Goal: Task Accomplishment & Management: Complete application form

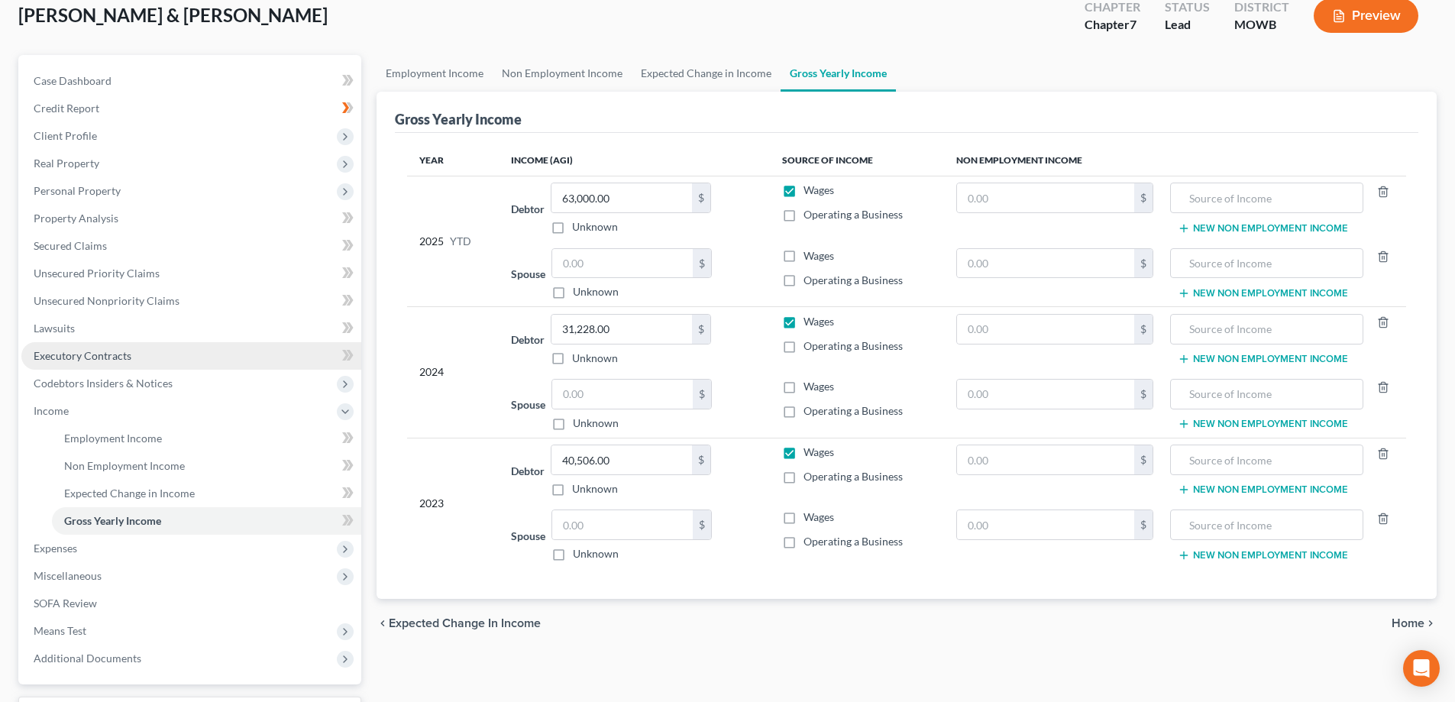
scroll to position [220, 0]
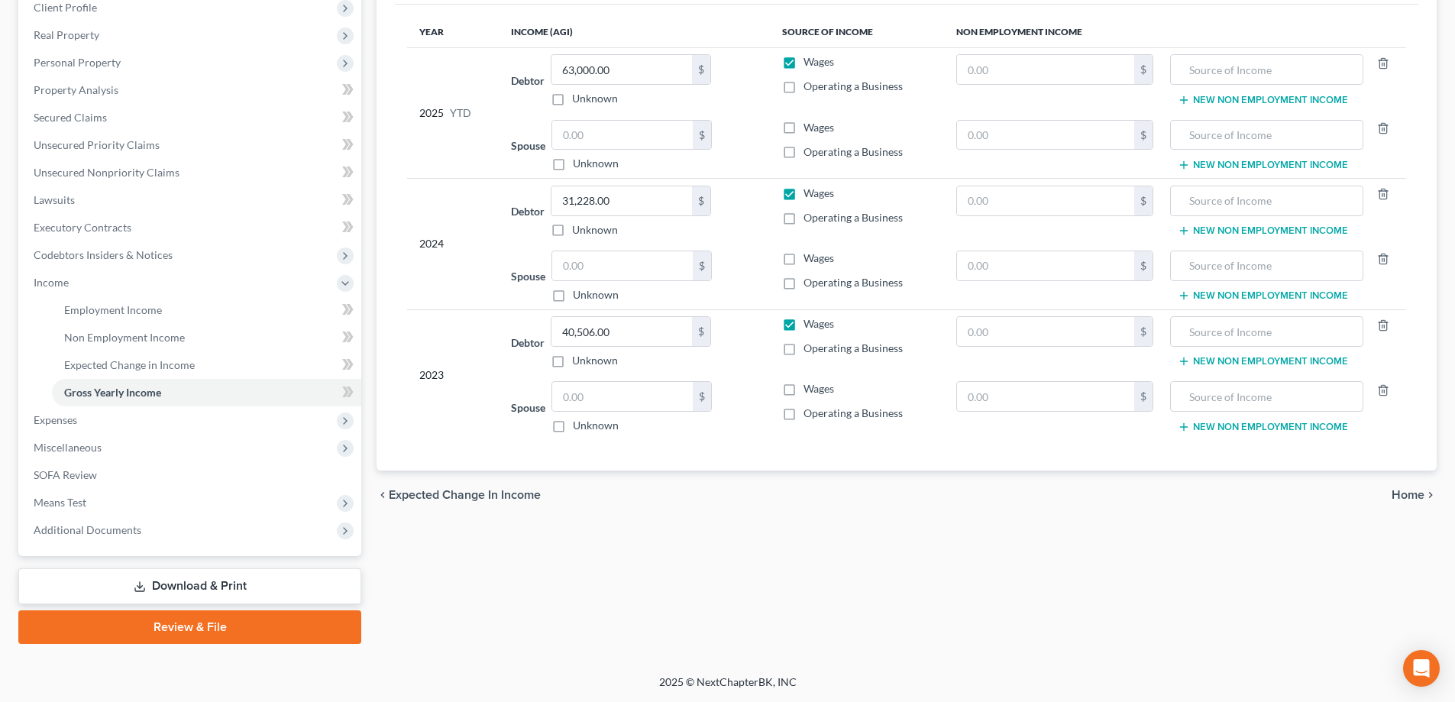
click at [208, 587] on link "Download & Print" at bounding box center [189, 586] width 343 height 36
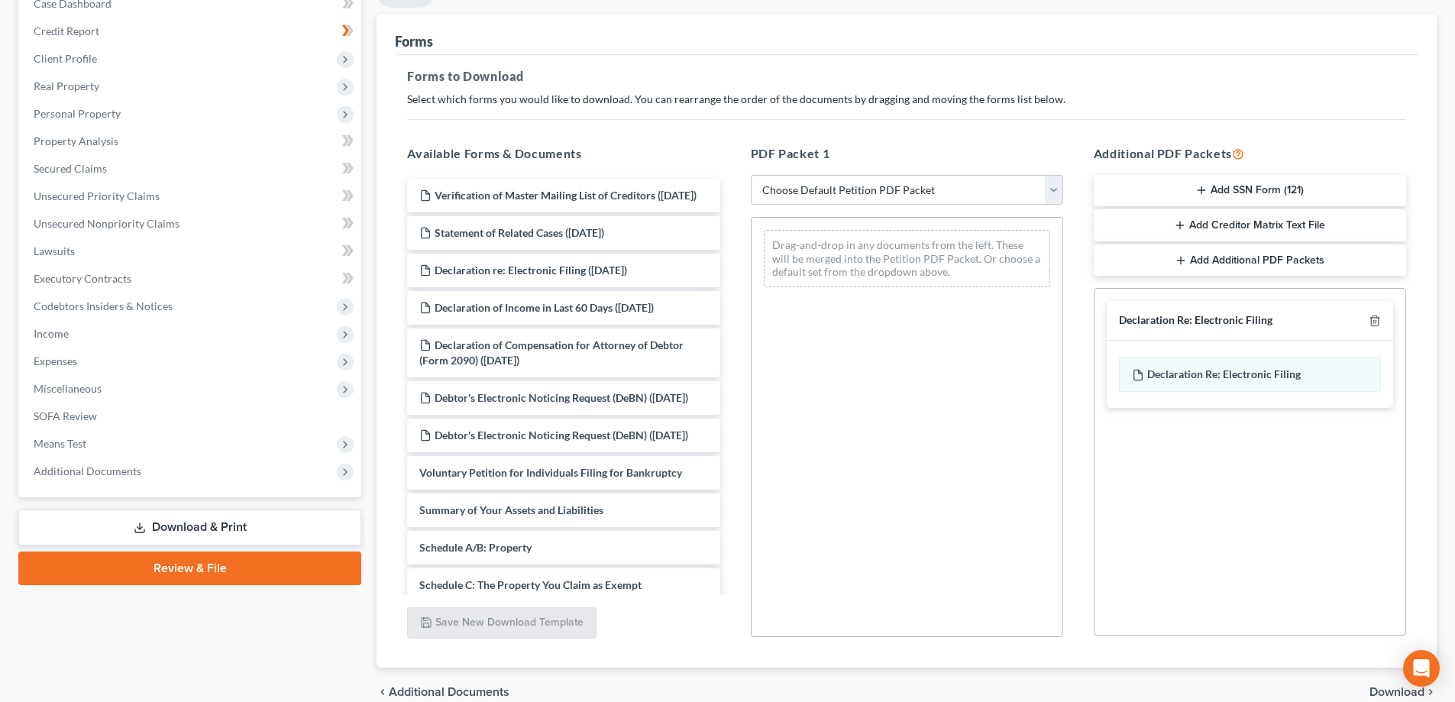
scroll to position [241, 0]
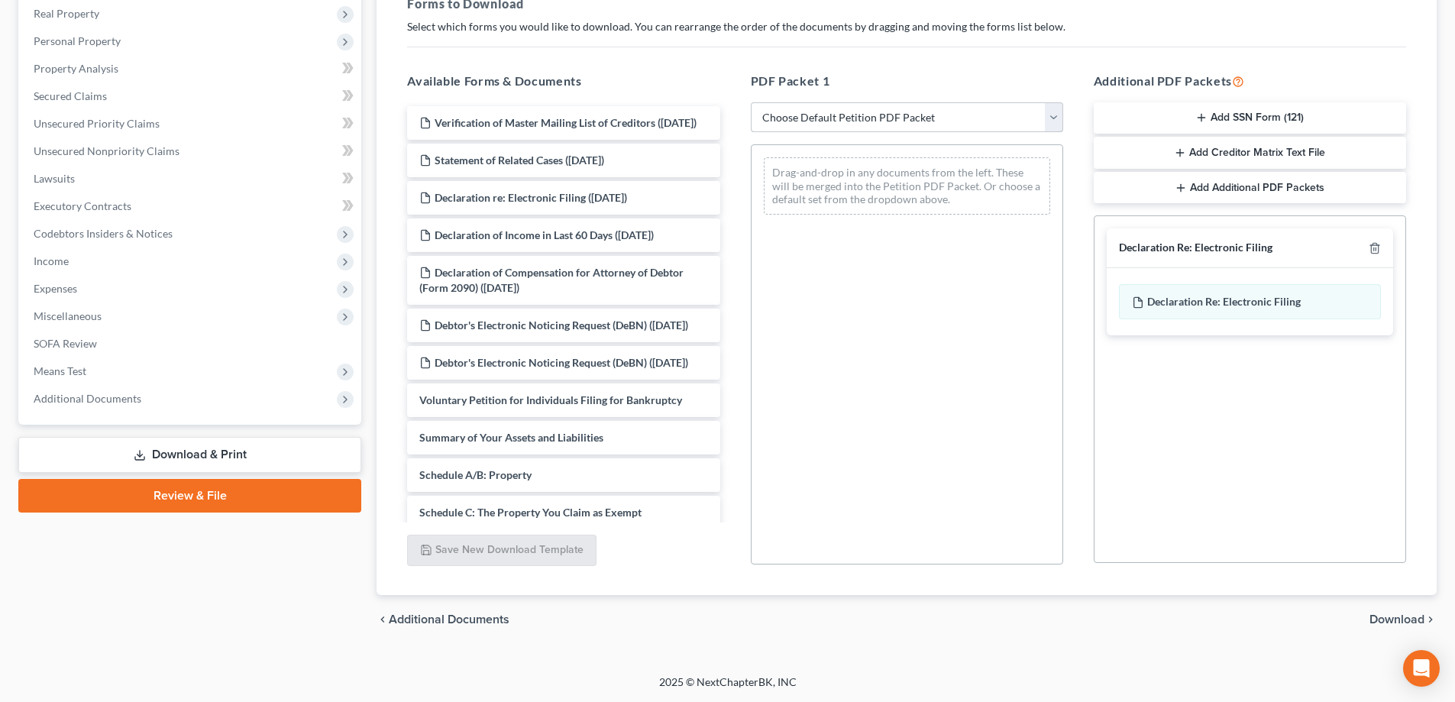
click at [1053, 121] on select "Choose Default Petition PDF Packet Complete Bankruptcy Petition (all forms and …" at bounding box center [907, 117] width 312 height 31
select select "0"
click at [751, 102] on select "Choose Default Petition PDF Packet Complete Bankruptcy Petition (all forms and …" at bounding box center [907, 117] width 312 height 31
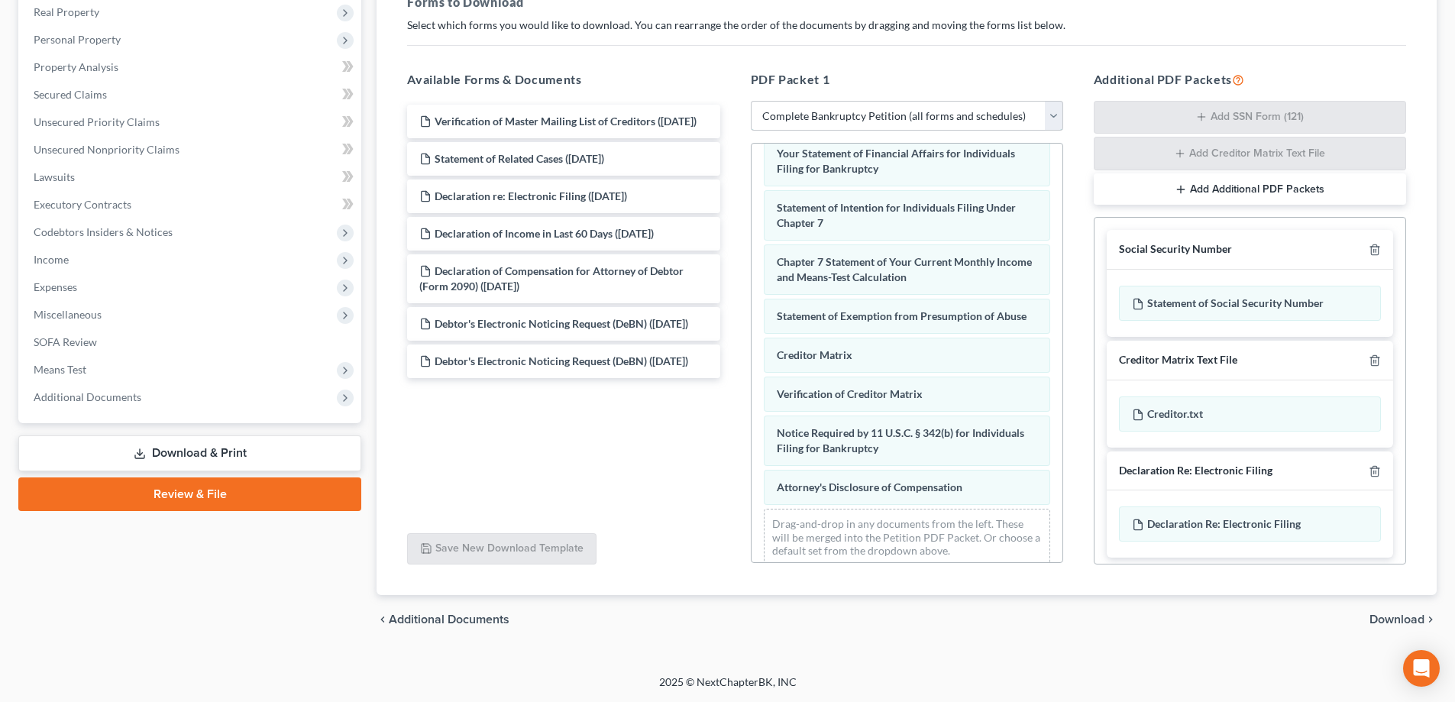
scroll to position [496, 0]
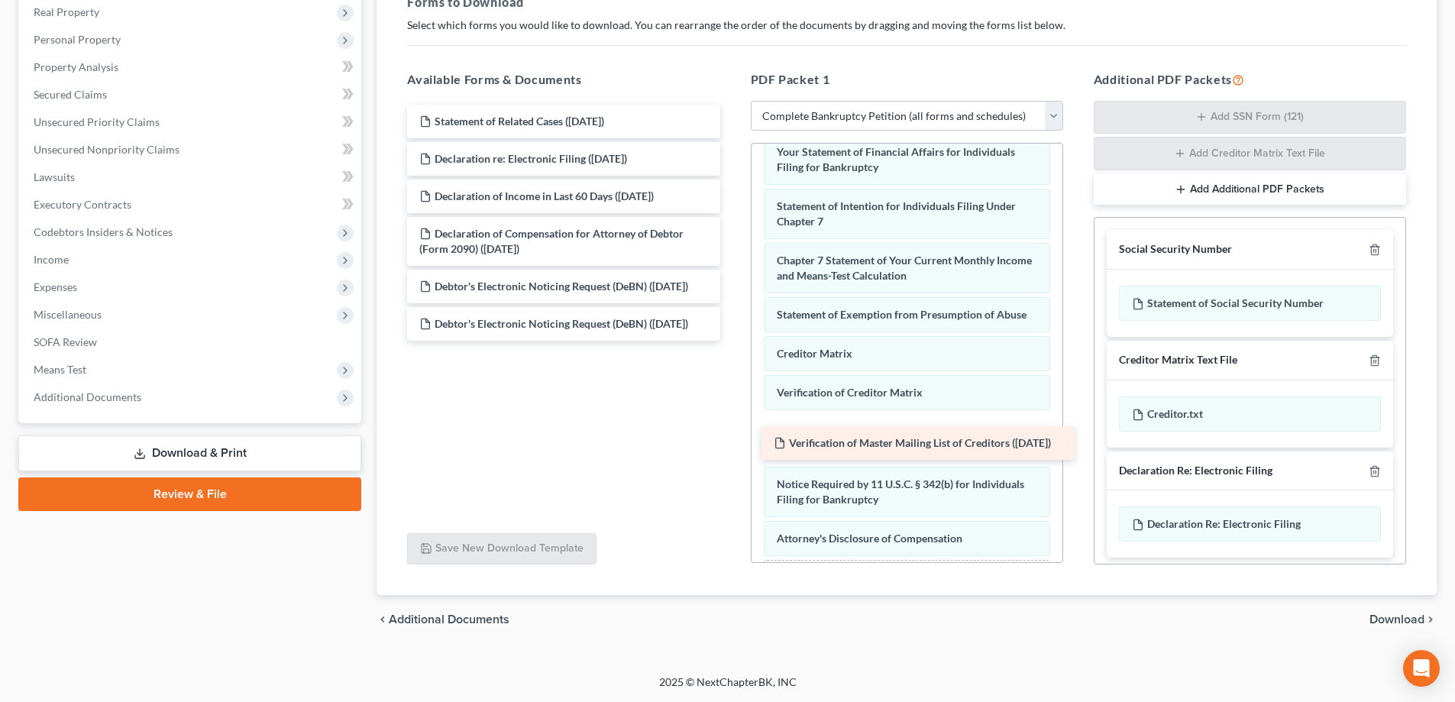
drag, startPoint x: 482, startPoint y: 130, endPoint x: 836, endPoint y: 451, distance: 478.6
click at [732, 341] on div "Verification of Master Mailing List of Creditors ([DATE]) Verification of Maste…" at bounding box center [563, 223] width 337 height 236
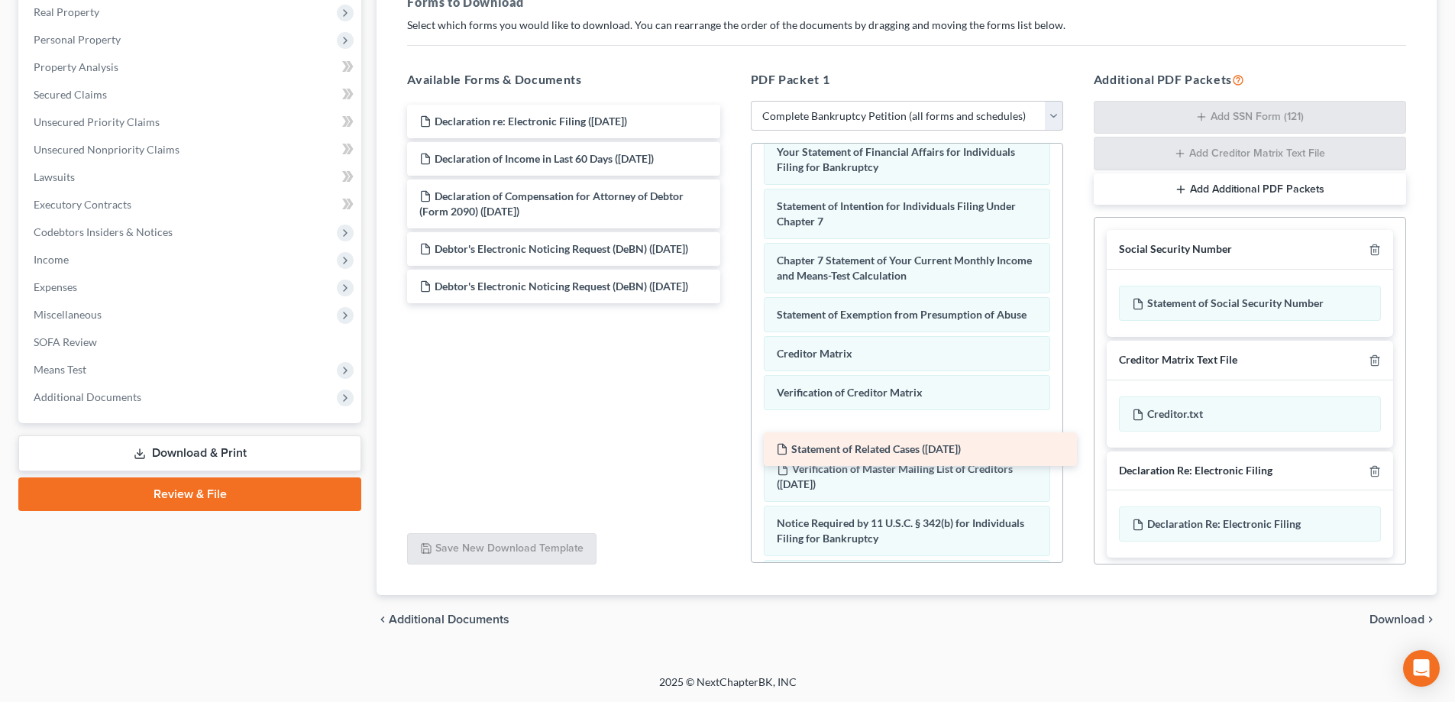
drag, startPoint x: 532, startPoint y: 114, endPoint x: 889, endPoint y: 442, distance: 484.4
click at [732, 303] on div "Statement of Related Cases ([DATE]) Statement of Related Cases ([DATE]) Declara…" at bounding box center [563, 204] width 337 height 199
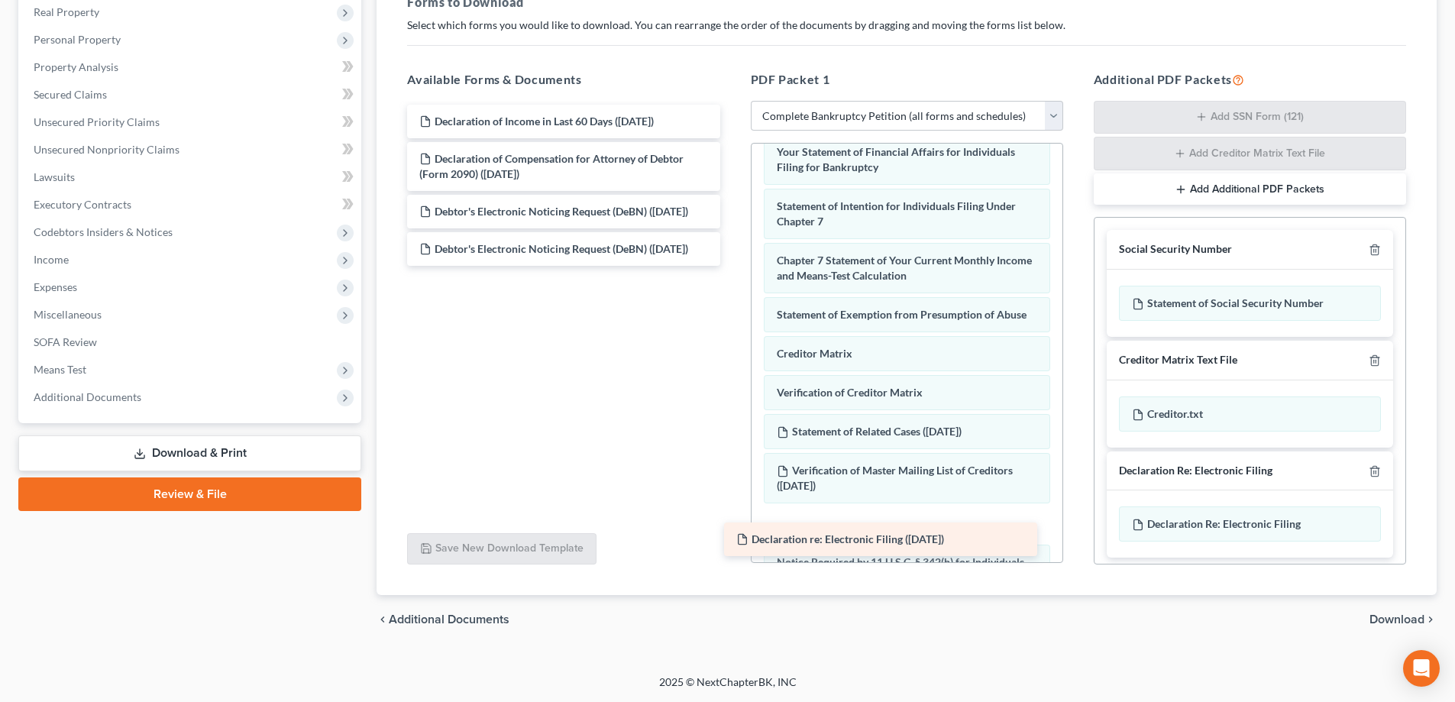
drag, startPoint x: 468, startPoint y: 116, endPoint x: 785, endPoint y: 534, distance: 524.5
click at [732, 266] on div "Declaration re: Electronic Filing ([DATE]) Declaration re: Electronic Filing ([…" at bounding box center [563, 185] width 337 height 161
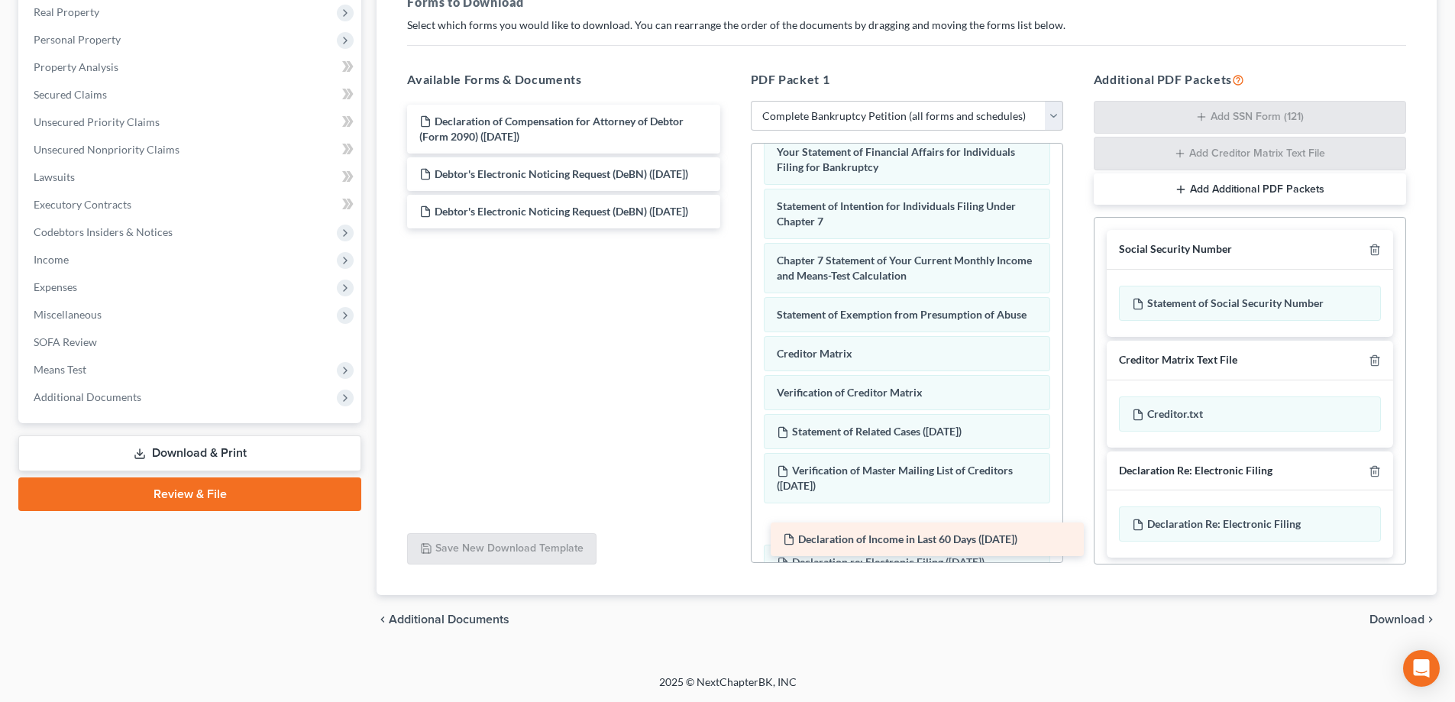
drag, startPoint x: 532, startPoint y: 116, endPoint x: 895, endPoint y: 534, distance: 553.9
click at [732, 228] on div "Declaration of Income in Last 60 Days ([DATE]) Declaration of Income in Last 60…" at bounding box center [563, 167] width 337 height 124
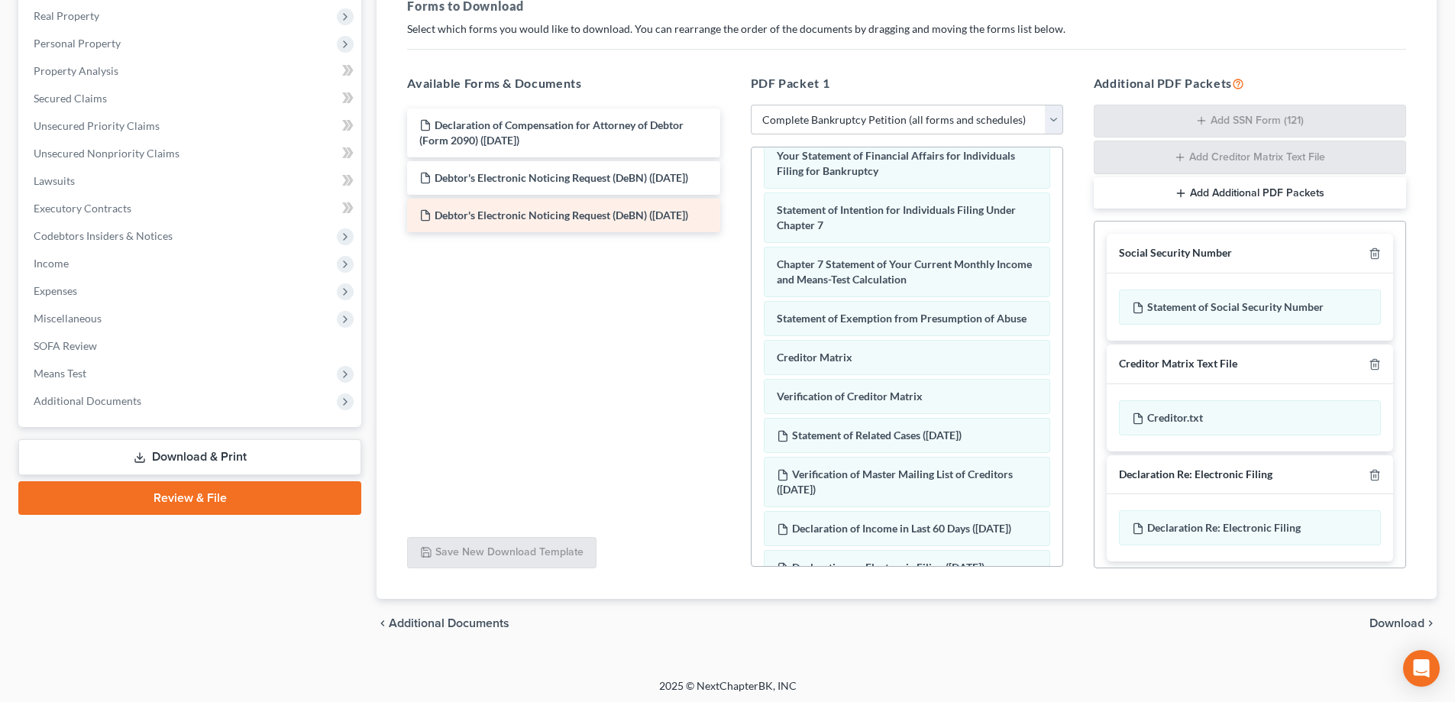
scroll to position [243, 0]
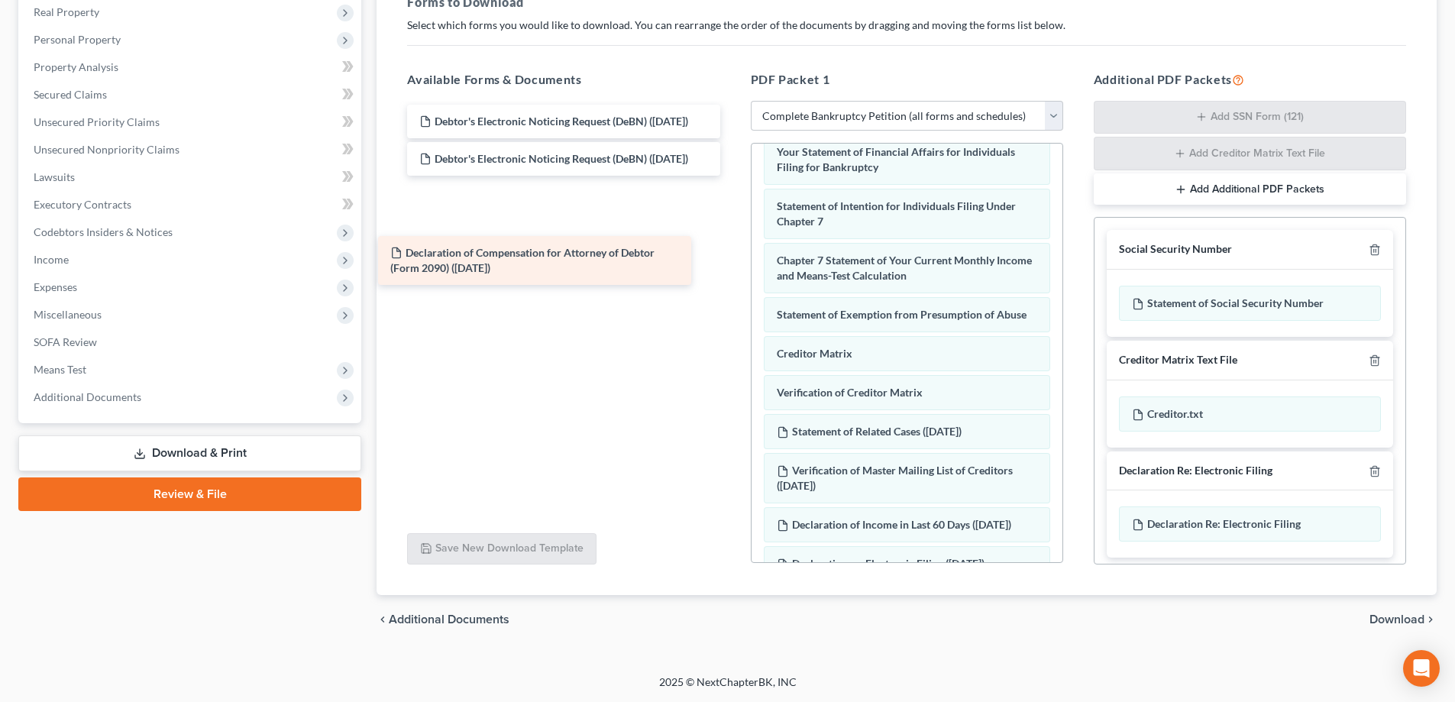
drag, startPoint x: 592, startPoint y: 127, endPoint x: 563, endPoint y: 258, distance: 134.6
click at [563, 228] on div "Declaration of Compensation for Attorney of Debtor (Form 2090) ([DATE]) Declara…" at bounding box center [563, 167] width 337 height 124
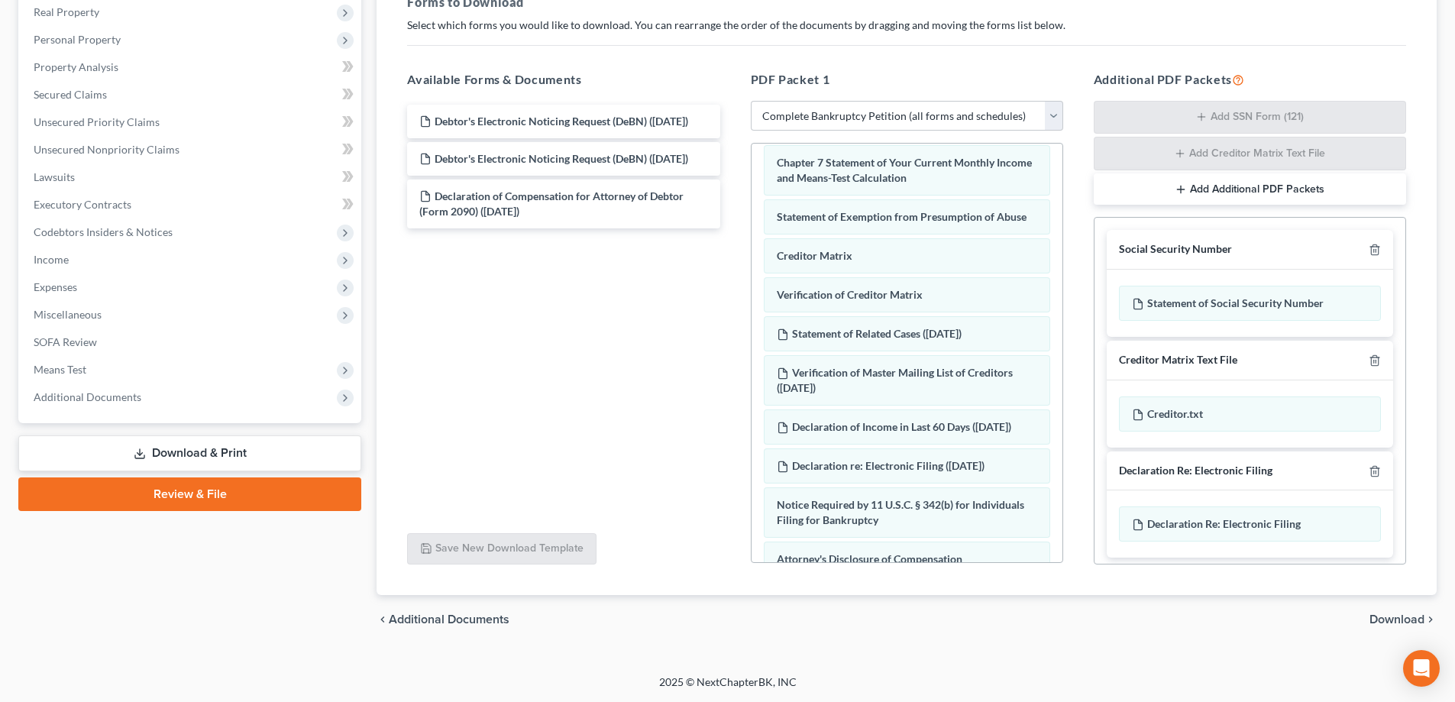
scroll to position [712, 0]
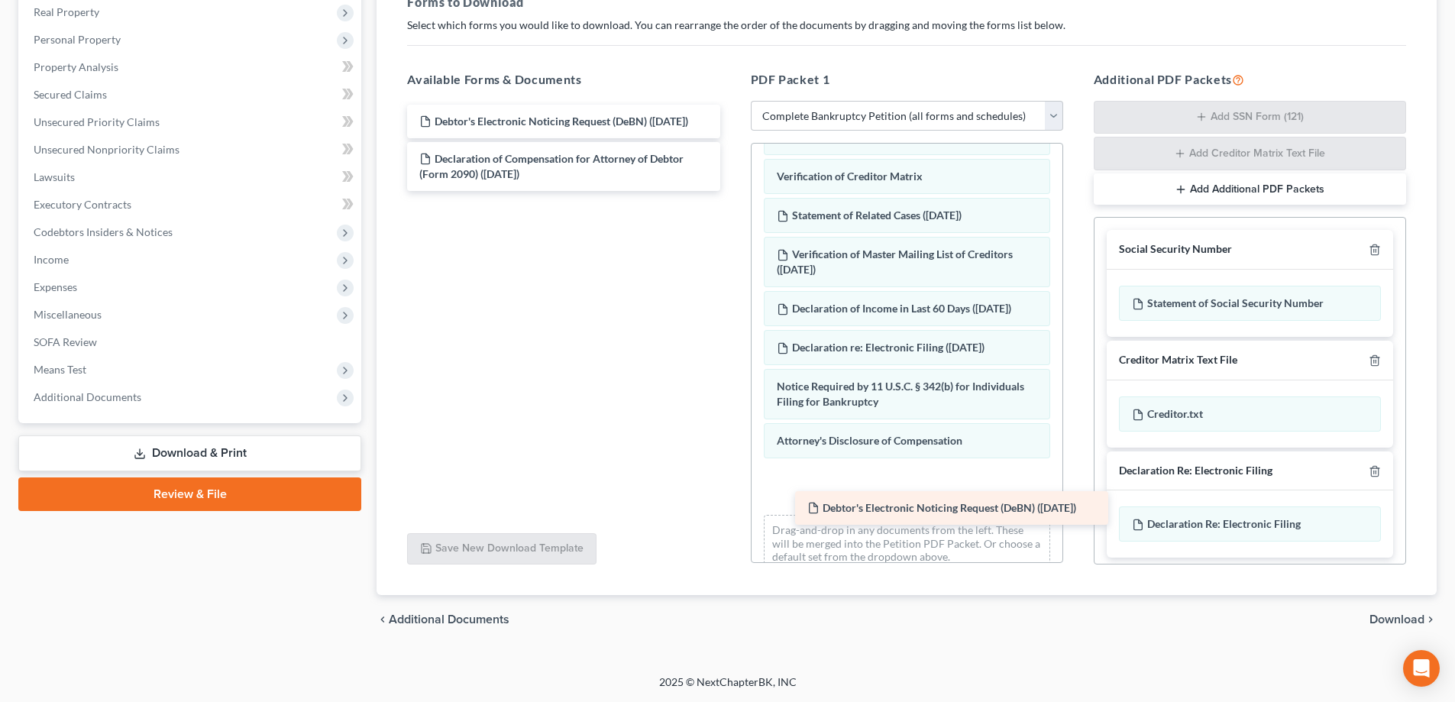
drag, startPoint x: 520, startPoint y: 129, endPoint x: 908, endPoint y: 516, distance: 547.7
click at [732, 191] on div "Debtor's Electronic Noticing Request (DeBN) ([DATE]) Debtor's Electronic Notici…" at bounding box center [563, 148] width 337 height 86
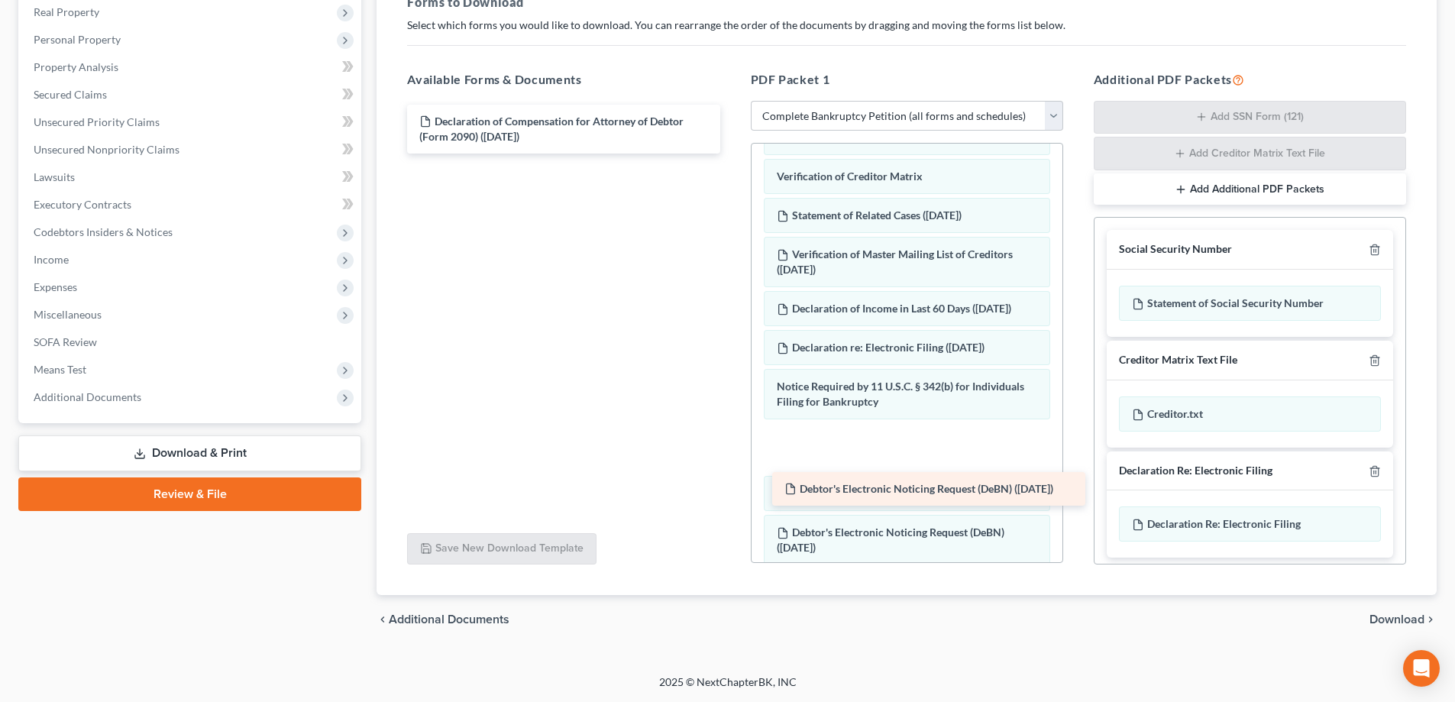
drag, startPoint x: 500, startPoint y: 116, endPoint x: 865, endPoint y: 484, distance: 518.0
click at [732, 154] on div "Debtor's Electronic Noticing Request (DeBN) ([DATE]) Debtor's Electronic Notici…" at bounding box center [563, 129] width 337 height 49
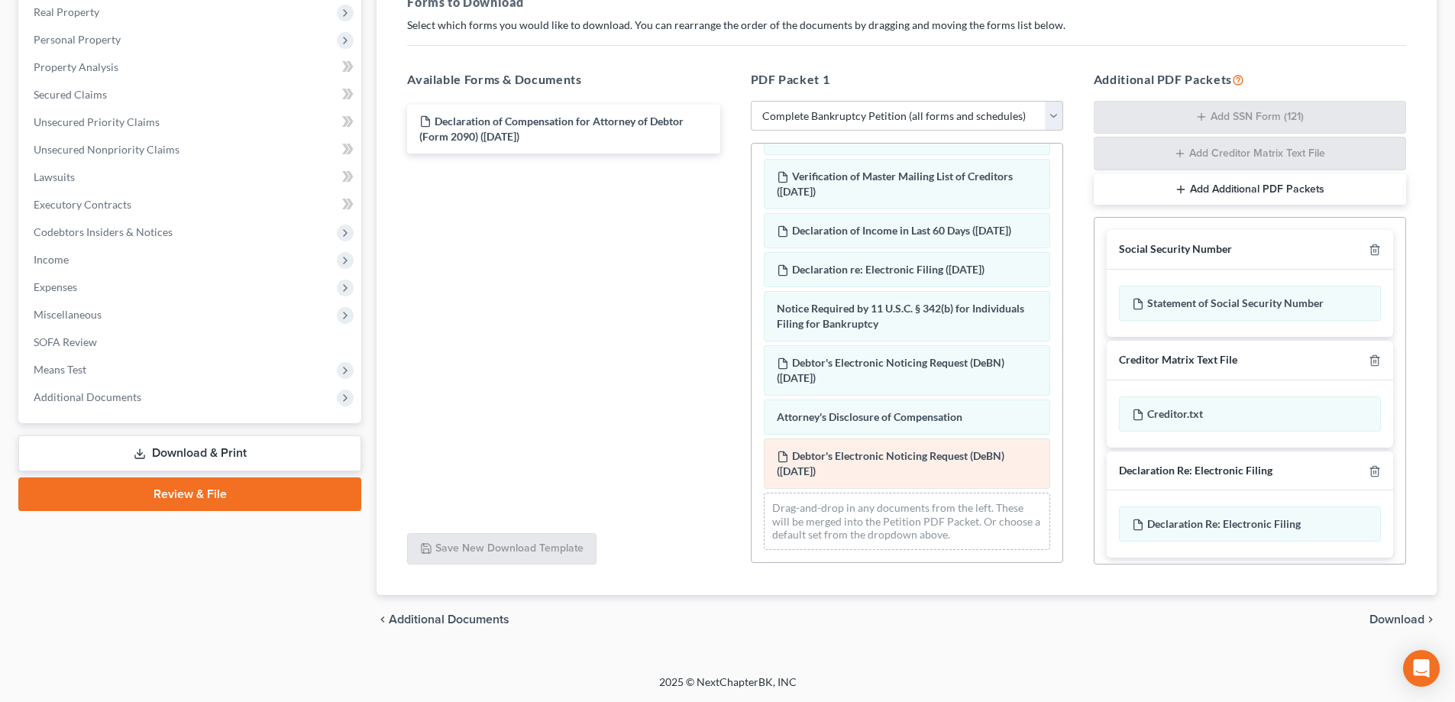
scroll to position [820, 0]
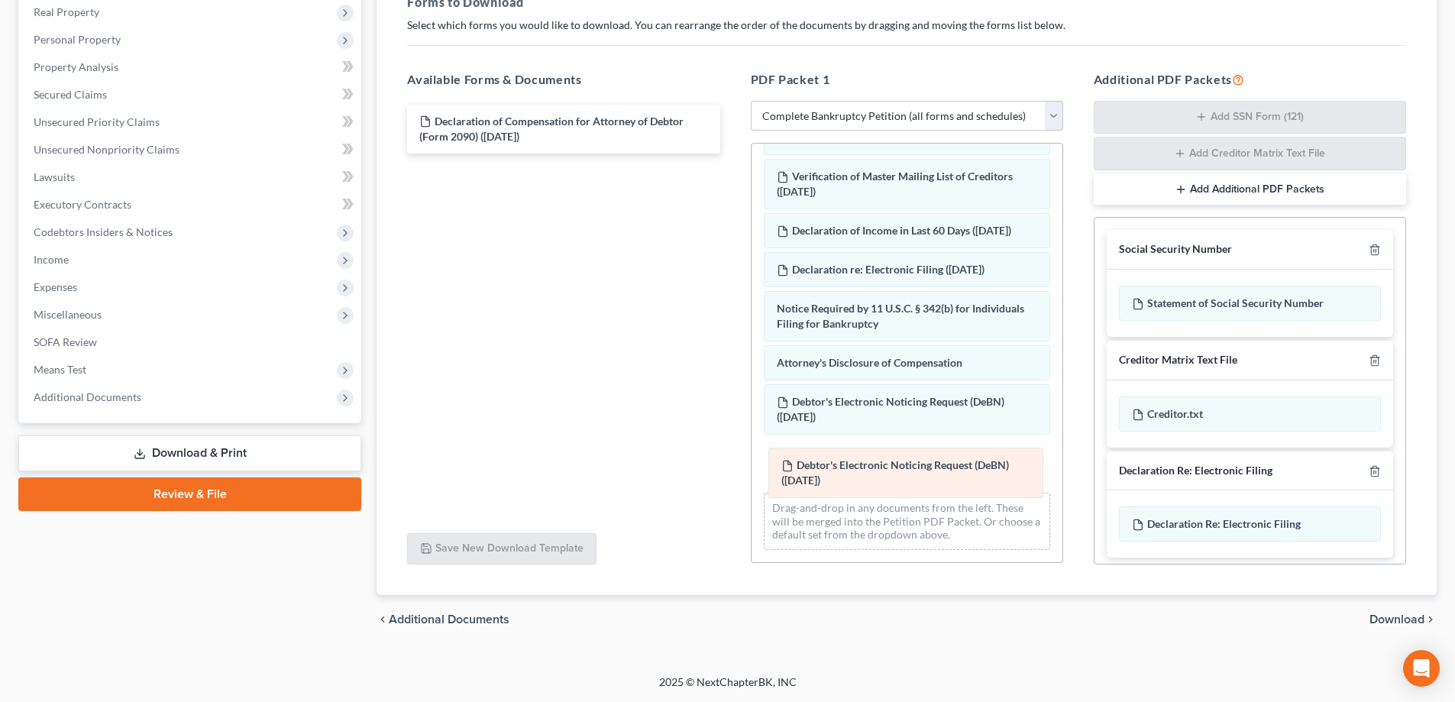
drag, startPoint x: 861, startPoint y: 380, endPoint x: 866, endPoint y: 482, distance: 102.5
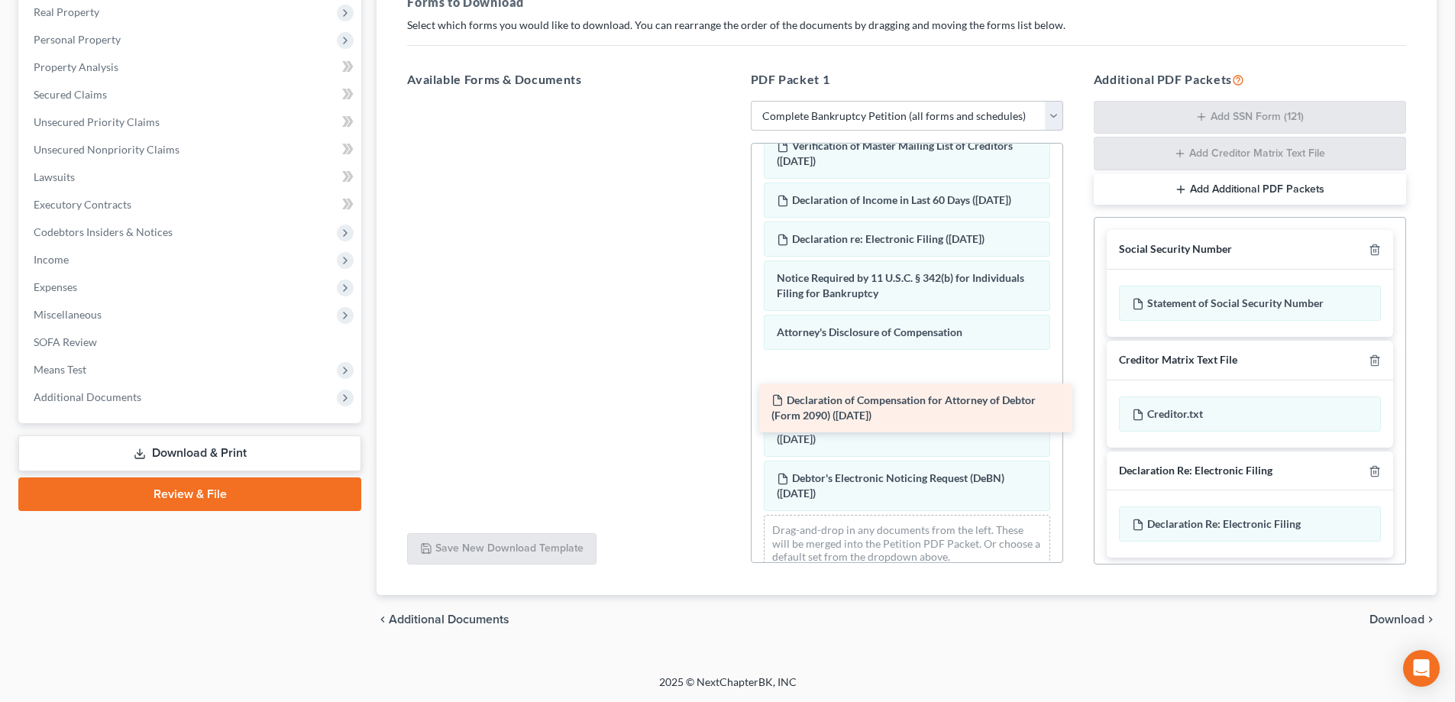
drag, startPoint x: 544, startPoint y: 125, endPoint x: 896, endPoint y: 404, distance: 449.2
click at [732, 101] on div "Declaration of Compensation for Attorney of Debtor (Form 2090) ([DATE]) Declara…" at bounding box center [563, 101] width 337 height 0
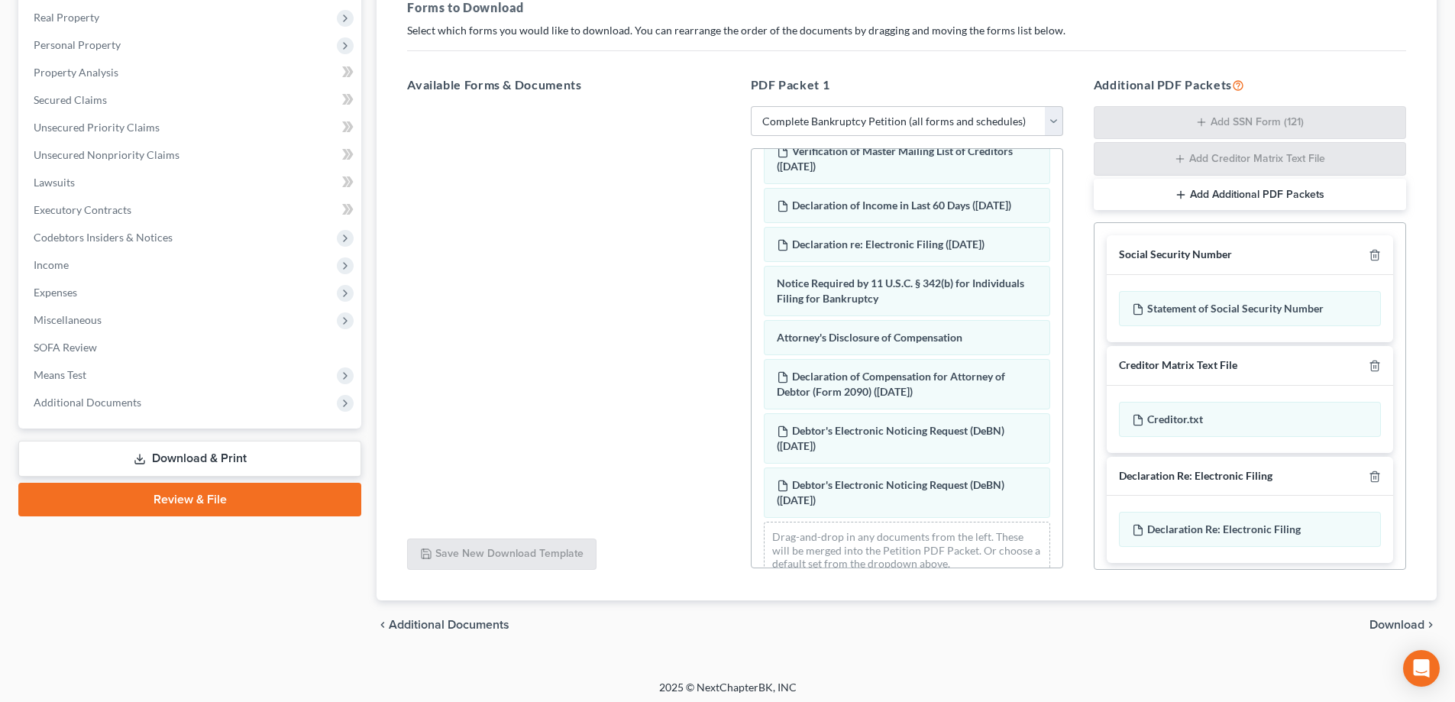
scroll to position [243, 0]
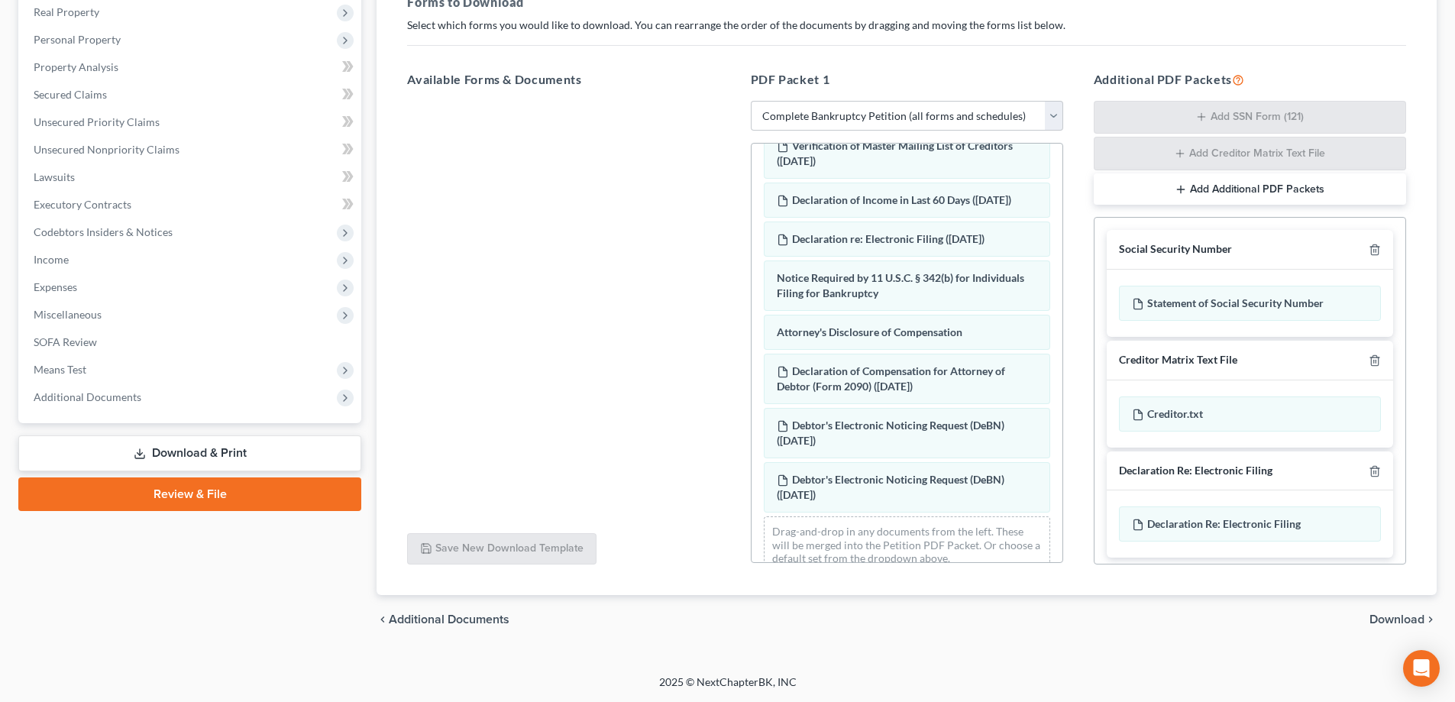
click at [1408, 618] on span "Download" at bounding box center [1397, 619] width 55 height 12
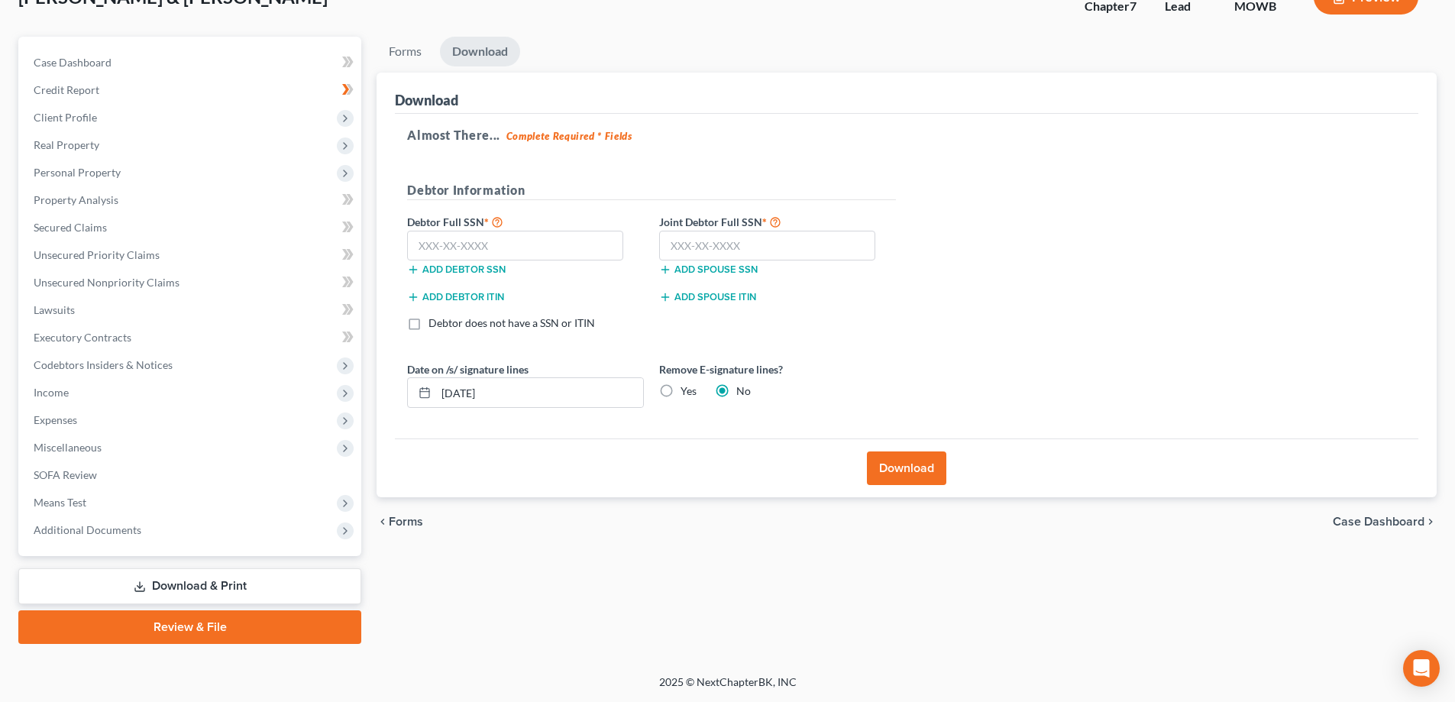
scroll to position [110, 0]
click at [501, 244] on input "text" at bounding box center [515, 246] width 216 height 31
type input "624-79-4216"
click at [673, 247] on input "text" at bounding box center [767, 246] width 216 height 31
type input "420-67-8008"
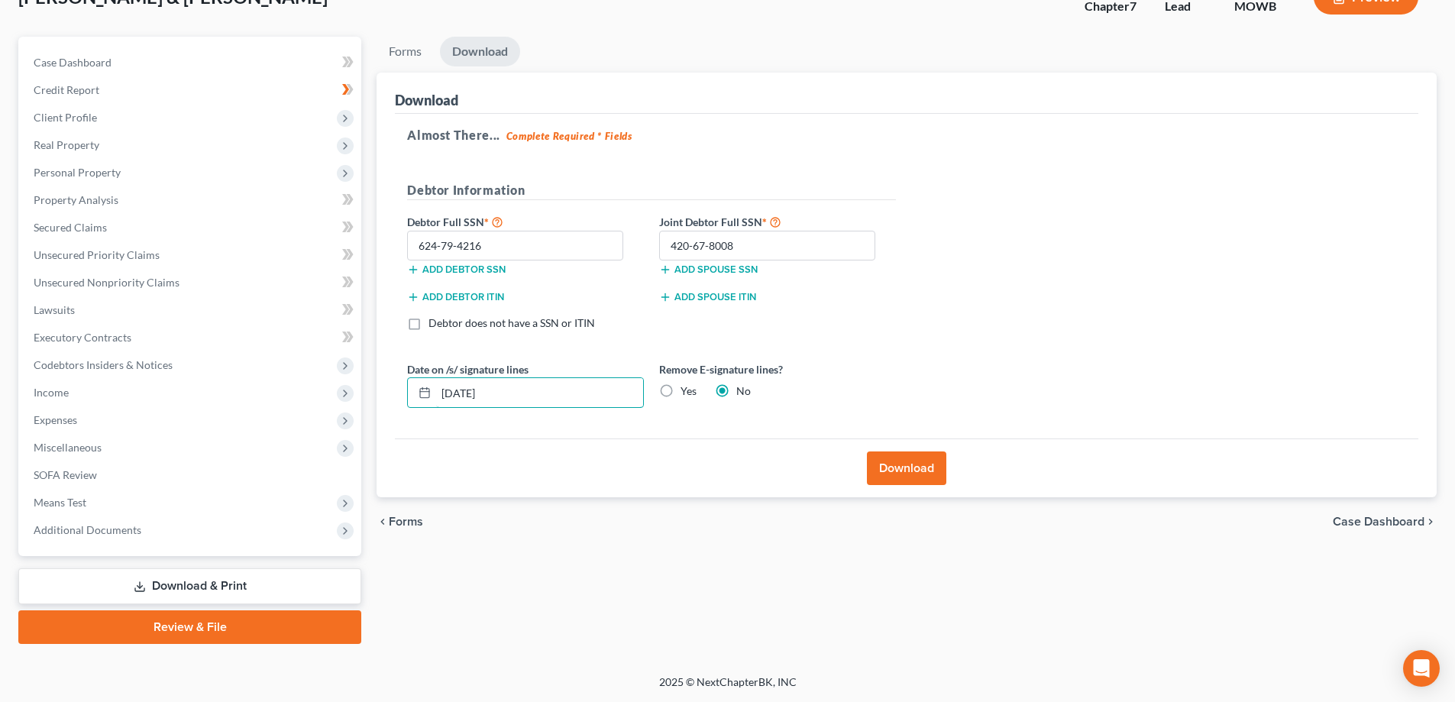
drag, startPoint x: 537, startPoint y: 394, endPoint x: 396, endPoint y: 392, distance: 140.6
click at [396, 392] on div "Almost There... Complete Required * Fields Debtor Information Debtor Full SSN *…" at bounding box center [907, 276] width 1024 height 325
click at [681, 383] on label "Yes" at bounding box center [689, 390] width 16 height 15
click at [687, 383] on input "Yes" at bounding box center [692, 388] width 10 height 10
radio input "true"
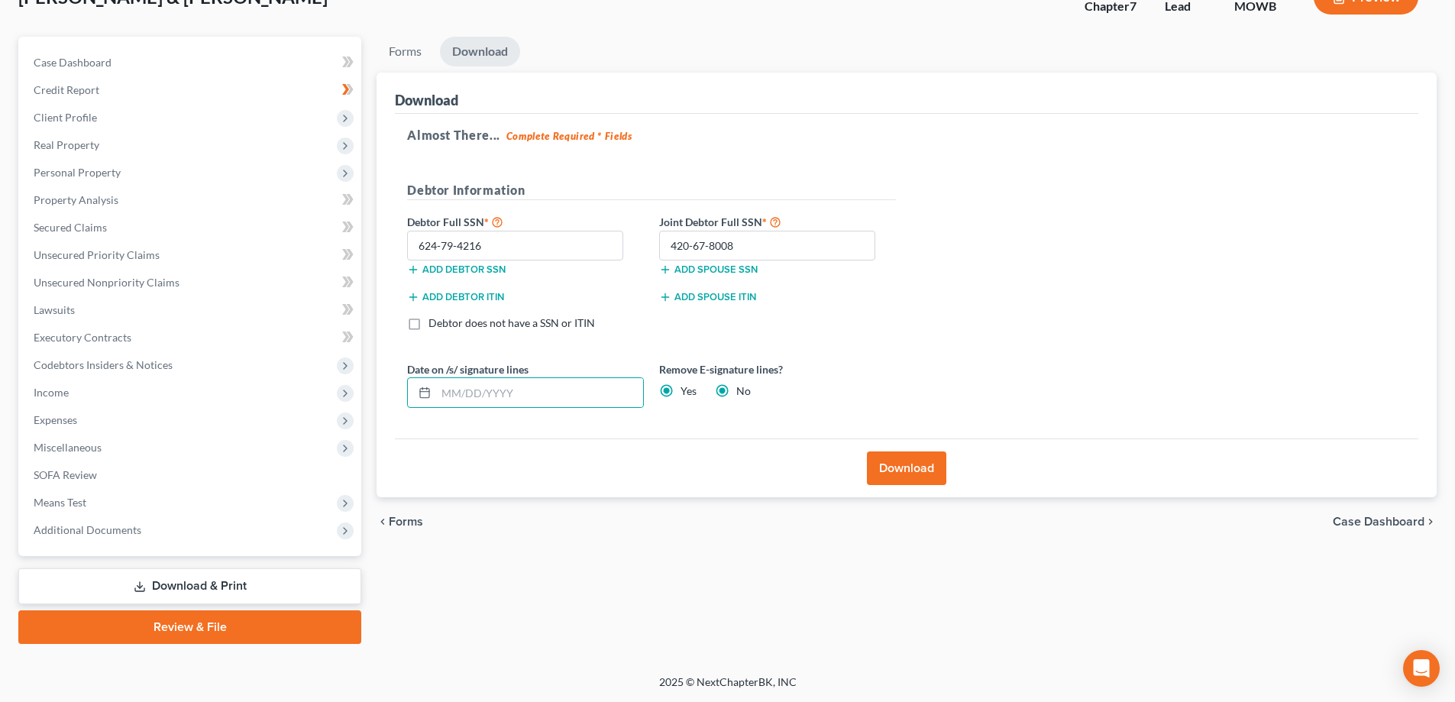
radio input "false"
click at [917, 468] on button "Download" at bounding box center [906, 468] width 79 height 34
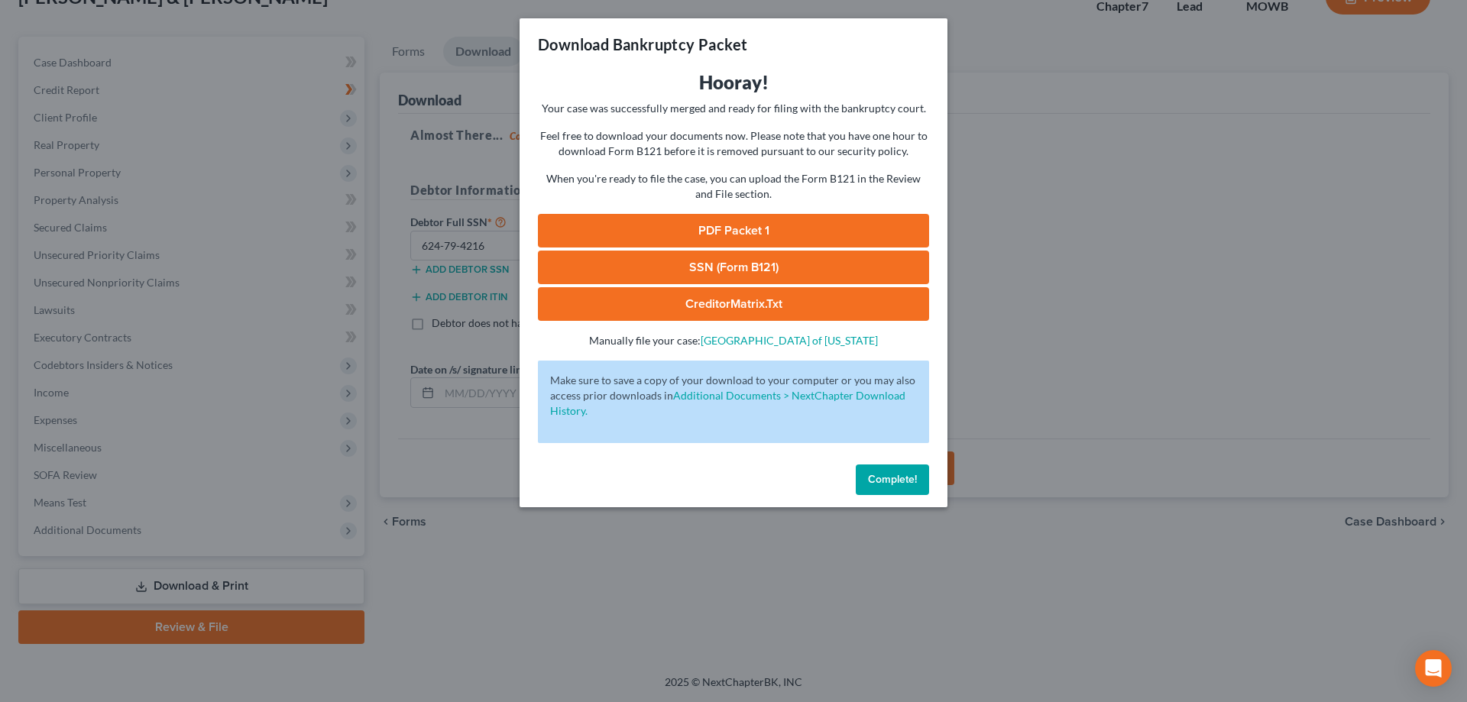
click at [773, 231] on link "PDF Packet 1" at bounding box center [733, 231] width 391 height 34
click at [717, 270] on link "SSN (Form B121)" at bounding box center [733, 268] width 391 height 34
click at [747, 306] on link "CreditorMatrix.txt" at bounding box center [733, 304] width 391 height 34
click at [914, 484] on span "Complete!" at bounding box center [892, 479] width 49 height 13
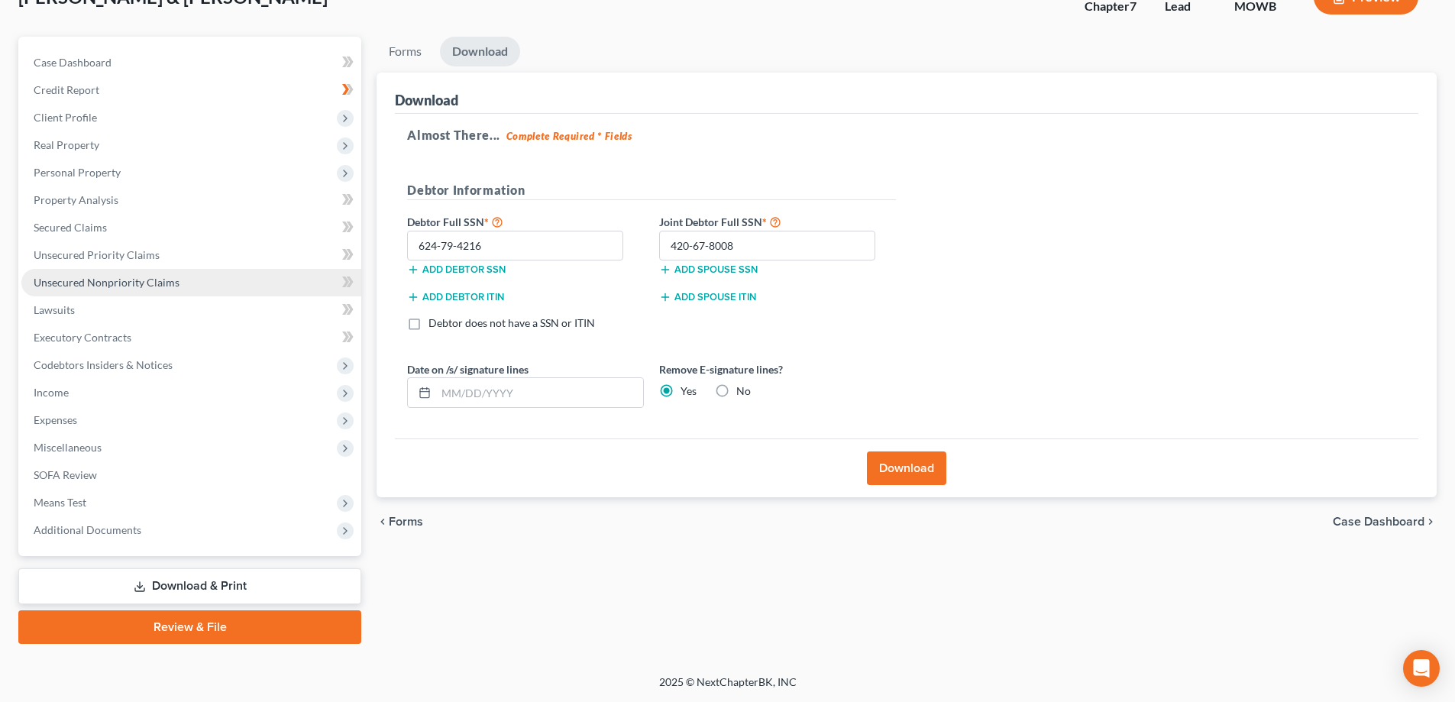
click at [71, 282] on span "Unsecured Nonpriority Claims" at bounding box center [107, 282] width 146 height 13
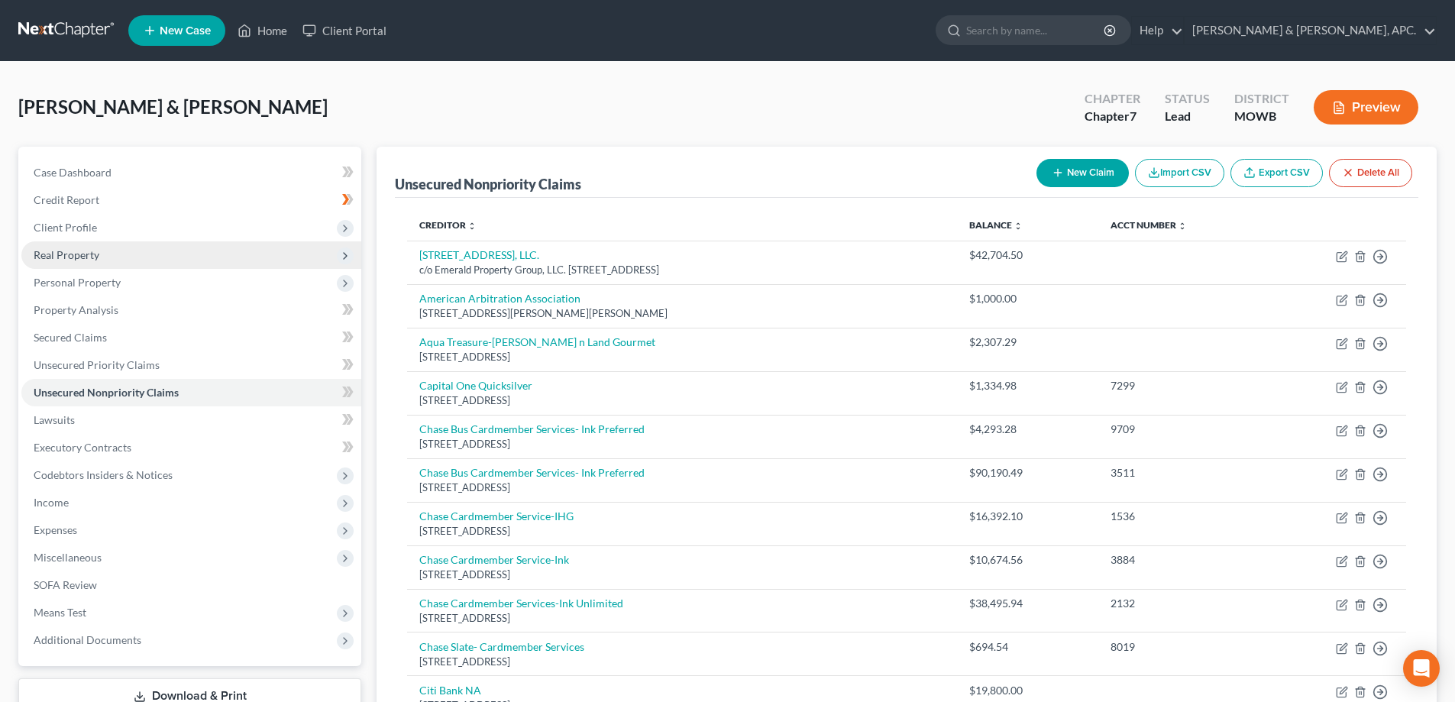
click at [81, 253] on span "Real Property" at bounding box center [67, 254] width 66 height 13
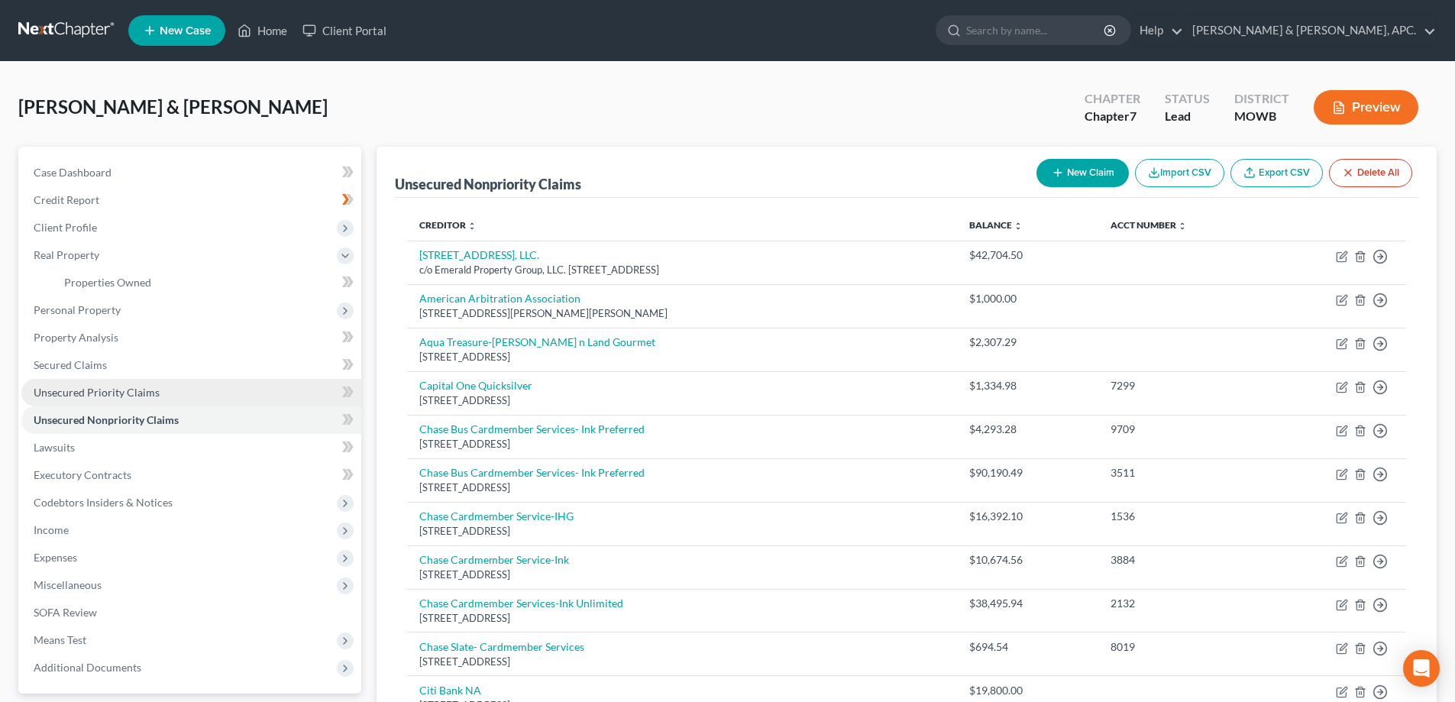
click at [79, 387] on span "Unsecured Priority Claims" at bounding box center [97, 392] width 126 height 13
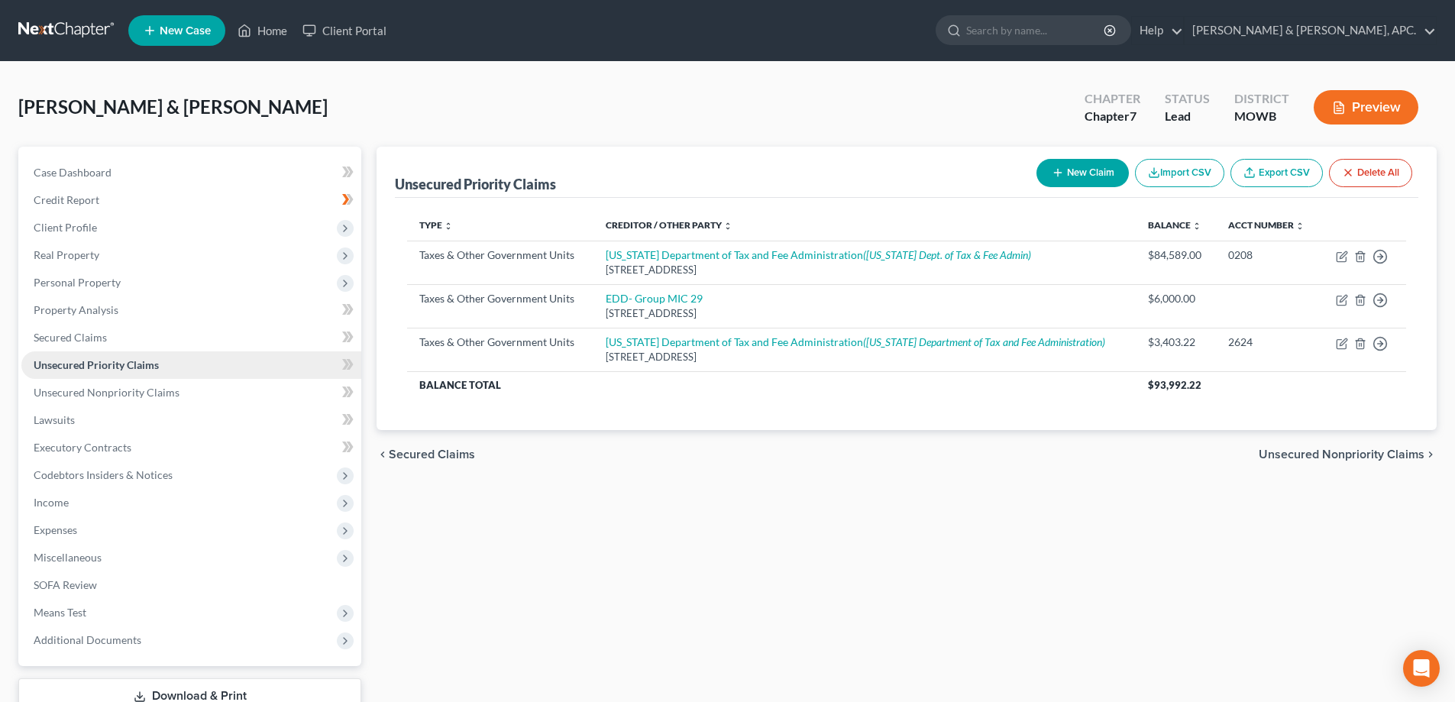
click at [79, 367] on span "Unsecured Priority Claims" at bounding box center [96, 364] width 125 height 13
click at [89, 340] on span "Secured Claims" at bounding box center [70, 337] width 73 height 13
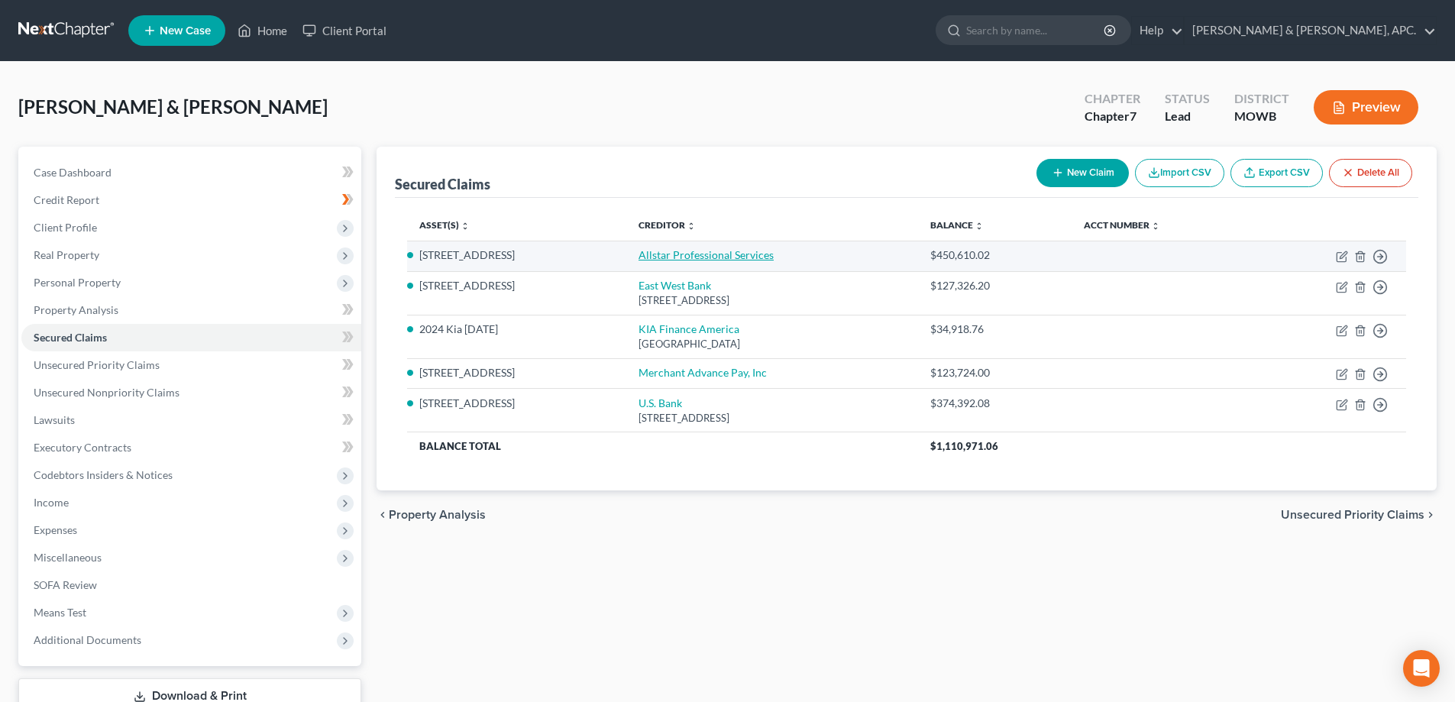
click at [738, 260] on link "Allstar Professional Services" at bounding box center [706, 254] width 135 height 13
select select "2"
select select "0"
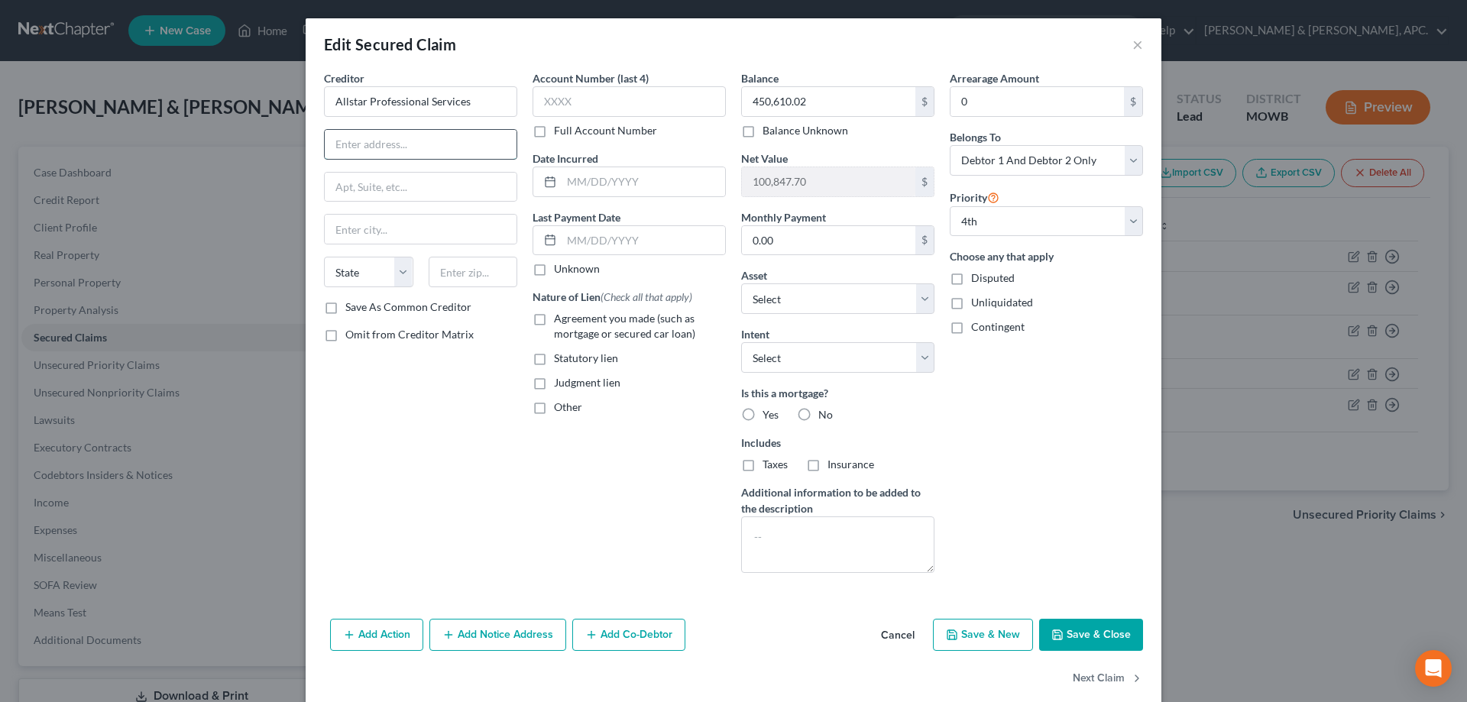
click at [374, 143] on input "text" at bounding box center [421, 144] width 192 height 29
type input "[STREET_ADDRESS]"
type input "[GEOGRAPHIC_DATA]"
select select "4"
type input "90621"
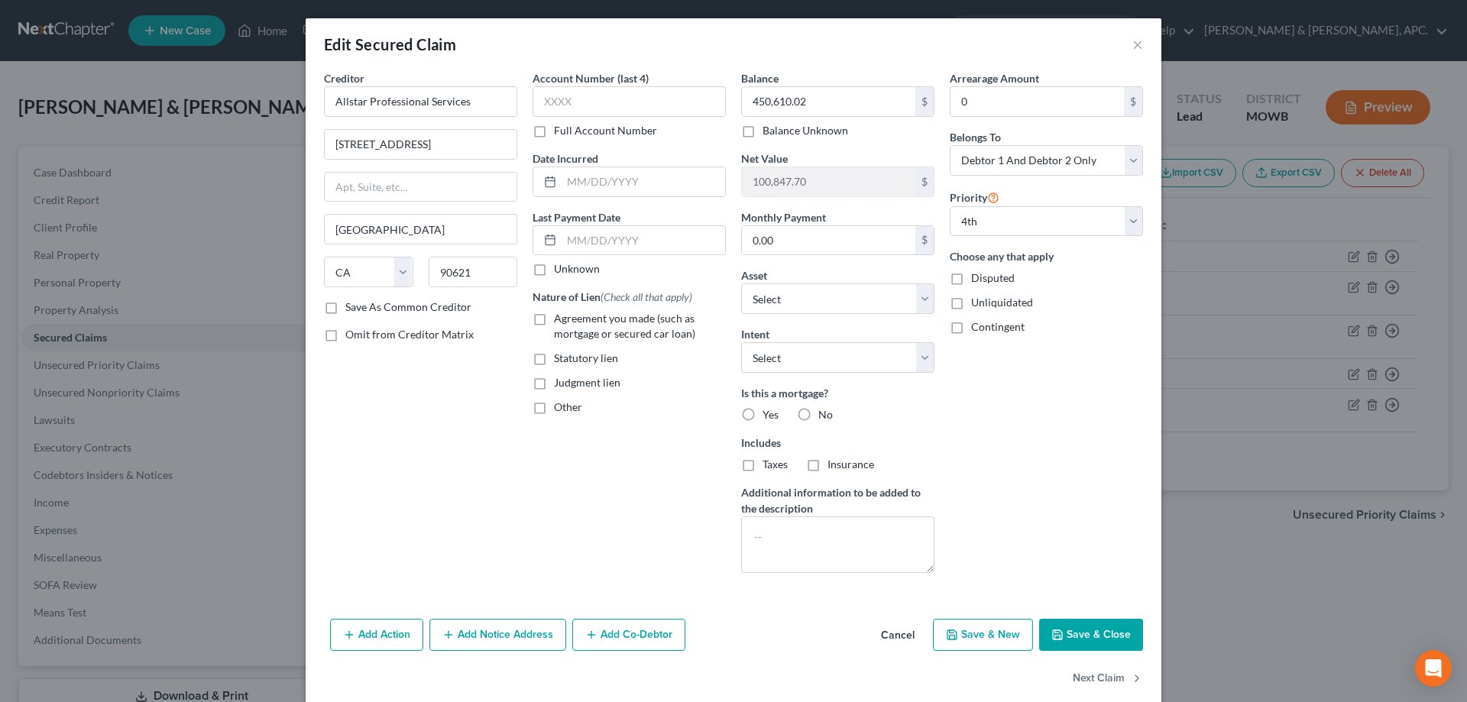
click at [1087, 632] on button "Save & Close" at bounding box center [1091, 635] width 104 height 32
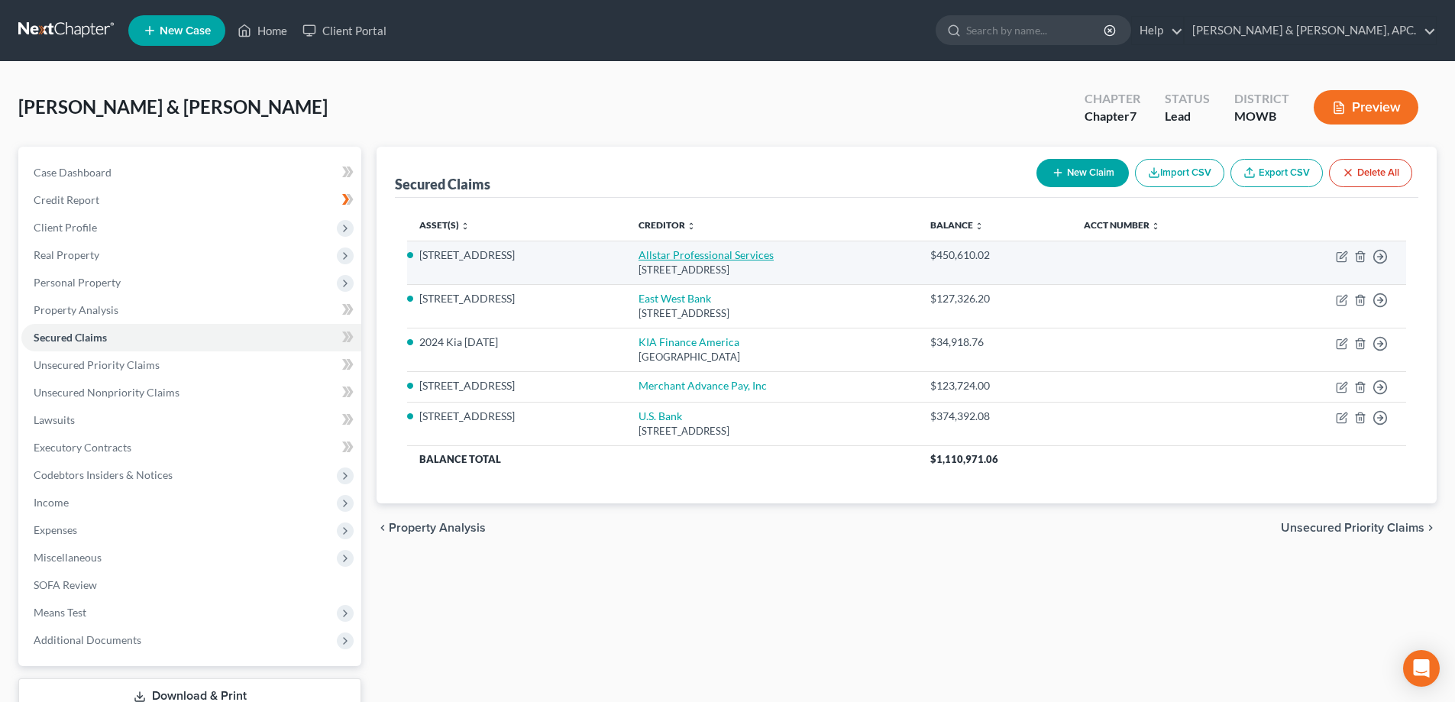
click at [725, 251] on link "Allstar Professional Services" at bounding box center [706, 254] width 135 height 13
select select "4"
select select "11"
select select "2"
select select "0"
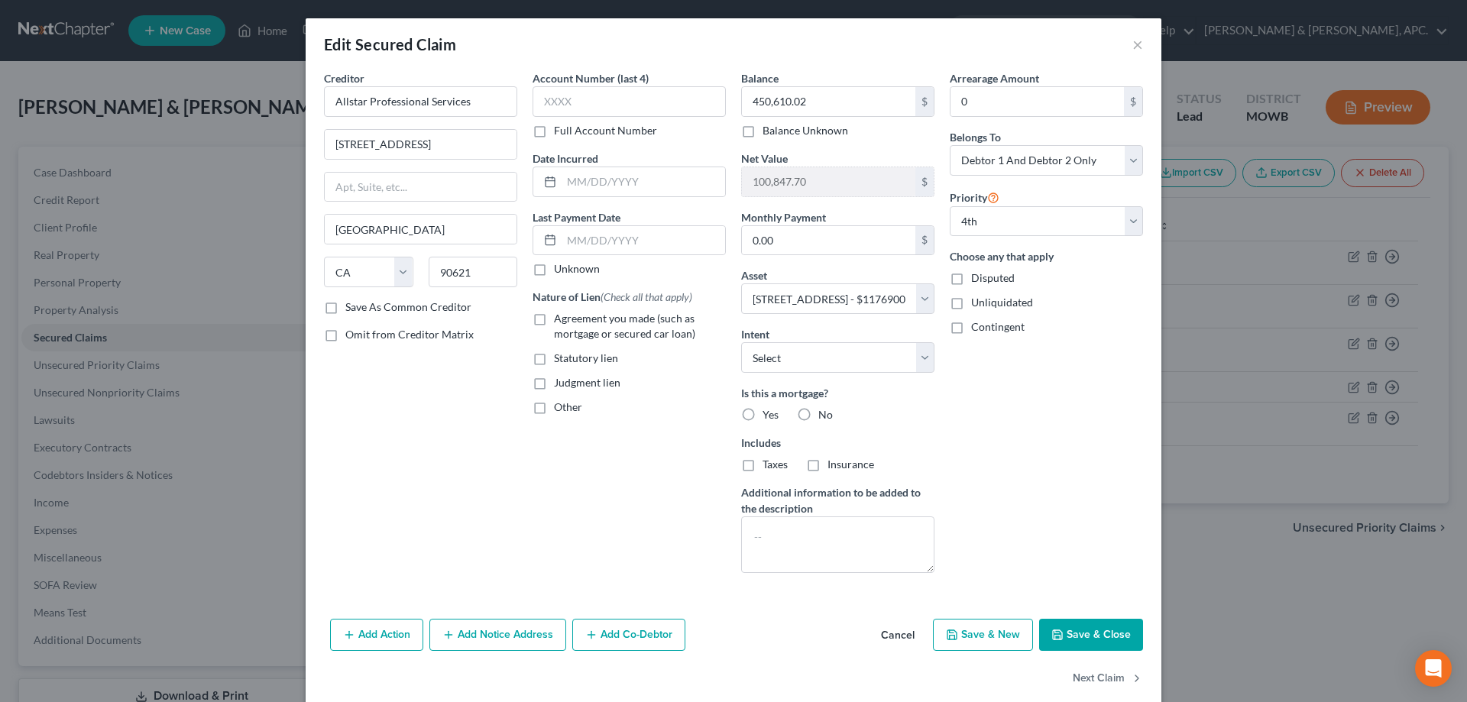
click at [756, 405] on div "Is this a mortgage? Yes No" at bounding box center [837, 403] width 193 height 37
click at [762, 408] on span "Yes" at bounding box center [770, 414] width 16 height 13
click at [769, 408] on input "Yes" at bounding box center [774, 412] width 10 height 10
radio input "true"
click at [1089, 626] on button "Save & Close" at bounding box center [1091, 635] width 104 height 32
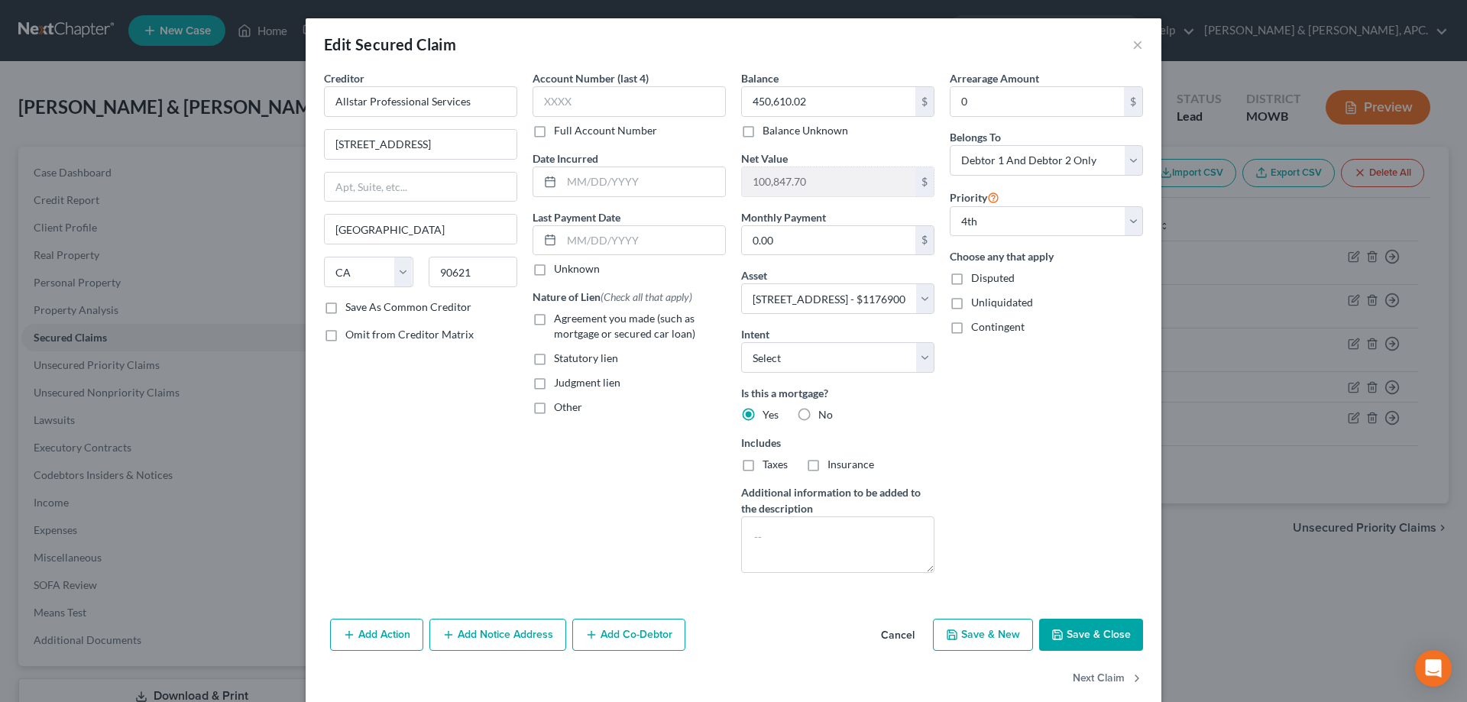
select select
select select "3"
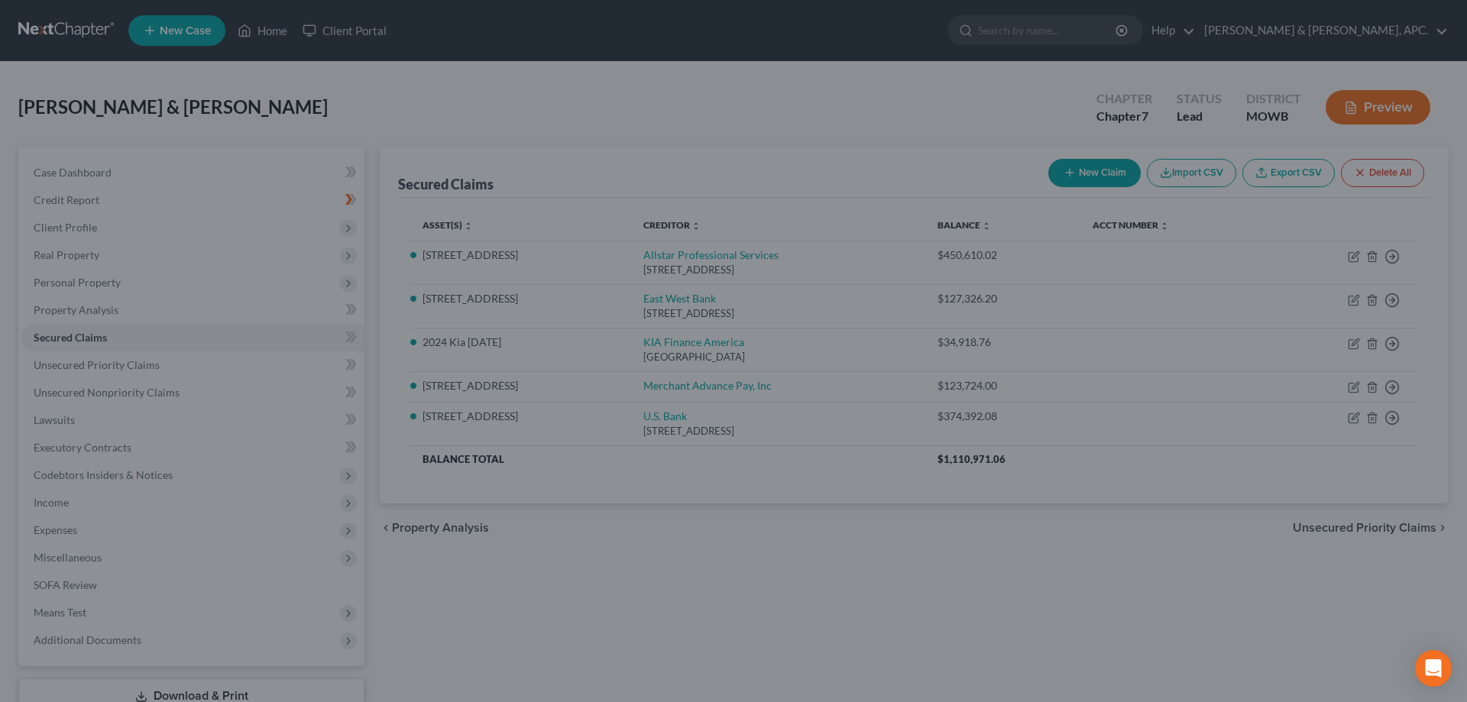
select select "11"
select select "0"
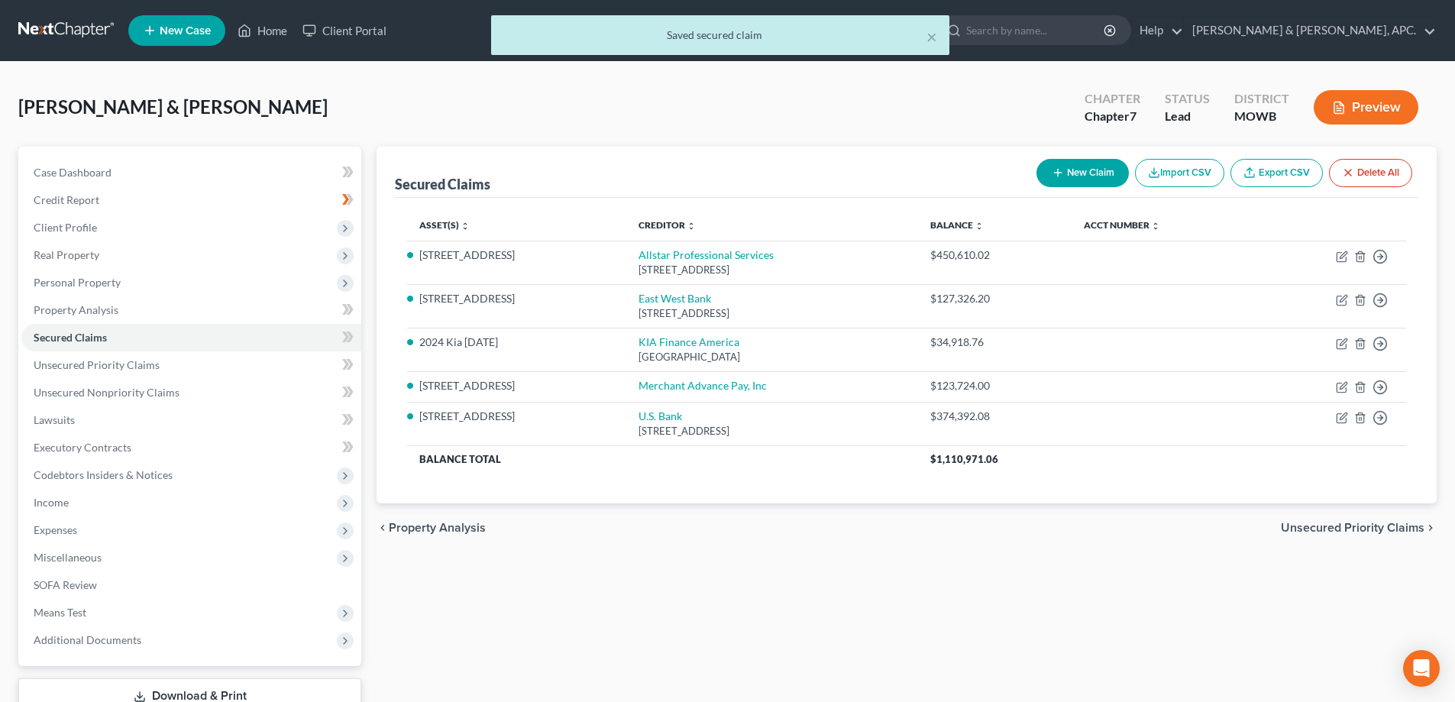
click at [1359, 113] on button "Preview" at bounding box center [1366, 107] width 105 height 34
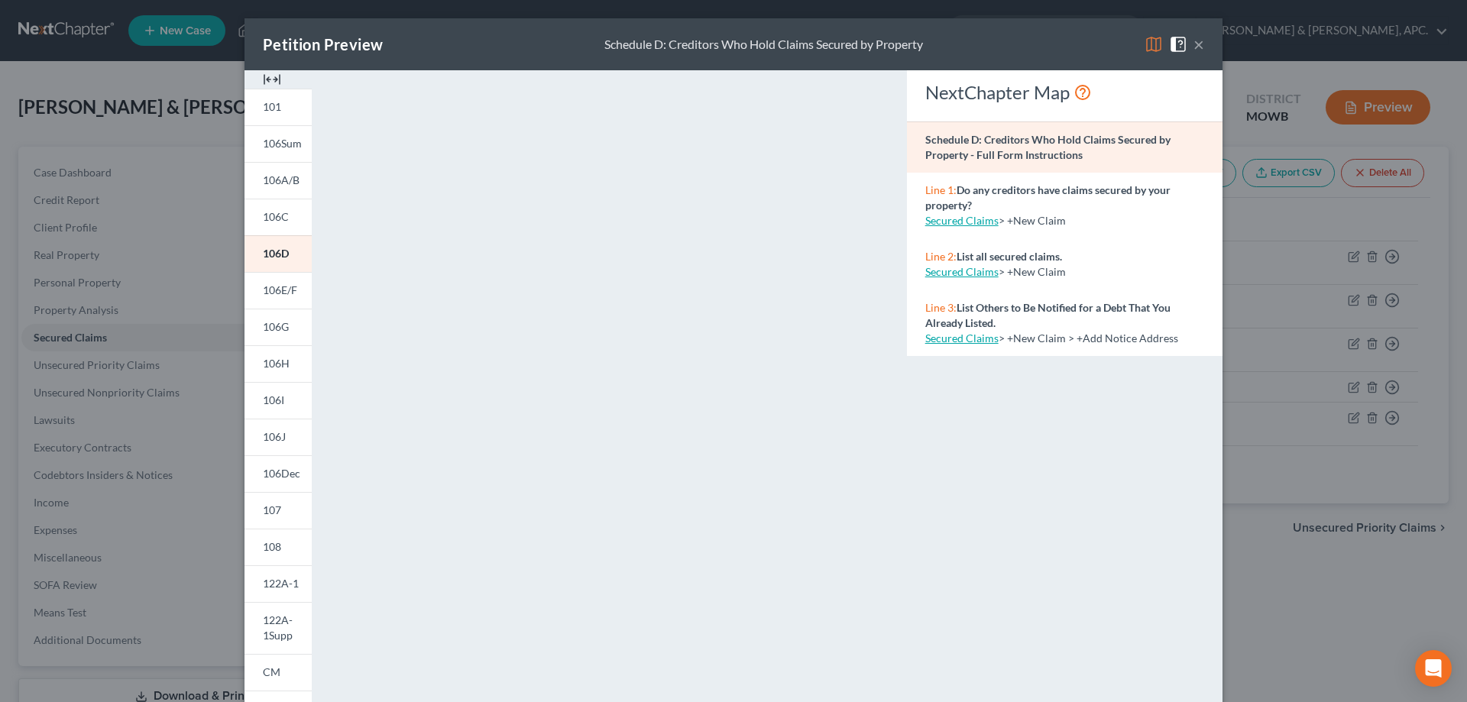
click at [1195, 44] on button "×" at bounding box center [1198, 44] width 11 height 18
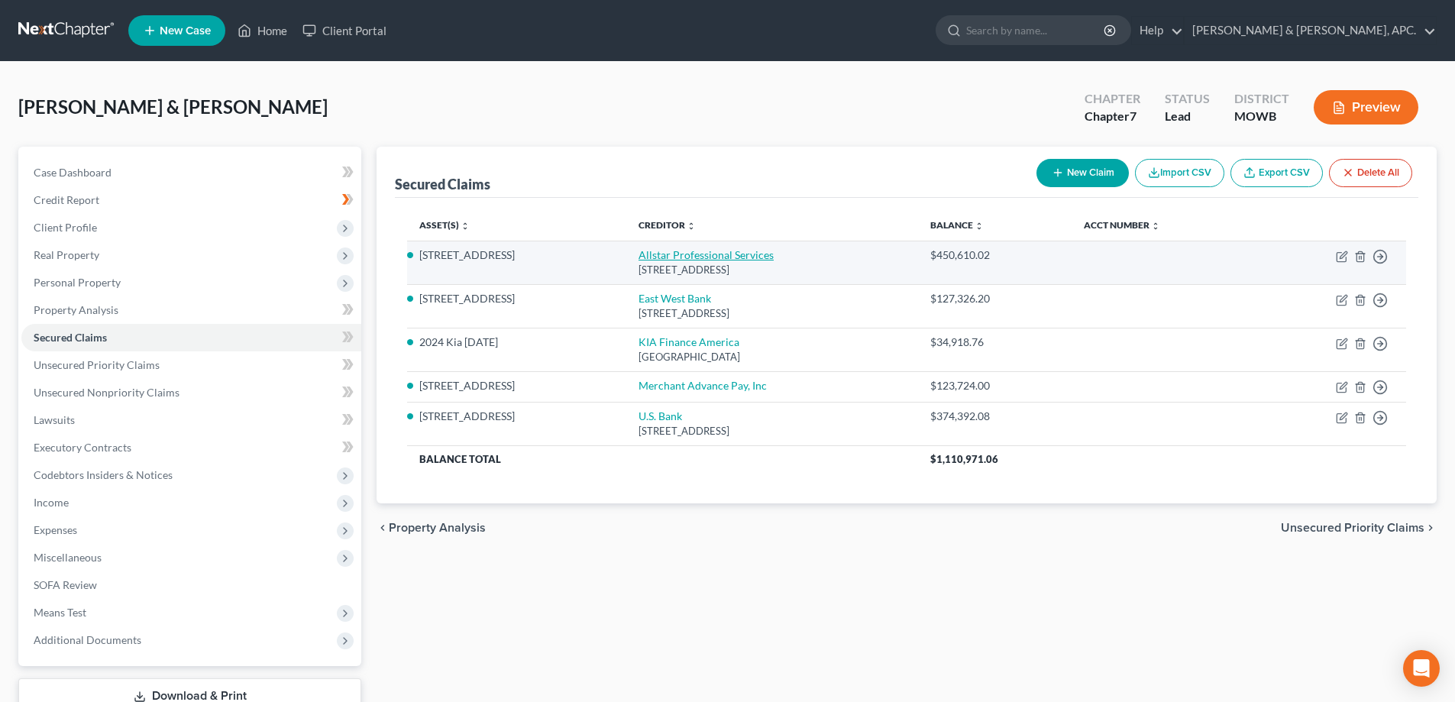
click at [655, 256] on link "Allstar Professional Services" at bounding box center [706, 254] width 135 height 13
select select "4"
select select "2"
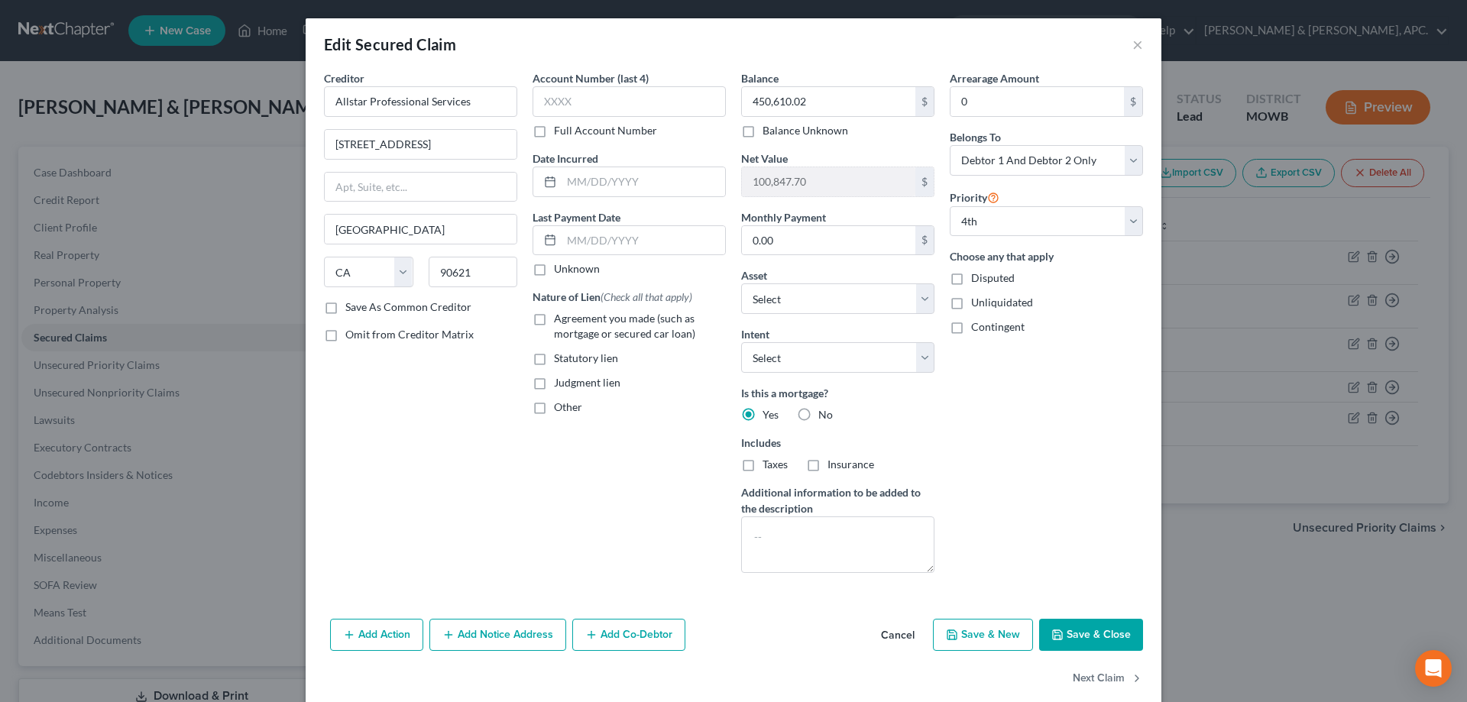
click at [1068, 641] on button "Save & Close" at bounding box center [1091, 635] width 104 height 32
select select "3"
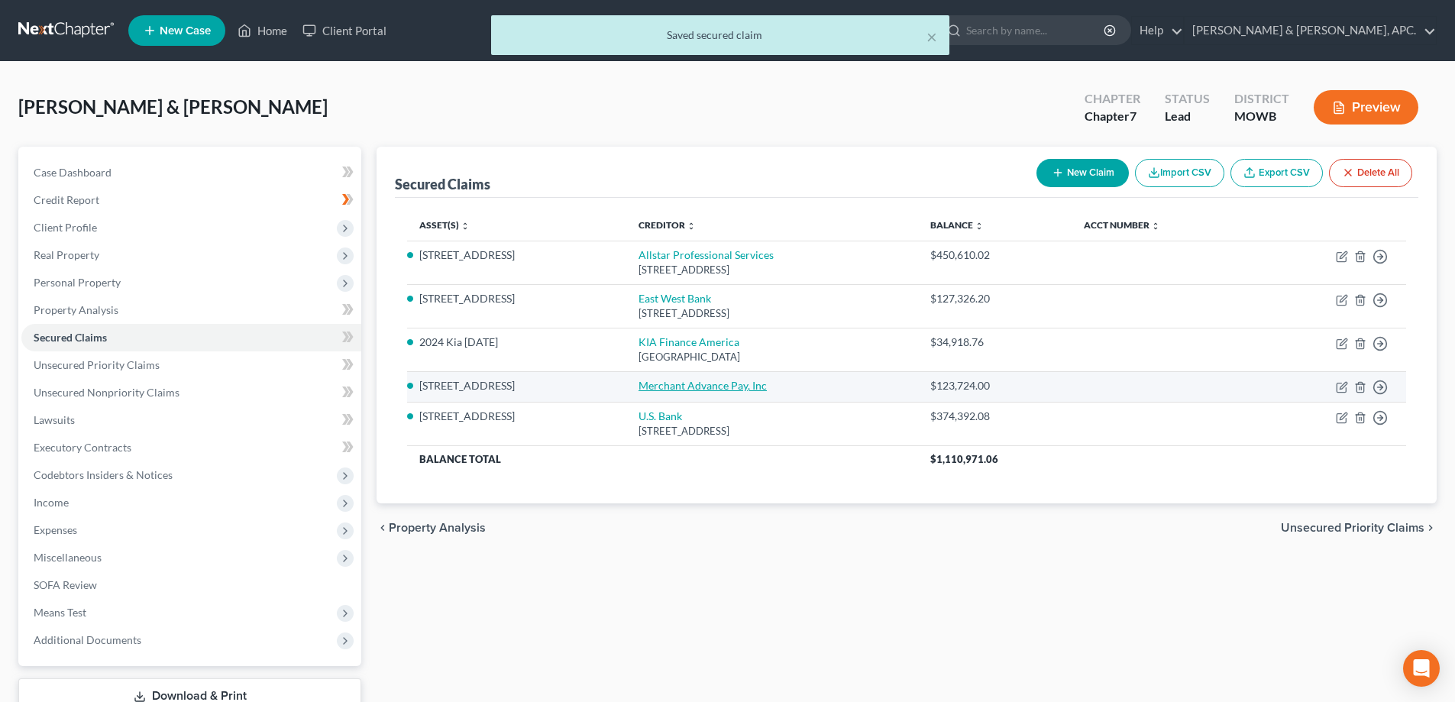
click at [683, 384] on link "Merchant Advance Pay, Inc" at bounding box center [703, 385] width 128 height 13
select select "2"
select select "0"
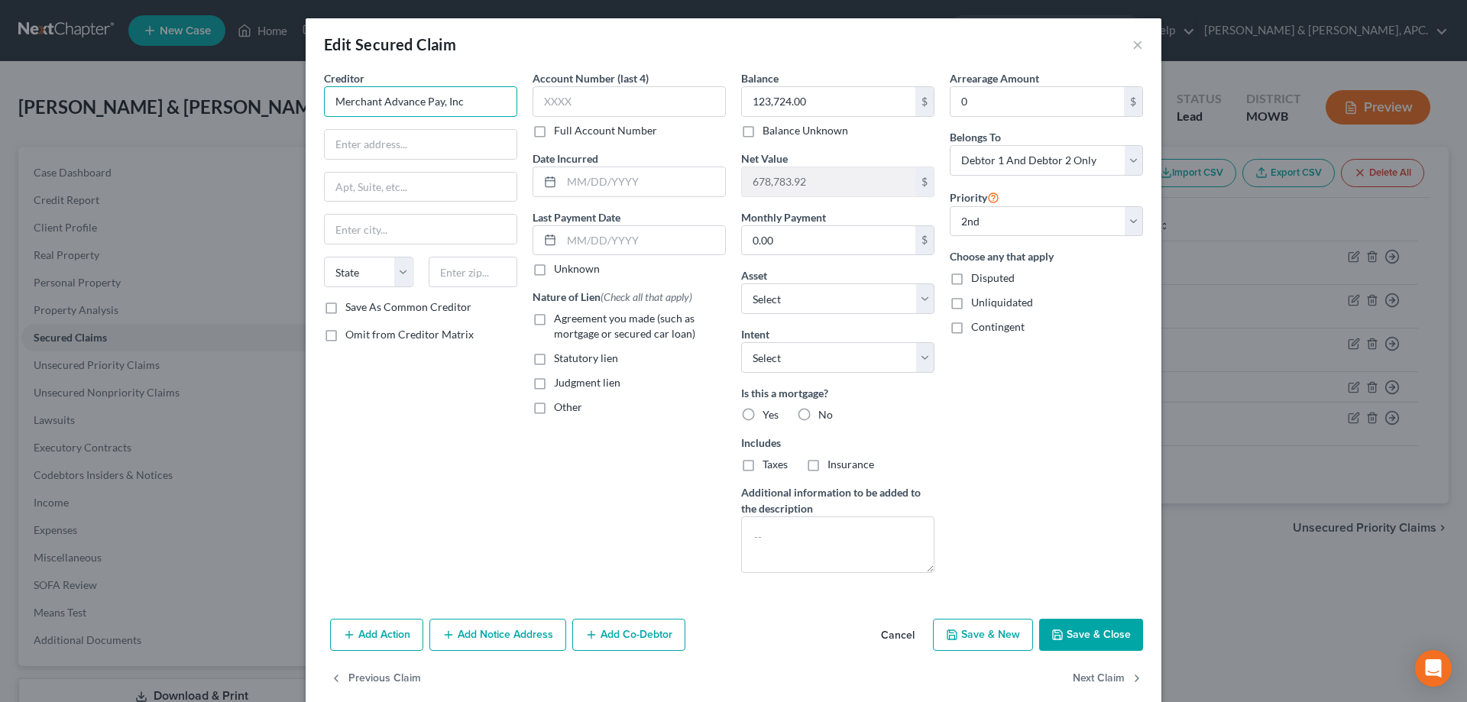
drag, startPoint x: 458, startPoint y: 99, endPoint x: 253, endPoint y: 101, distance: 205.5
click at [253, 101] on div "Edit Secured Claim × Creditor * Merchant Advance Pay, Inc State [US_STATE] AK A…" at bounding box center [733, 351] width 1467 height 702
click at [367, 138] on input "text" at bounding box center [421, 144] width 192 height 29
type input "[STREET_ADDRESS]"
type input "Torrance"
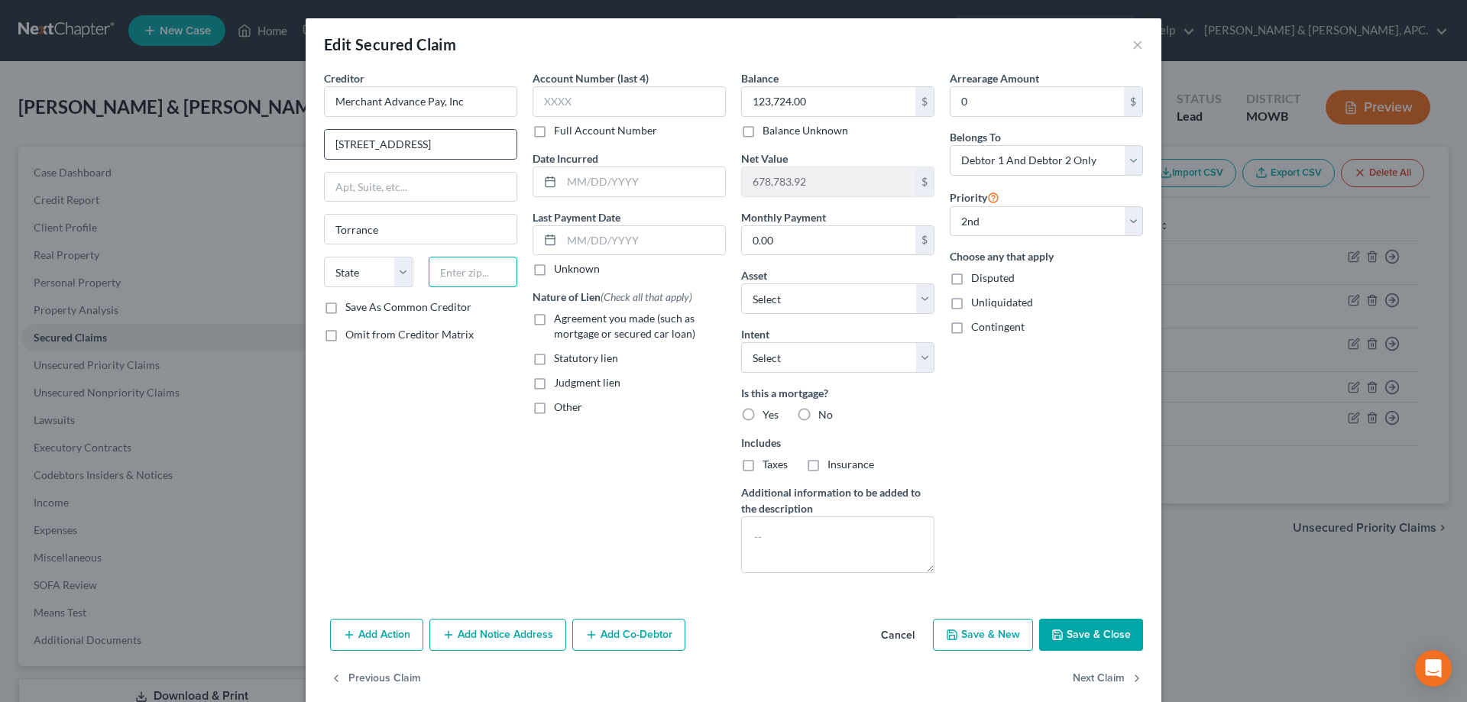
type input "90501"
select select "4"
type input "[STREET_ADDRESS]"
click at [818, 415] on label "No" at bounding box center [825, 414] width 15 height 15
click at [824, 415] on input "No" at bounding box center [829, 412] width 10 height 10
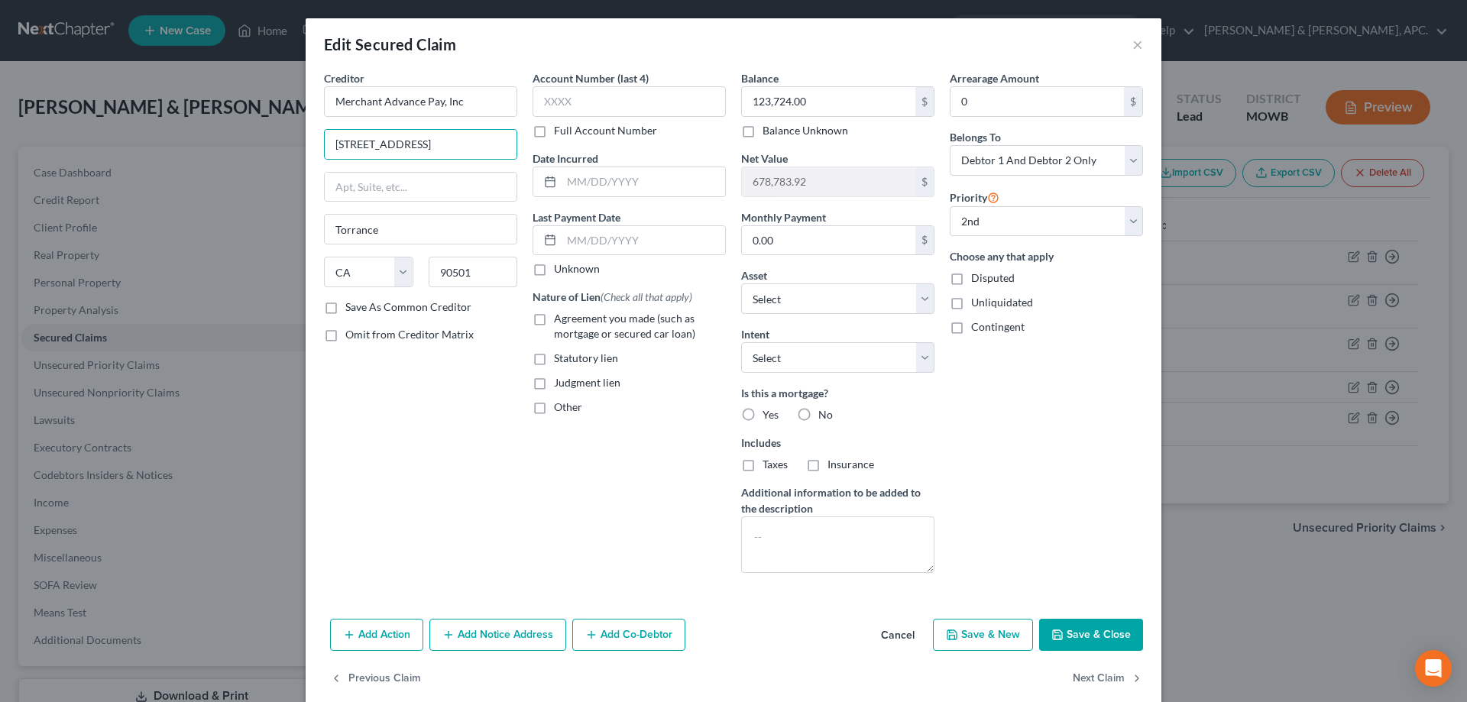
radio input "true"
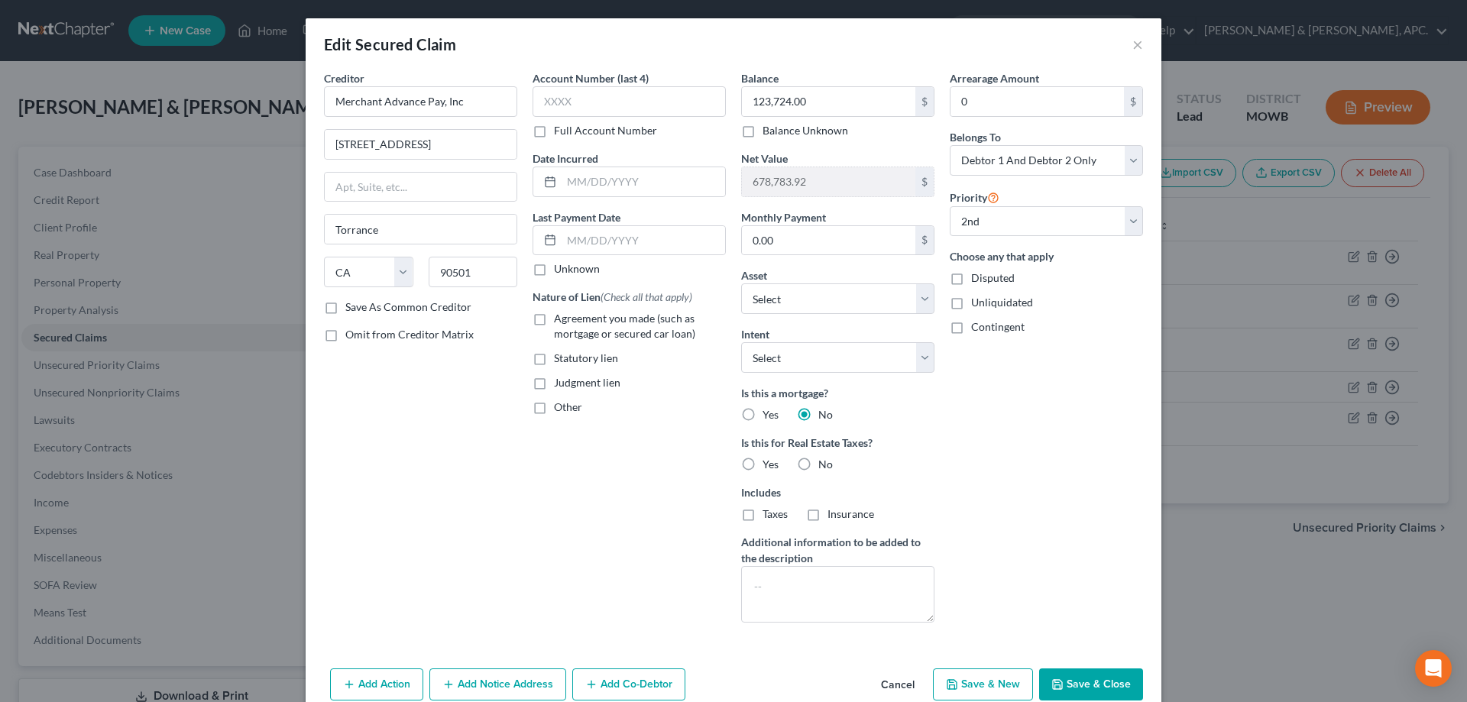
click at [818, 464] on label "No" at bounding box center [825, 464] width 15 height 15
click at [824, 464] on input "No" at bounding box center [829, 462] width 10 height 10
radio input "true"
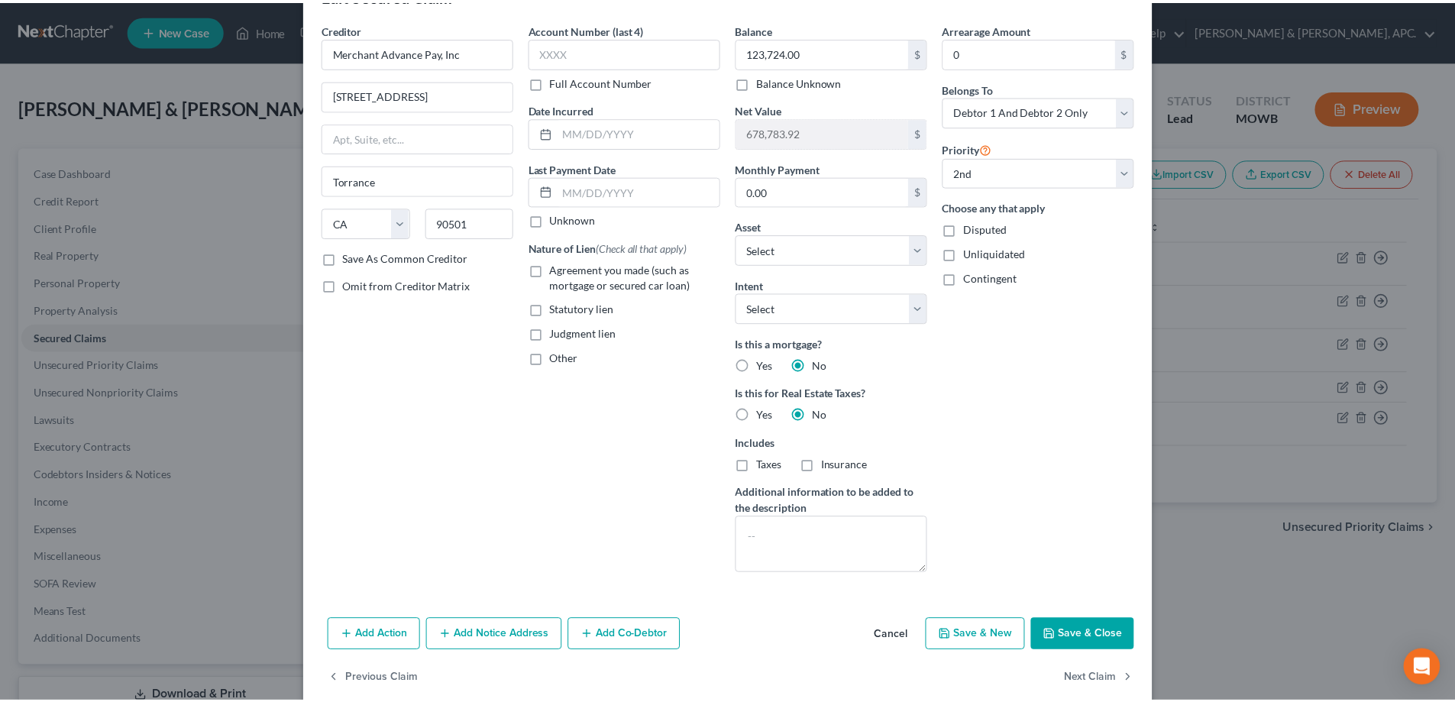
scroll to position [73, 0]
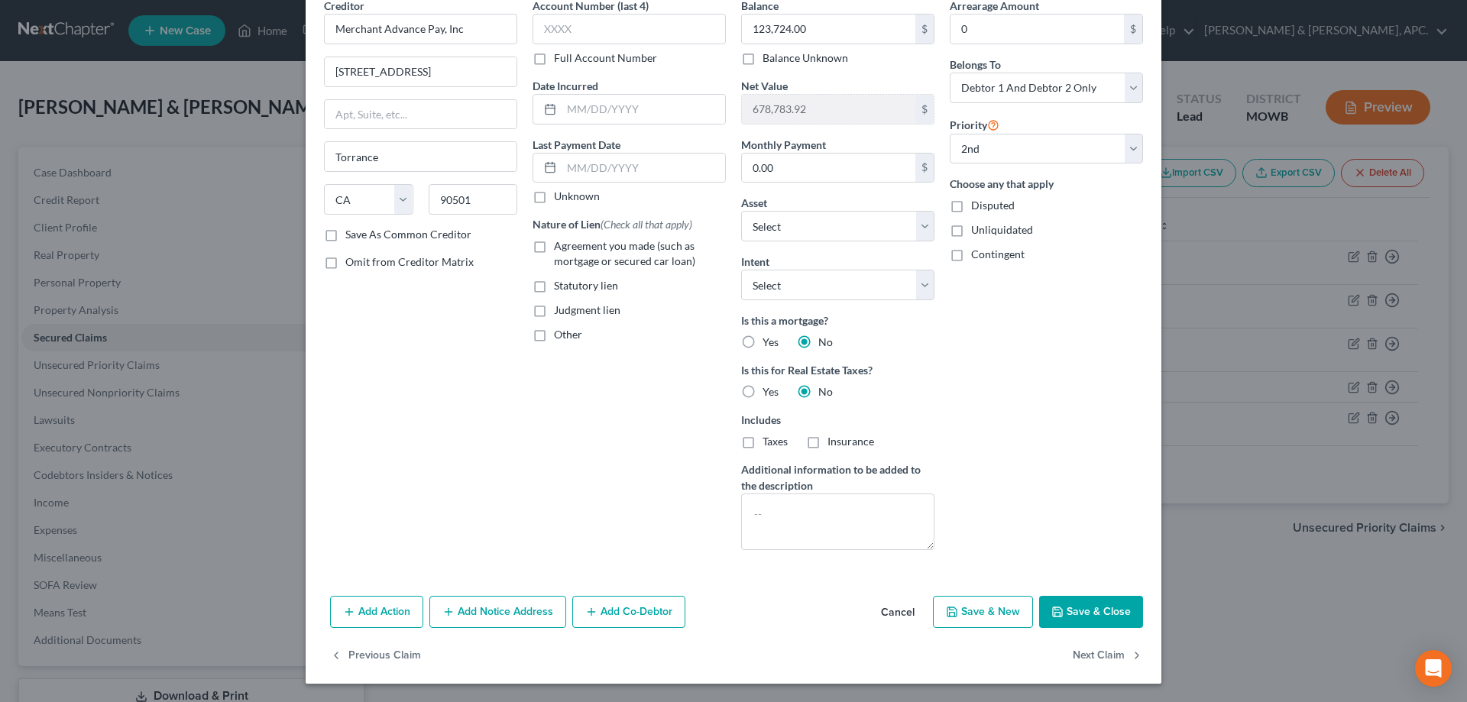
click at [1087, 615] on button "Save & Close" at bounding box center [1091, 612] width 104 height 32
select select "1"
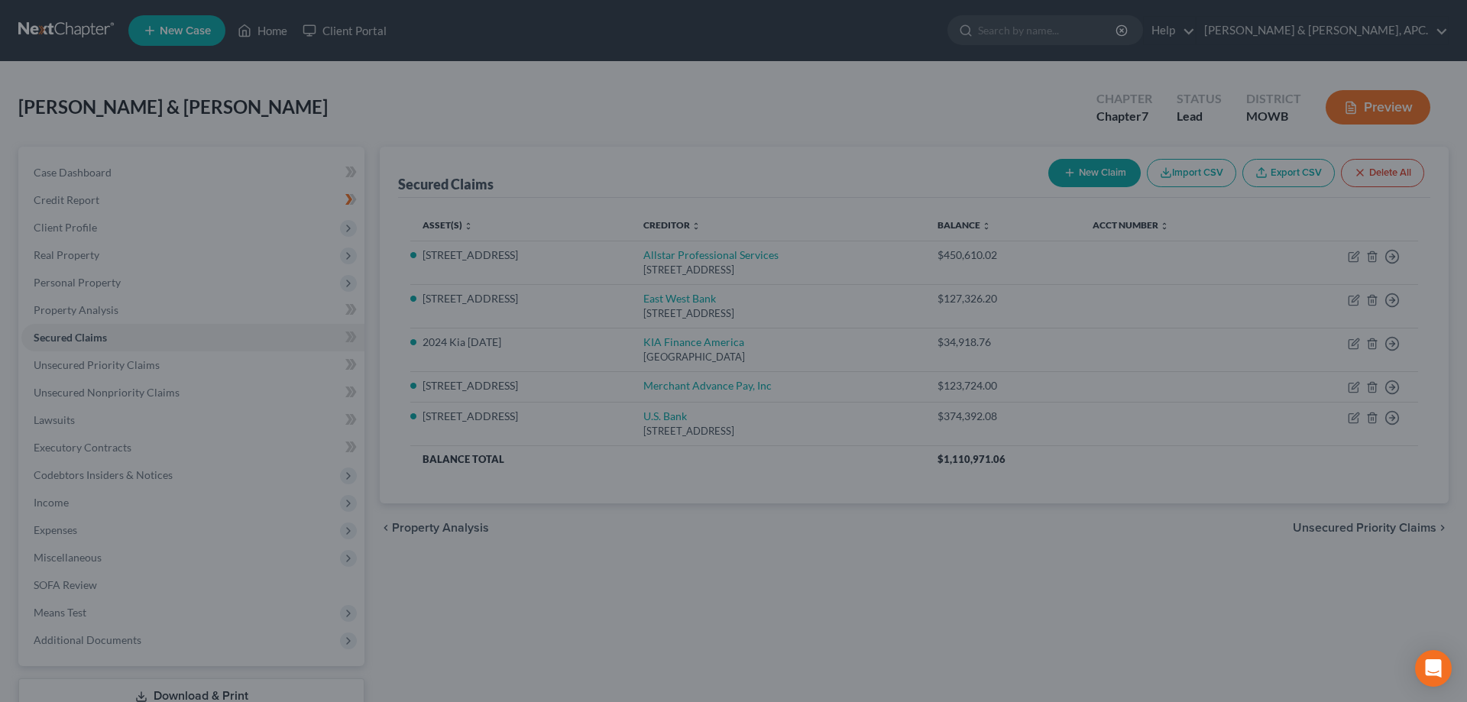
select select "11"
select select "0"
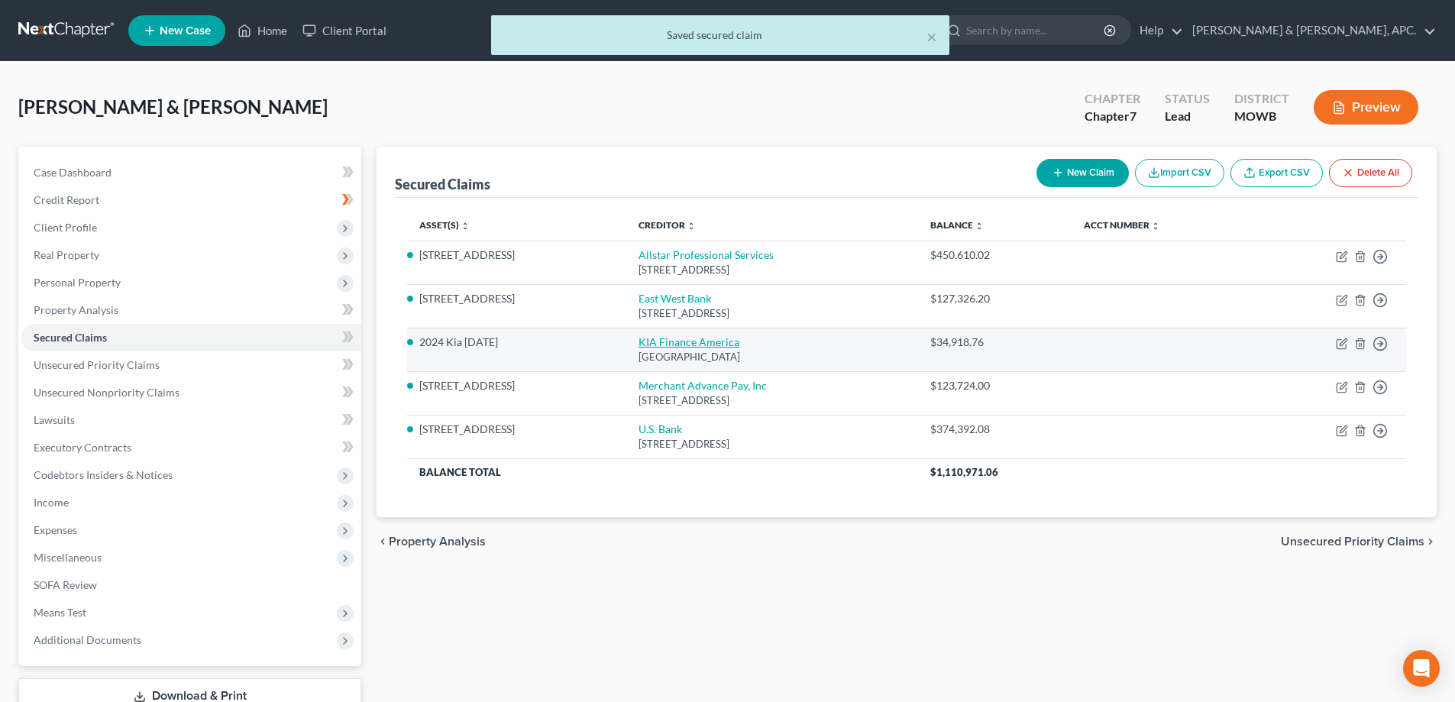
click at [662, 345] on link "KIA Finance America" at bounding box center [689, 341] width 101 height 13
select select "45"
select select "2"
select select "0"
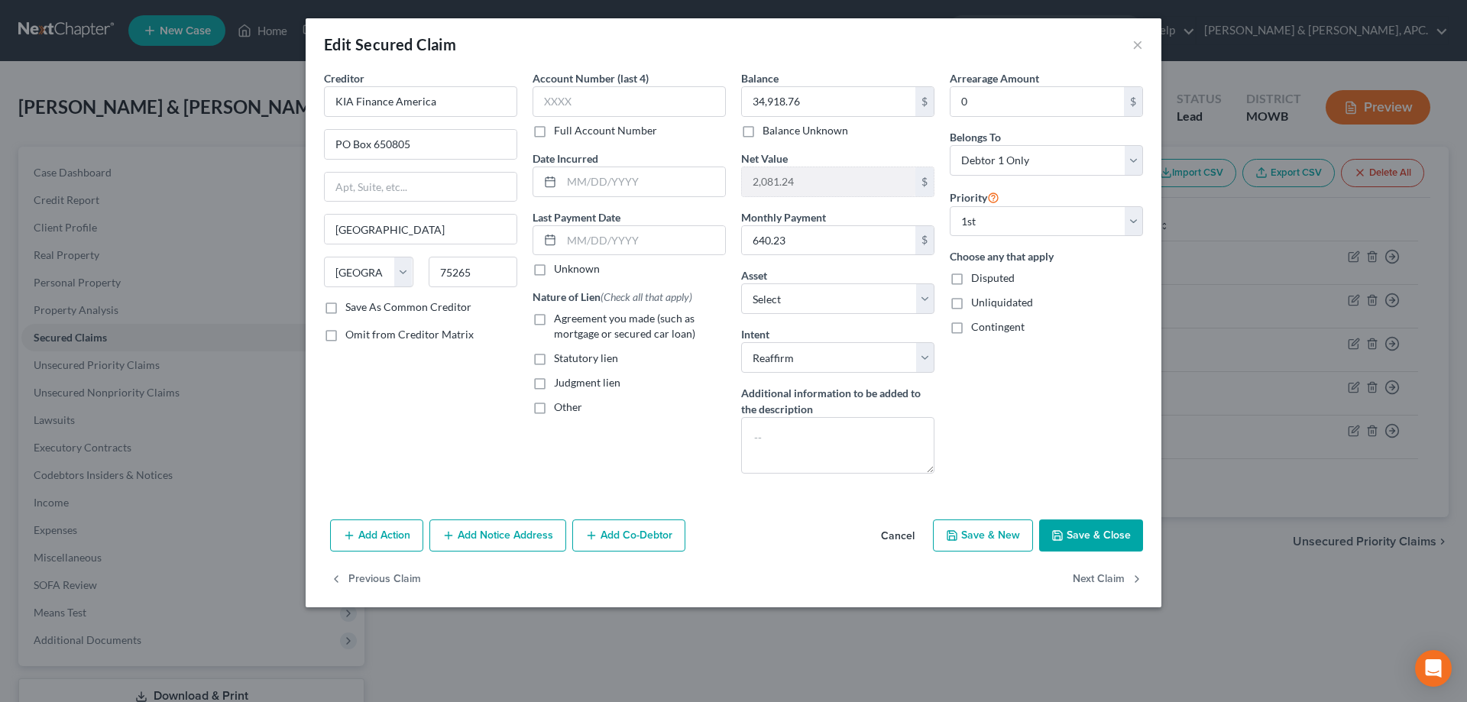
click at [1129, 532] on button "Save & Close" at bounding box center [1091, 535] width 104 height 32
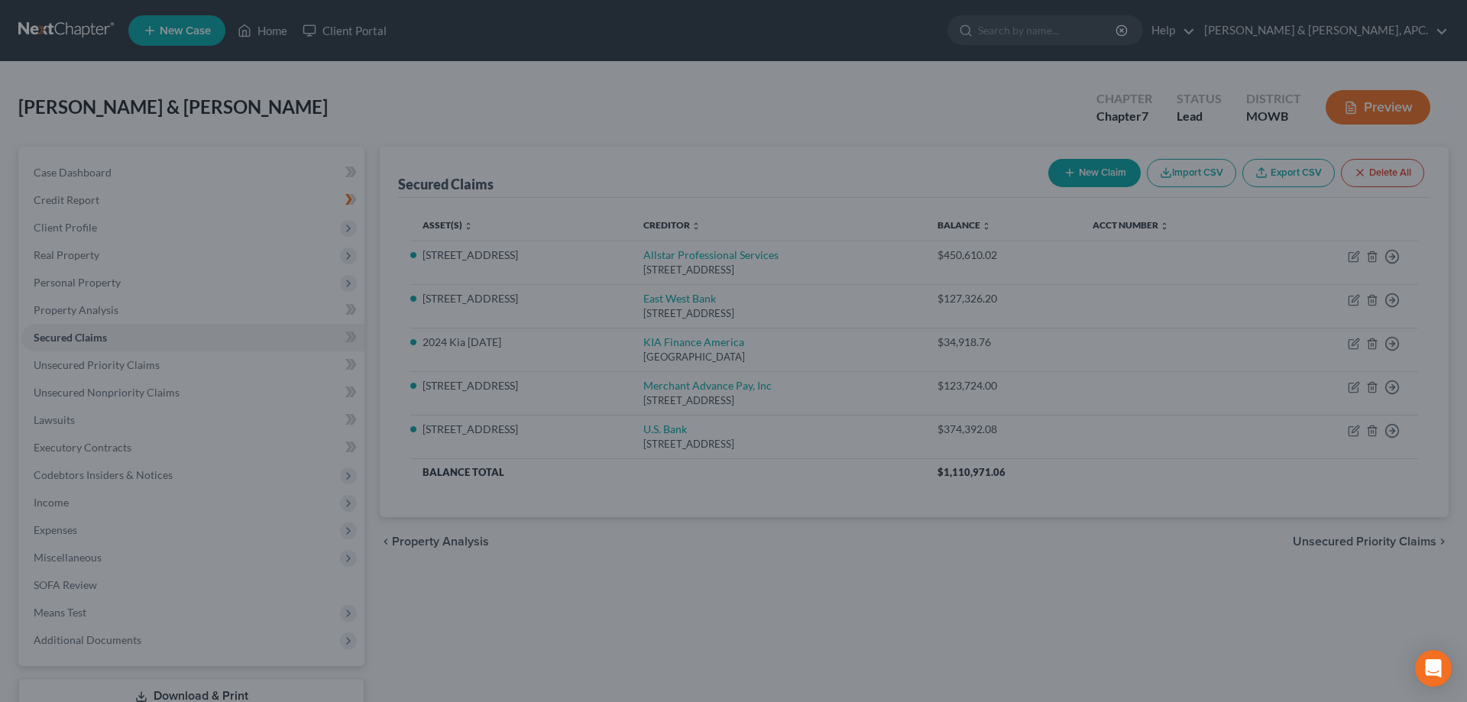
select select "23"
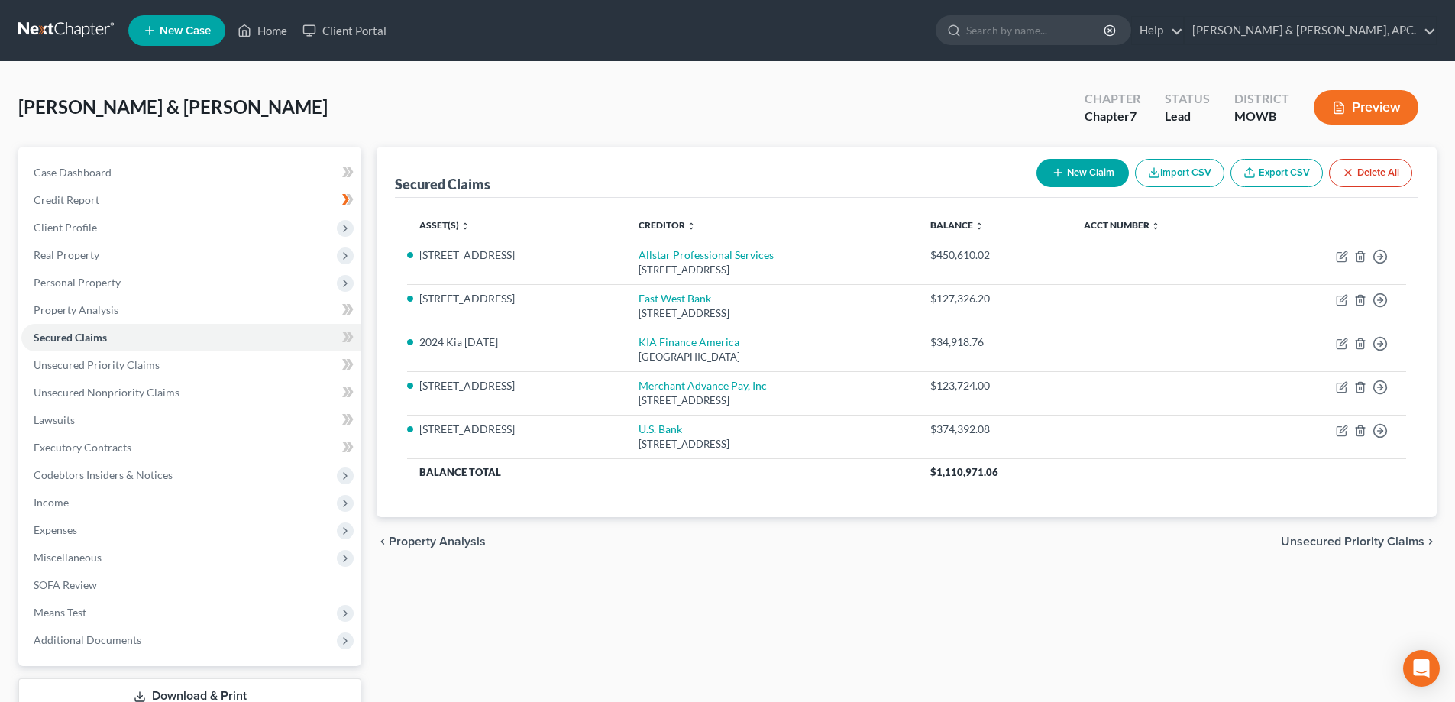
click at [1393, 99] on button "Preview" at bounding box center [1366, 107] width 105 height 34
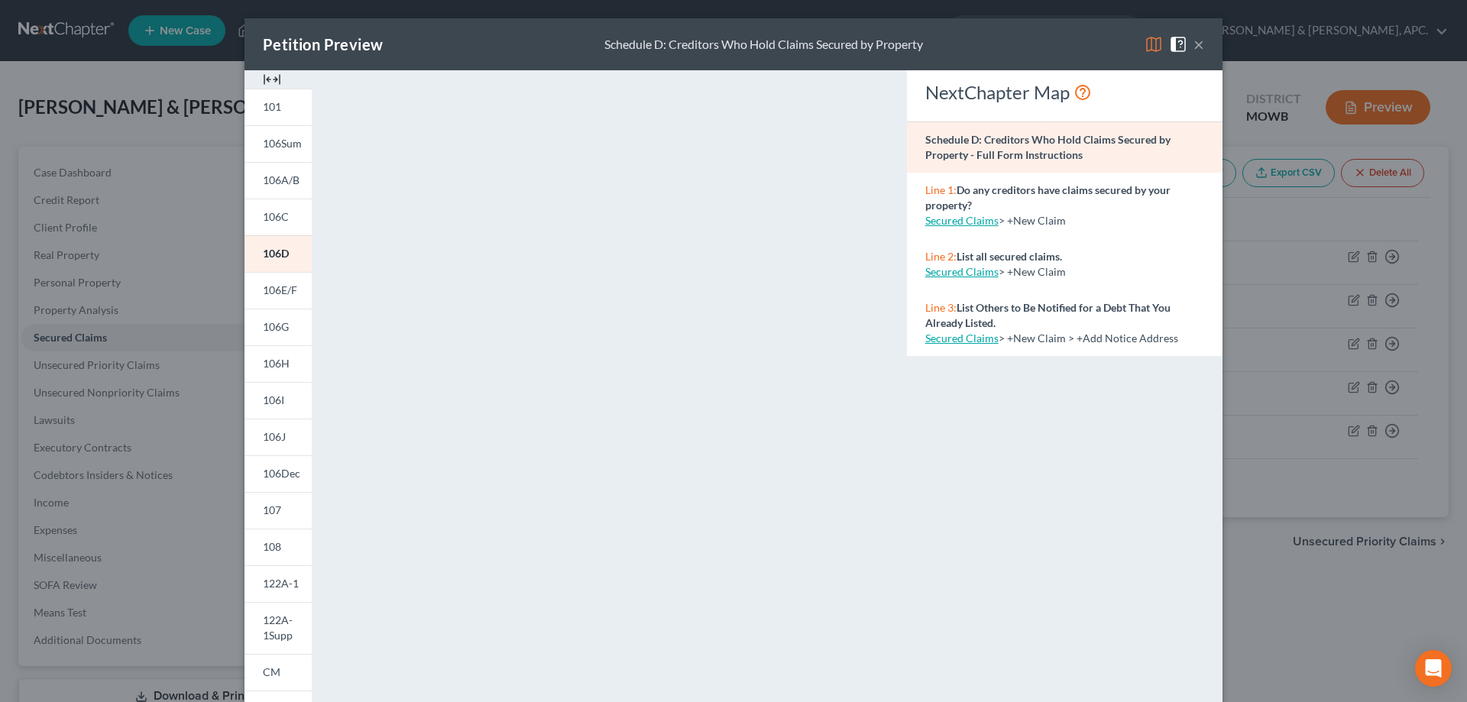
click at [1193, 50] on button "×" at bounding box center [1198, 44] width 11 height 18
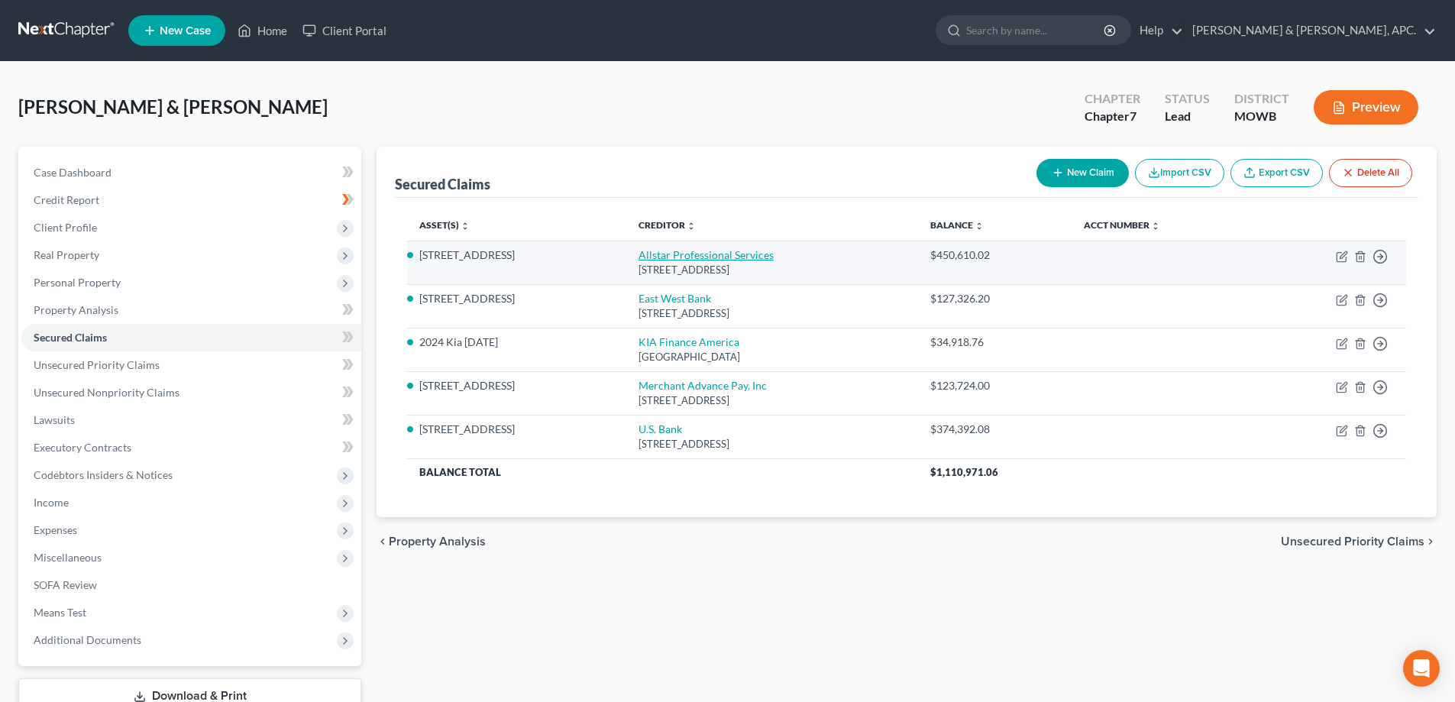
click at [688, 251] on link "Allstar Professional Services" at bounding box center [706, 254] width 135 height 13
select select "4"
select select "2"
select select "0"
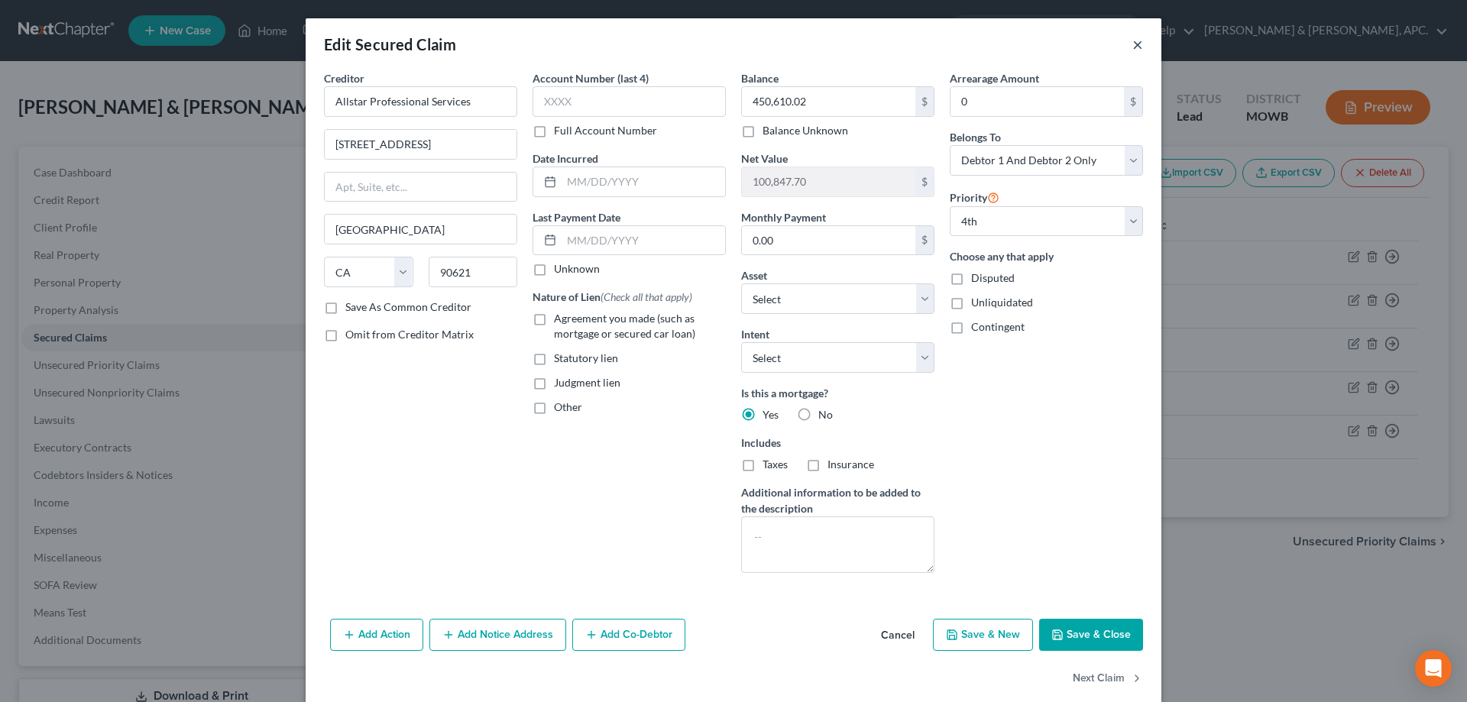
click at [1132, 43] on button "×" at bounding box center [1137, 44] width 11 height 18
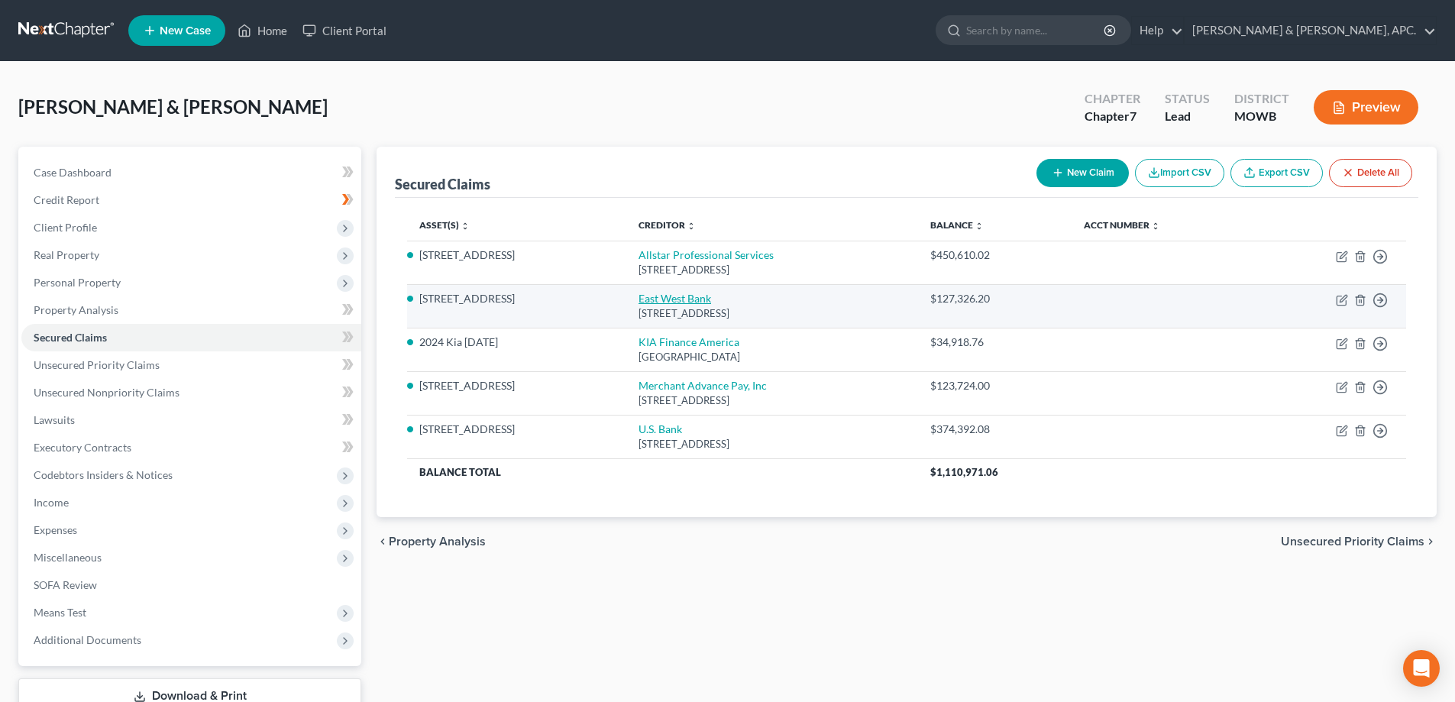
click at [689, 300] on link "East West Bank" at bounding box center [675, 298] width 73 height 13
select select "4"
select select "11"
select select "0"
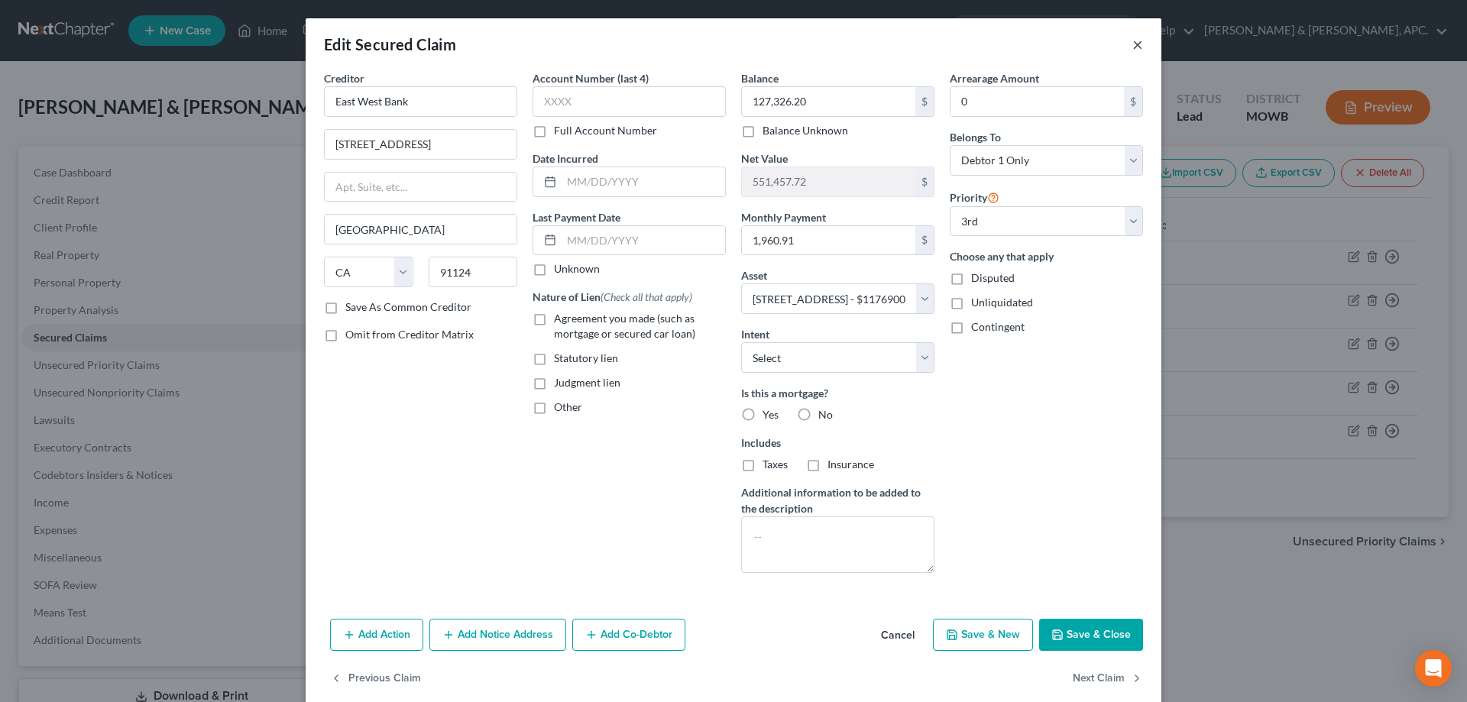
click at [1136, 39] on button "×" at bounding box center [1137, 44] width 11 height 18
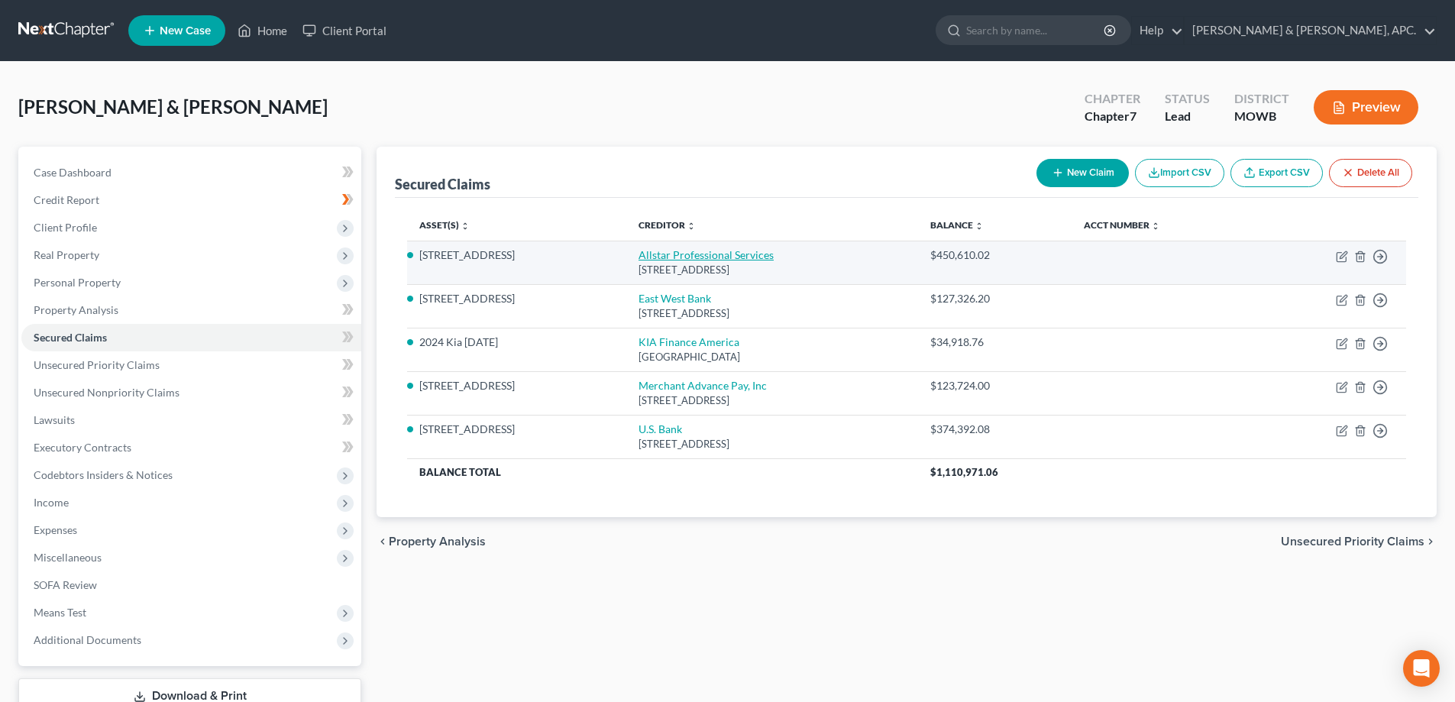
click at [654, 253] on link "Allstar Professional Services" at bounding box center [706, 254] width 135 height 13
select select "4"
select select "11"
select select "2"
select select "0"
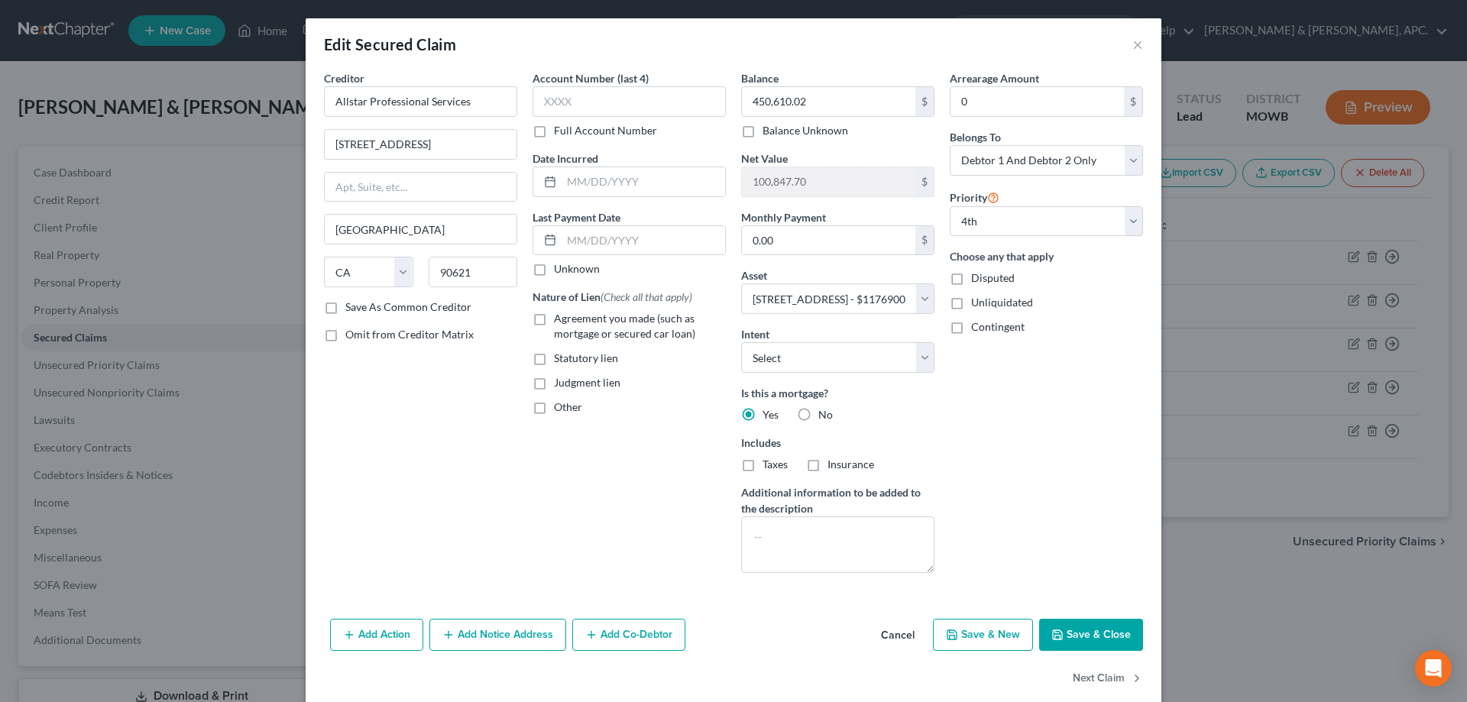
click at [762, 419] on label "Yes" at bounding box center [770, 414] width 16 height 15
click at [769, 417] on input "Yes" at bounding box center [774, 412] width 10 height 10
click at [818, 417] on label "No" at bounding box center [825, 414] width 15 height 15
click at [824, 417] on input "No" at bounding box center [829, 412] width 10 height 10
radio input "true"
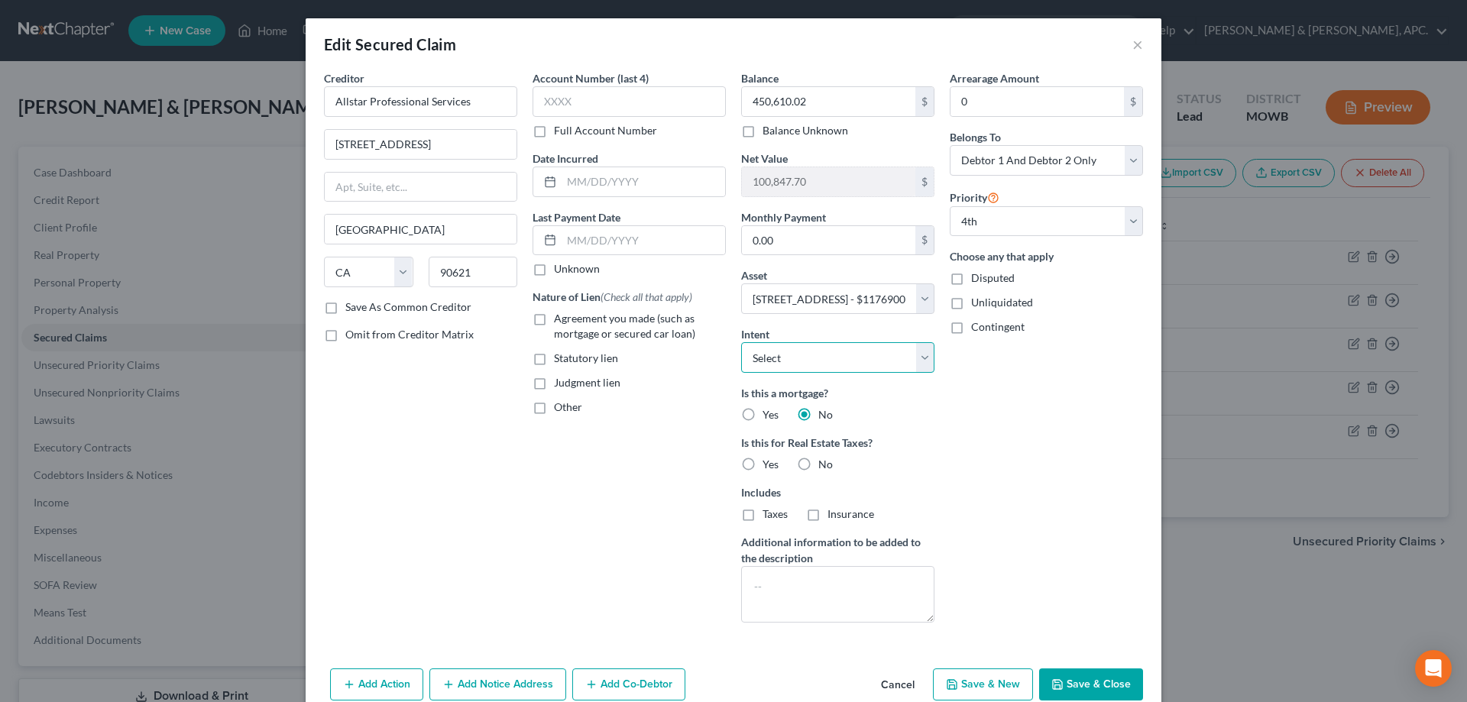
click at [852, 361] on select "Select Surrender Redeem Reaffirm Avoid Other" at bounding box center [837, 357] width 193 height 31
click at [1078, 680] on button "Save & Close" at bounding box center [1091, 684] width 104 height 32
select select
select select "3"
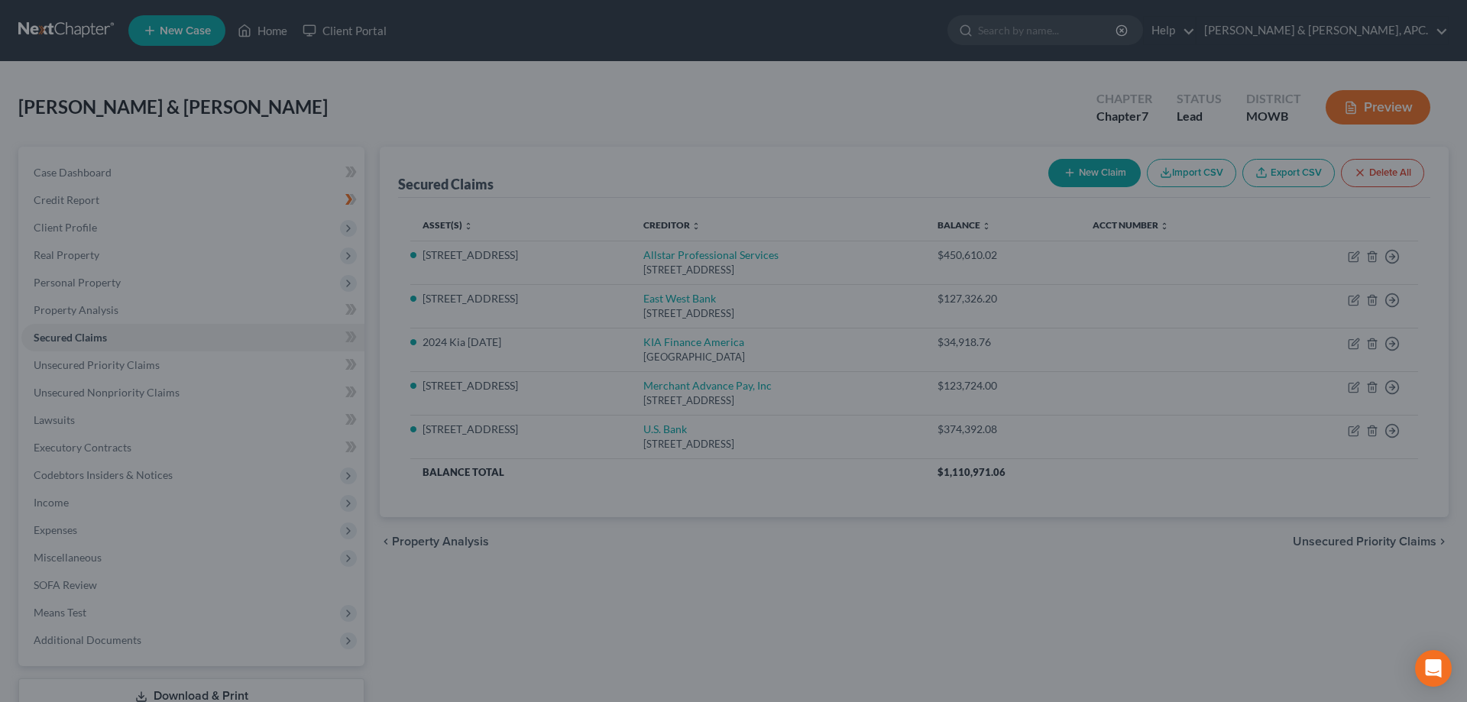
select select "11"
select select "0"
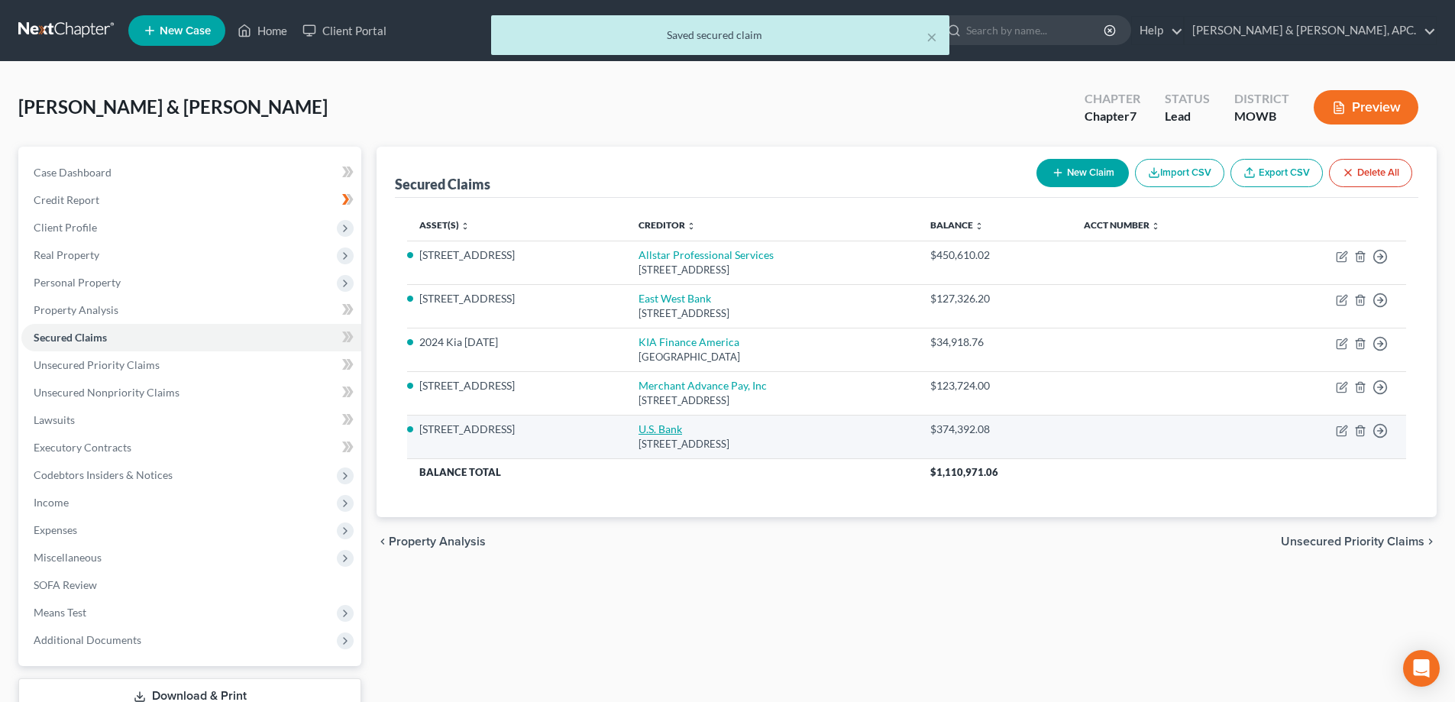
click at [662, 434] on link "U.S. Bank" at bounding box center [661, 428] width 44 height 13
select select "38"
select select "2"
select select "0"
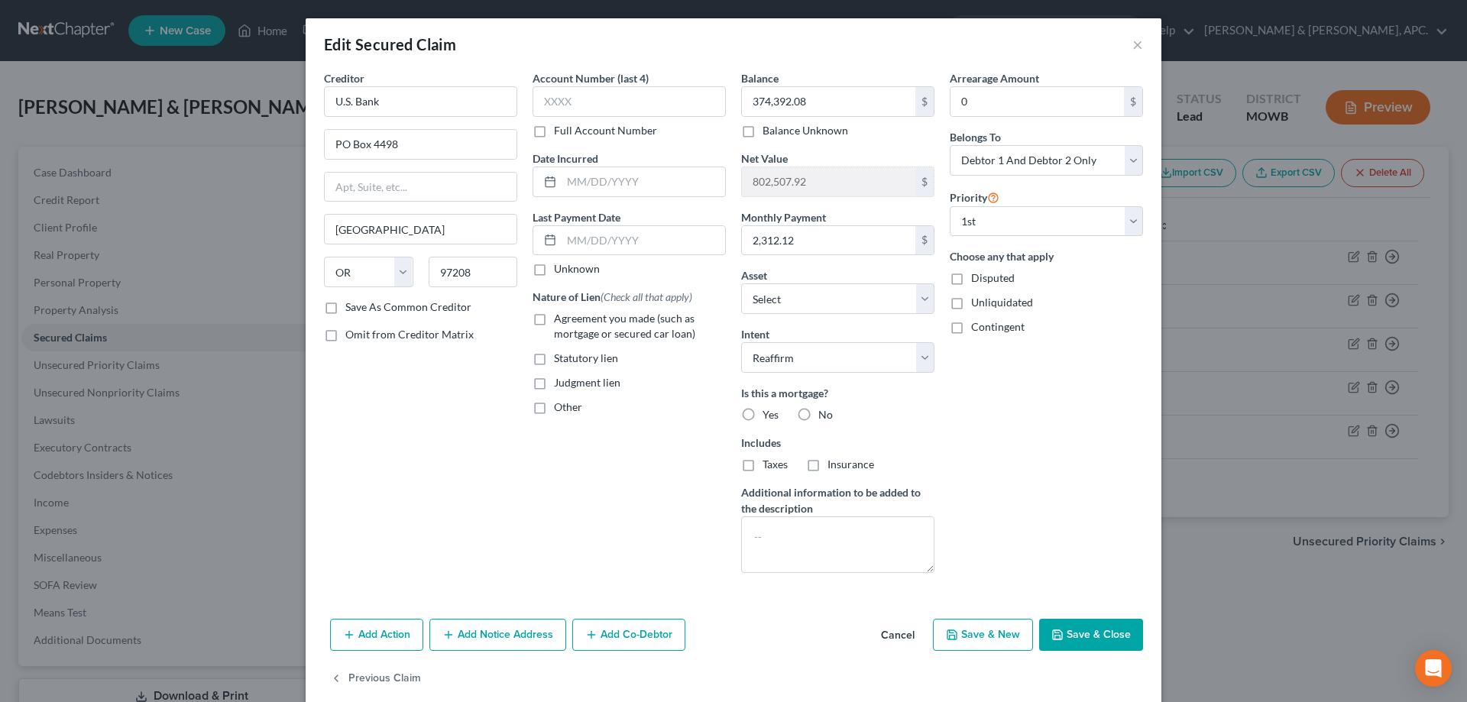
click at [762, 412] on label "Yes" at bounding box center [770, 414] width 16 height 15
click at [769, 412] on input "Yes" at bounding box center [774, 412] width 10 height 10
radio input "true"
click at [1089, 634] on button "Save & Close" at bounding box center [1091, 635] width 104 height 32
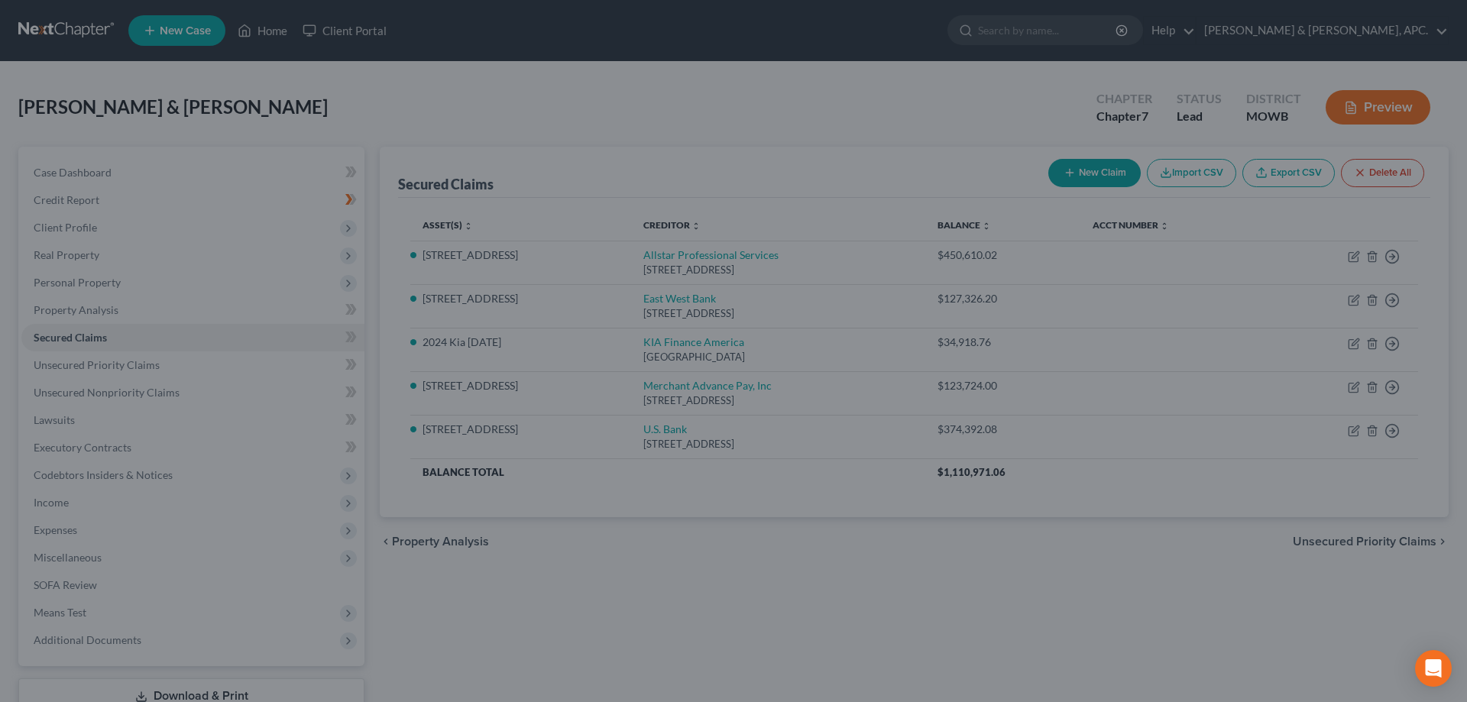
select select "11"
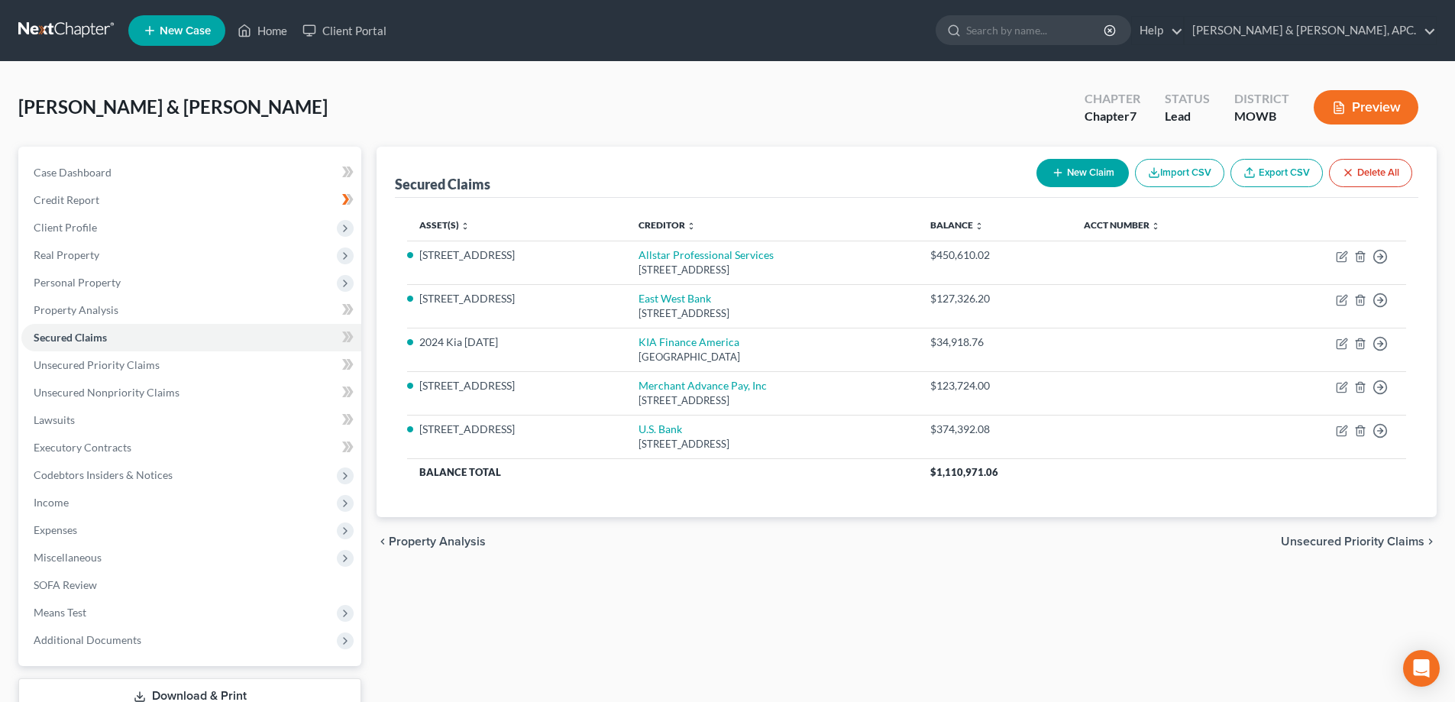
click at [1357, 112] on button "Preview" at bounding box center [1366, 107] width 105 height 34
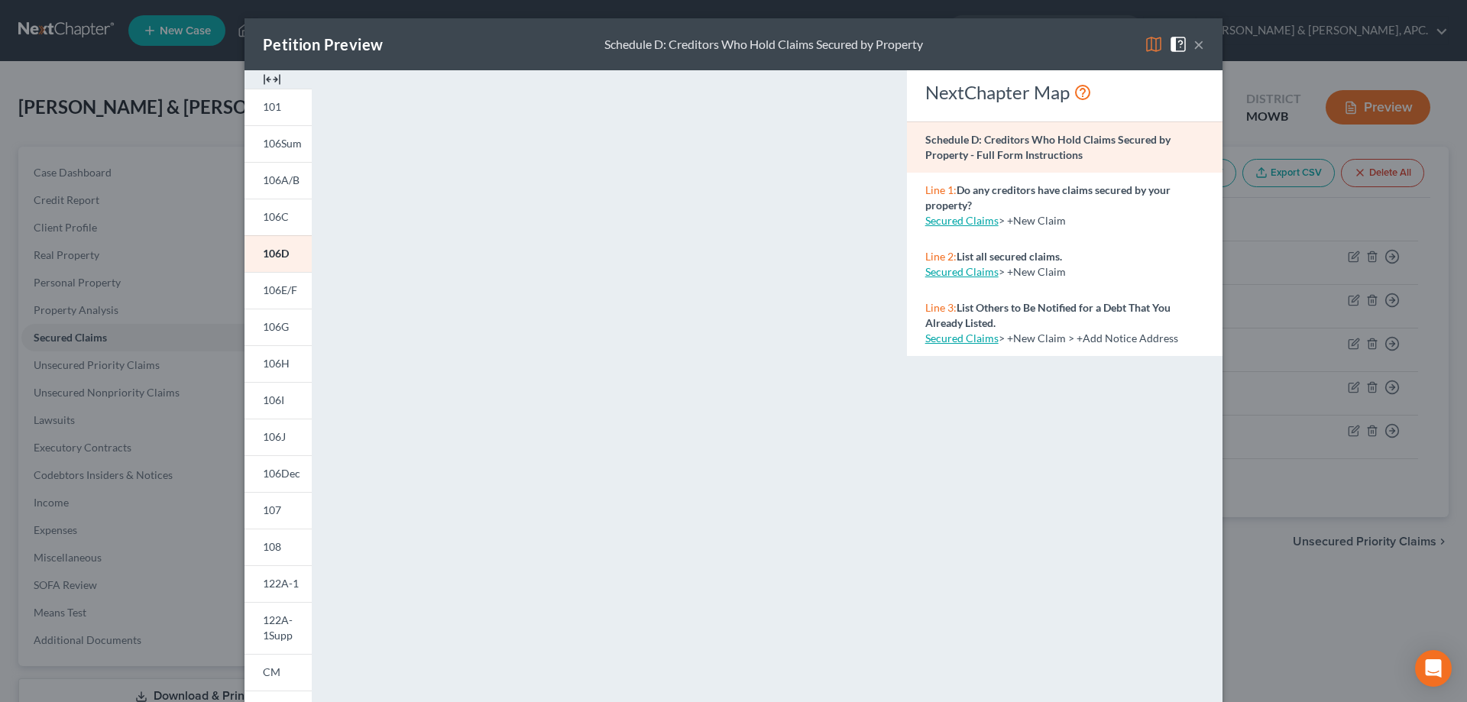
click at [1195, 43] on button "×" at bounding box center [1198, 44] width 11 height 18
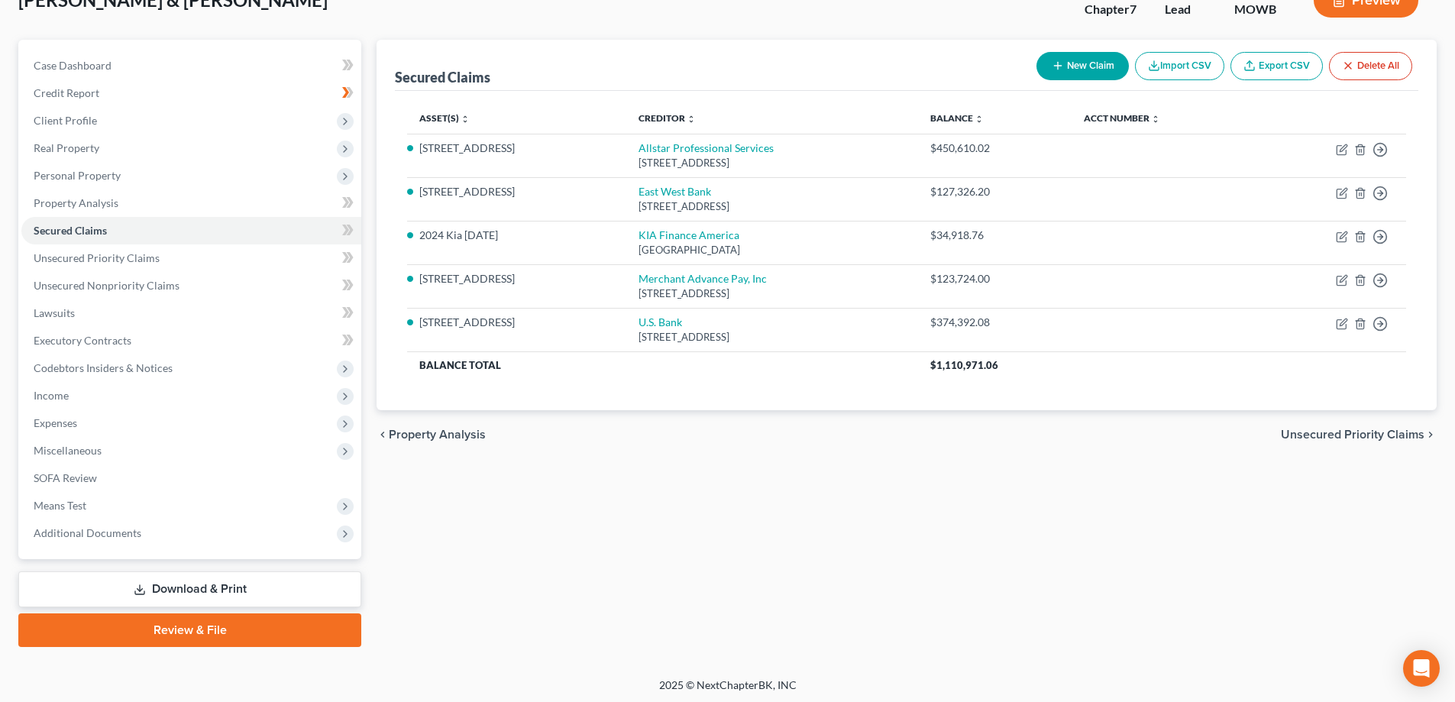
scroll to position [110, 0]
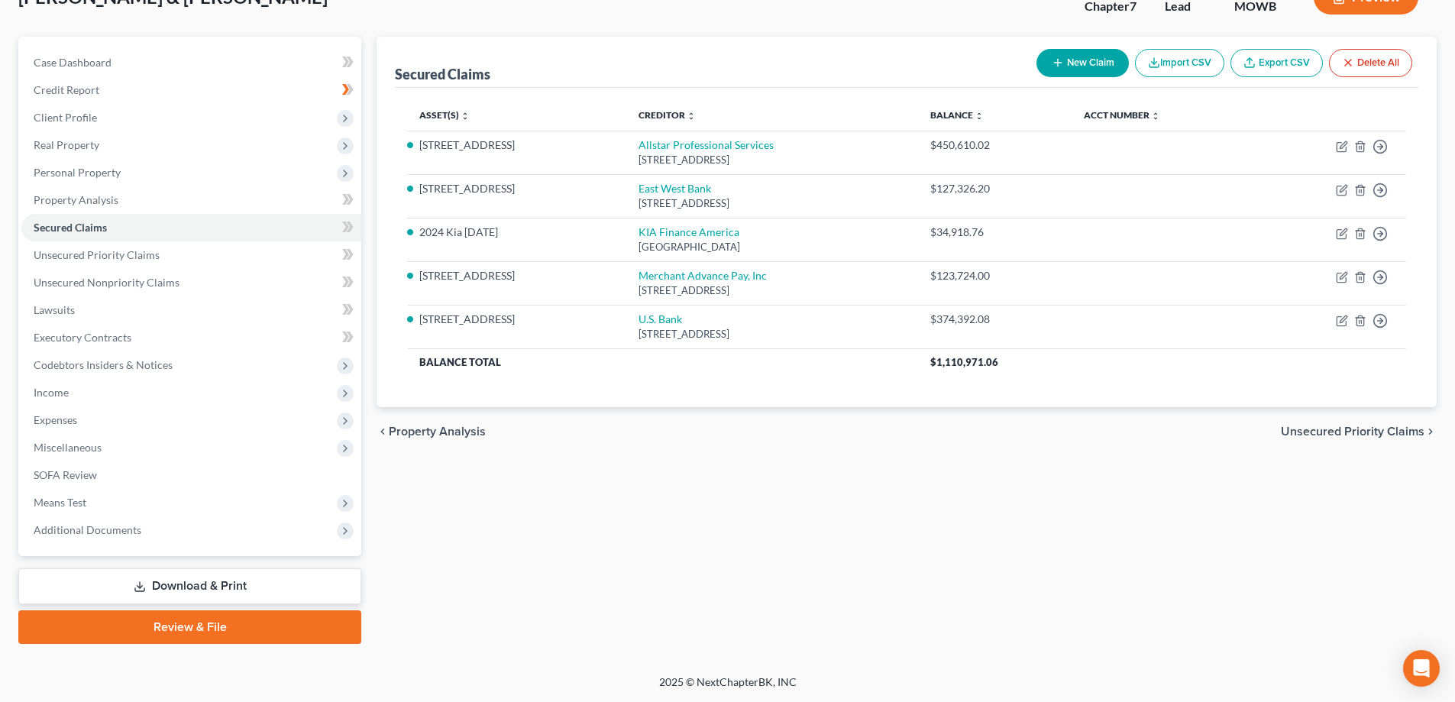
click at [215, 578] on link "Download & Print" at bounding box center [189, 586] width 343 height 36
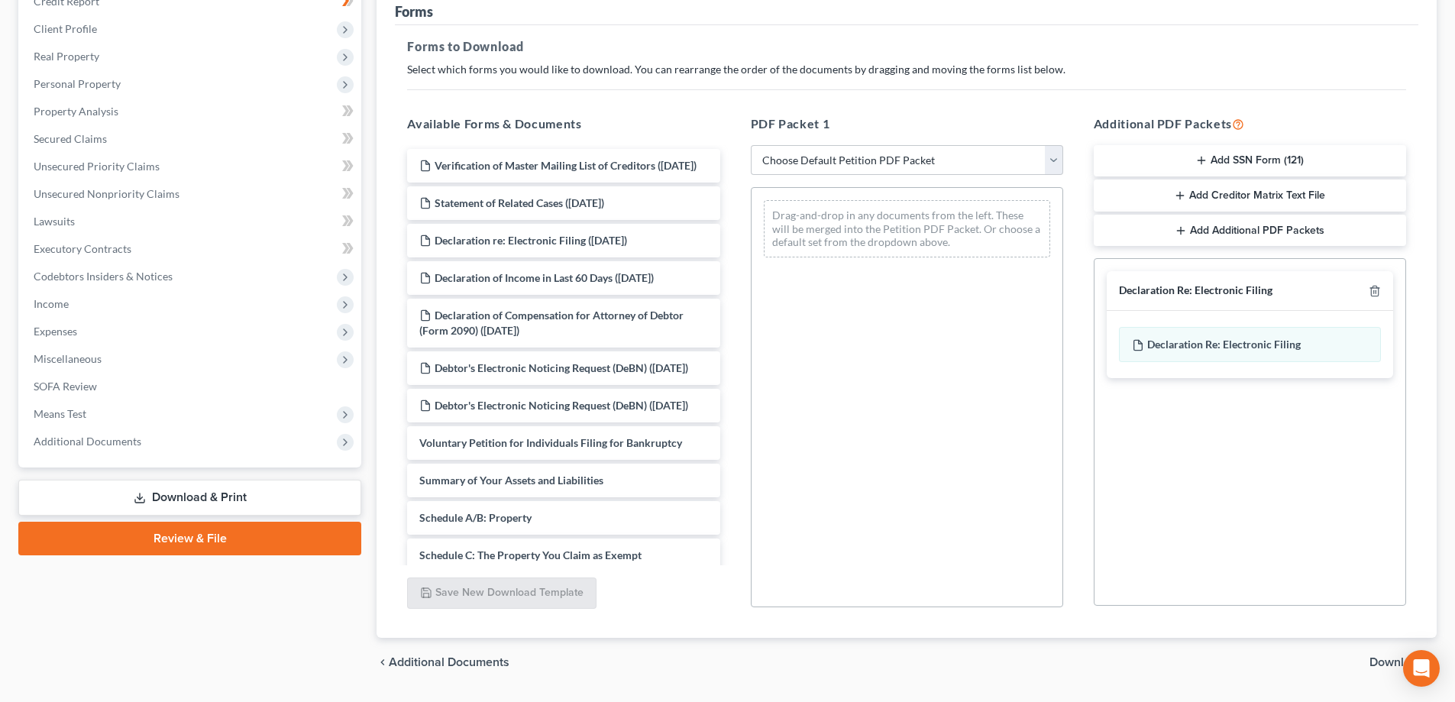
scroll to position [241, 0]
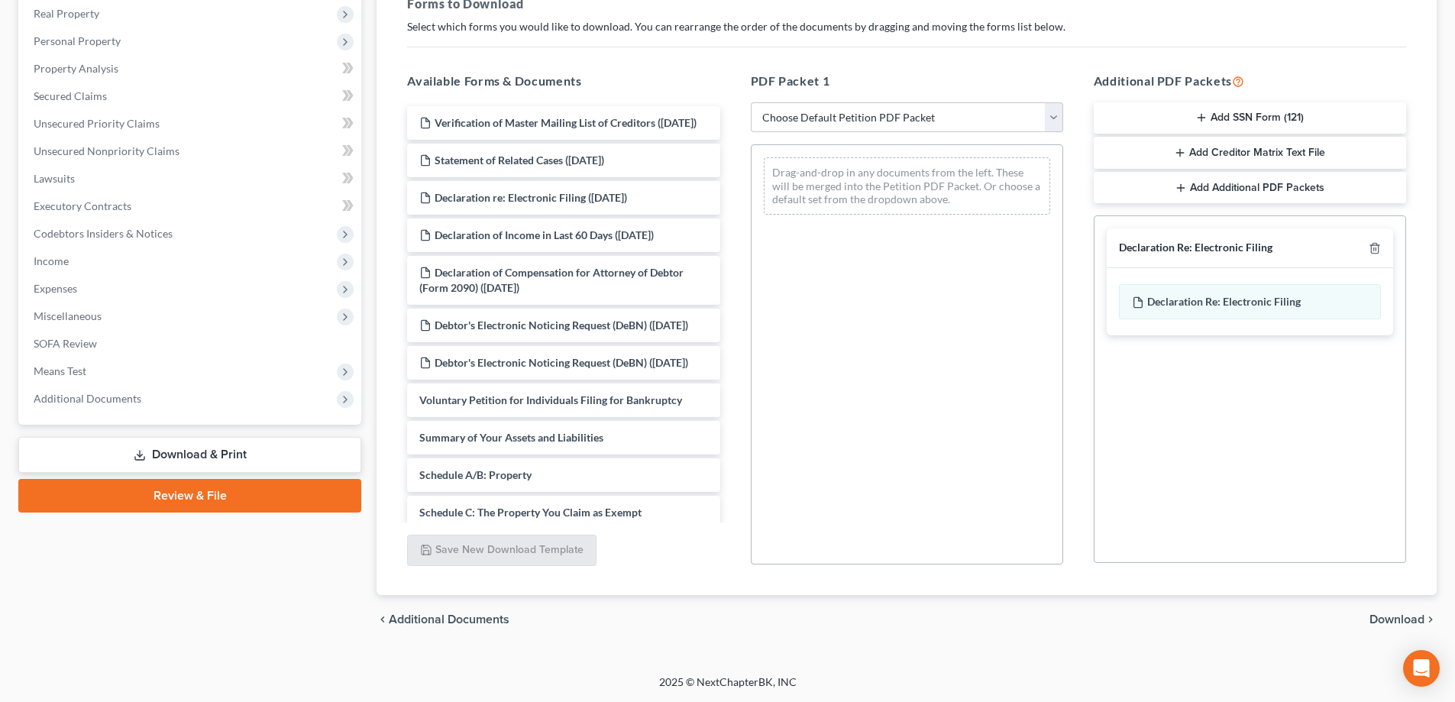
click at [1257, 151] on button "Add Creditor Matrix Text File" at bounding box center [1250, 153] width 312 height 32
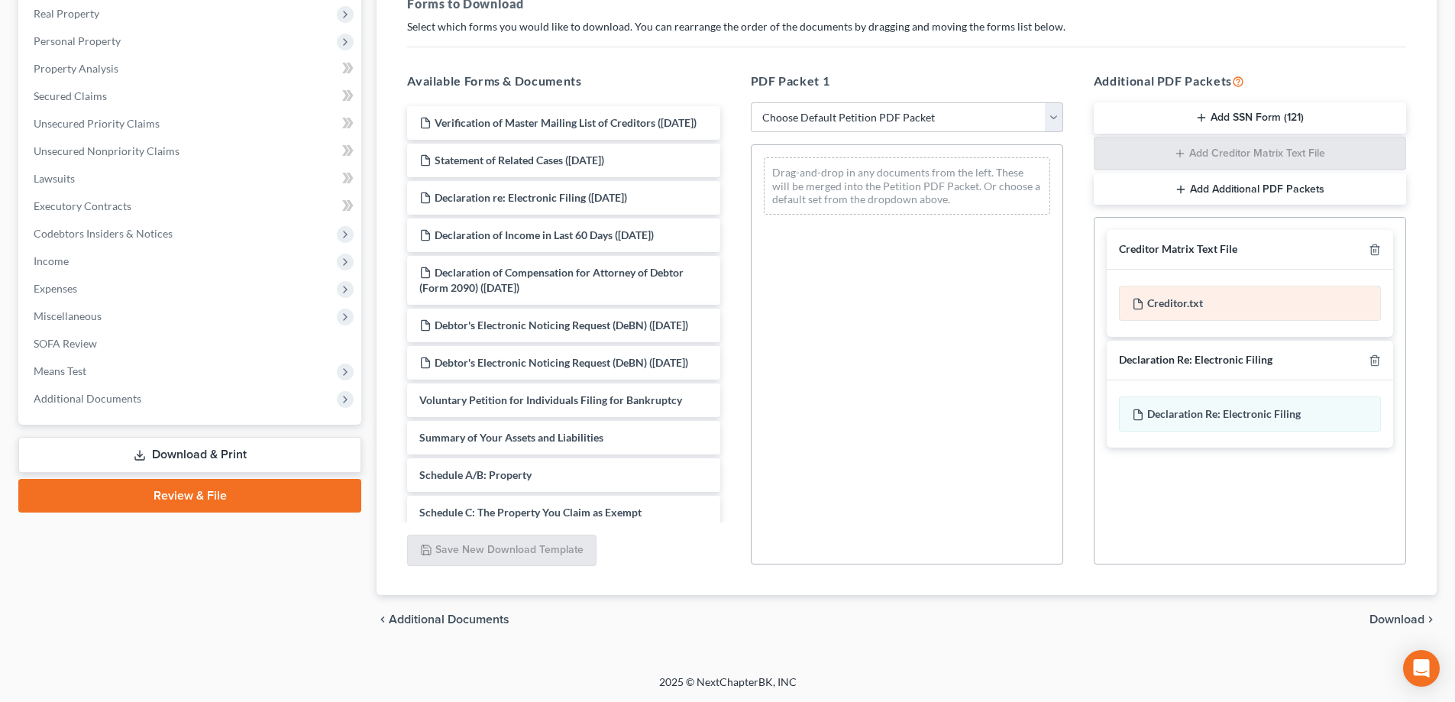
click at [1252, 315] on div "Creditor.txt" at bounding box center [1250, 303] width 262 height 35
click at [1417, 623] on span "Download" at bounding box center [1397, 619] width 55 height 12
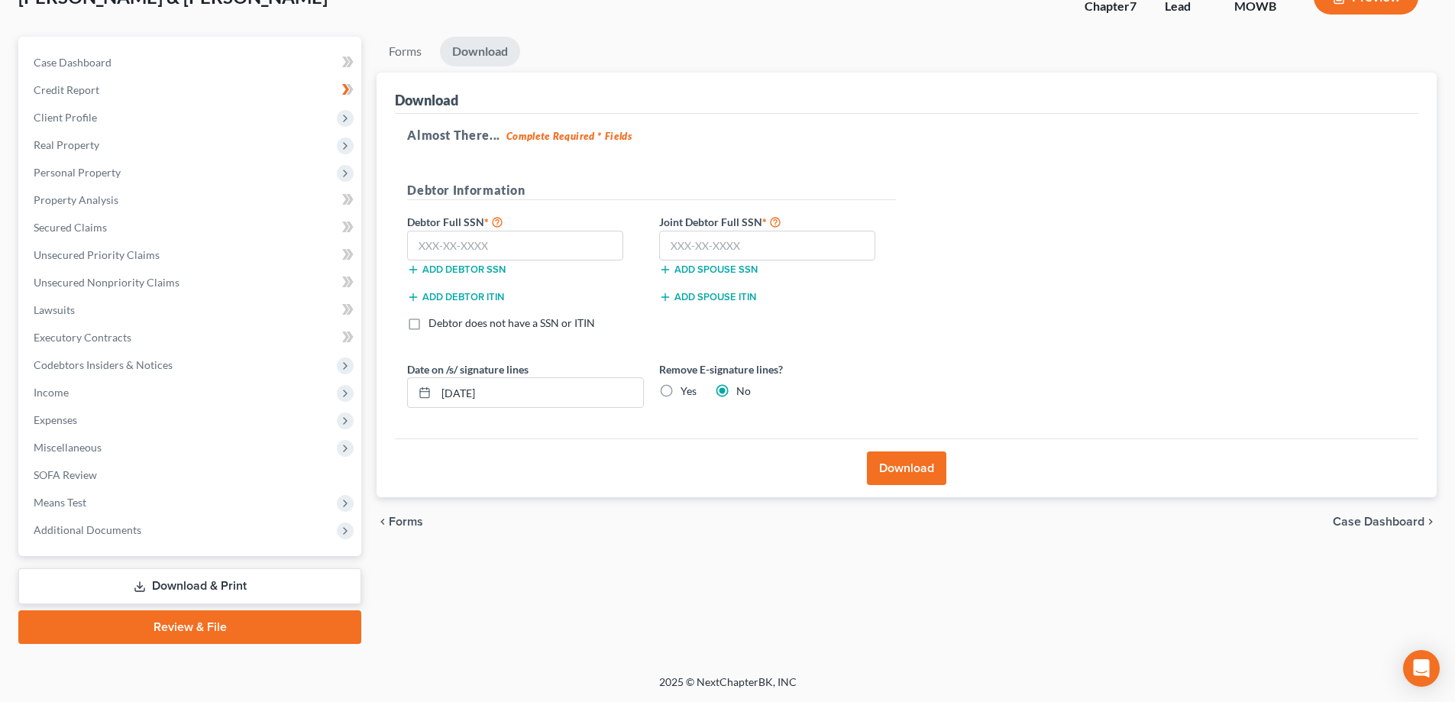
scroll to position [110, 0]
click at [437, 244] on input "text" at bounding box center [515, 246] width 216 height 31
type input "624-79-4216"
click at [671, 247] on input "text" at bounding box center [767, 246] width 216 height 31
type input "420-67-8008"
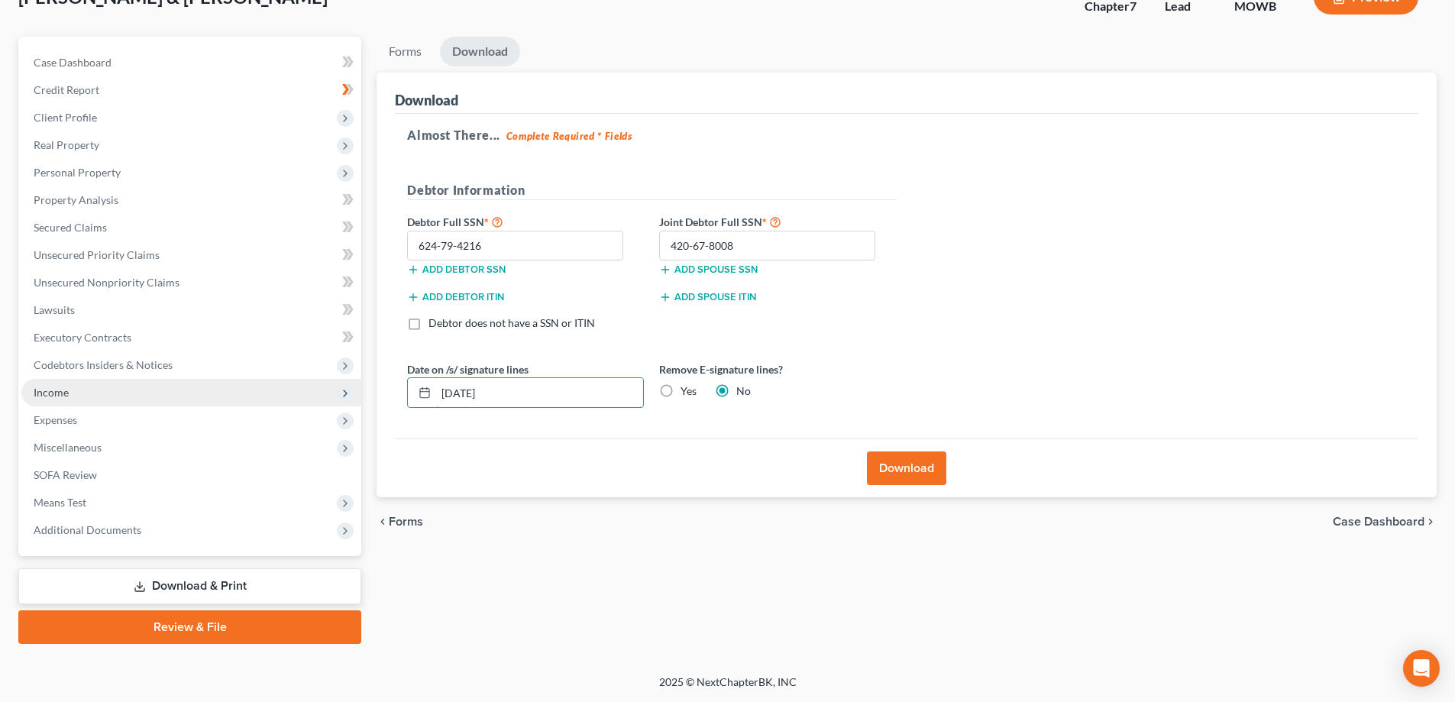
drag, startPoint x: 523, startPoint y: 380, endPoint x: 310, endPoint y: 397, distance: 213.1
click at [310, 397] on div "Petition Navigation Case Dashboard Payments Invoices Payments Payments Credit R…" at bounding box center [728, 340] width 1434 height 607
click at [681, 387] on label "Yes" at bounding box center [689, 390] width 16 height 15
click at [687, 387] on input "Yes" at bounding box center [692, 388] width 10 height 10
radio input "true"
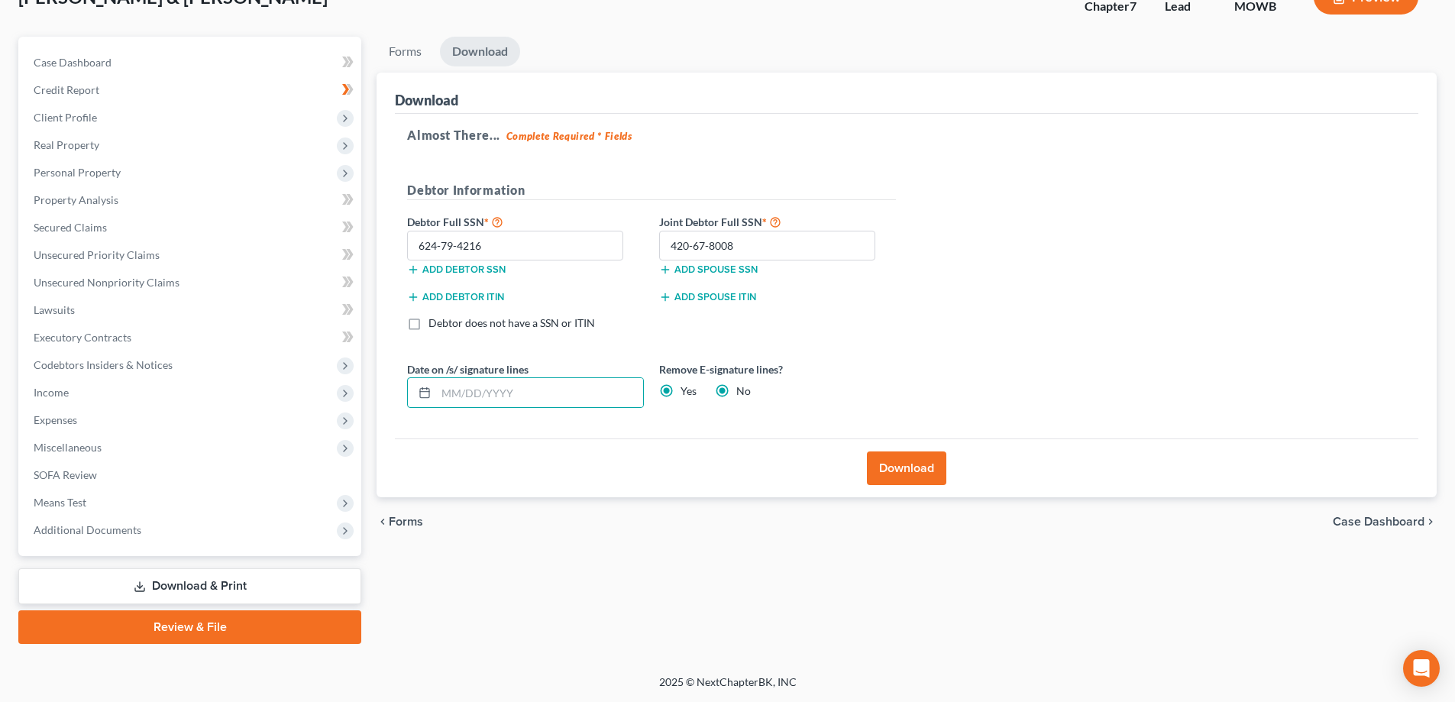
radio input "false"
click at [897, 471] on button "Download" at bounding box center [906, 468] width 79 height 34
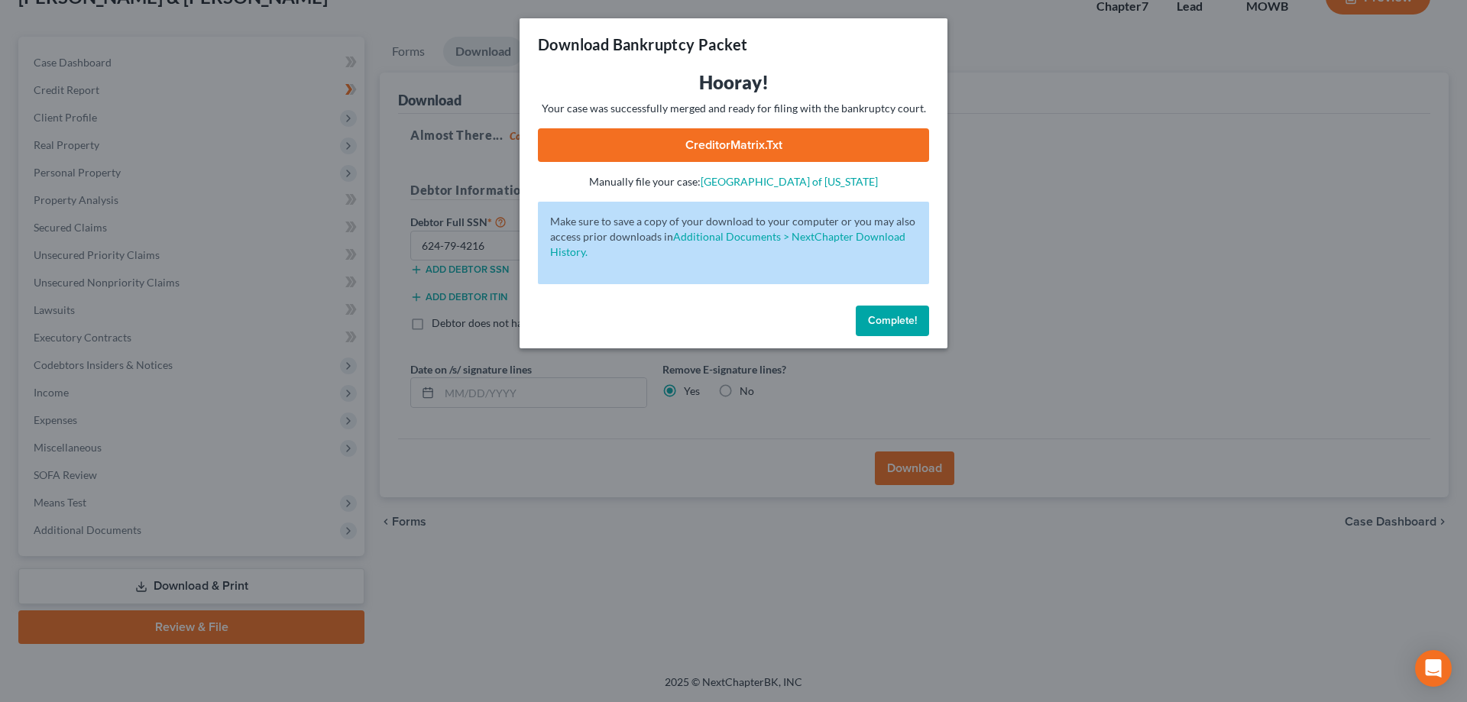
click at [721, 147] on link "CreditorMatrix.txt" at bounding box center [733, 145] width 391 height 34
click at [908, 334] on button "Complete!" at bounding box center [892, 321] width 73 height 31
